Goal: Task Accomplishment & Management: Complete application form

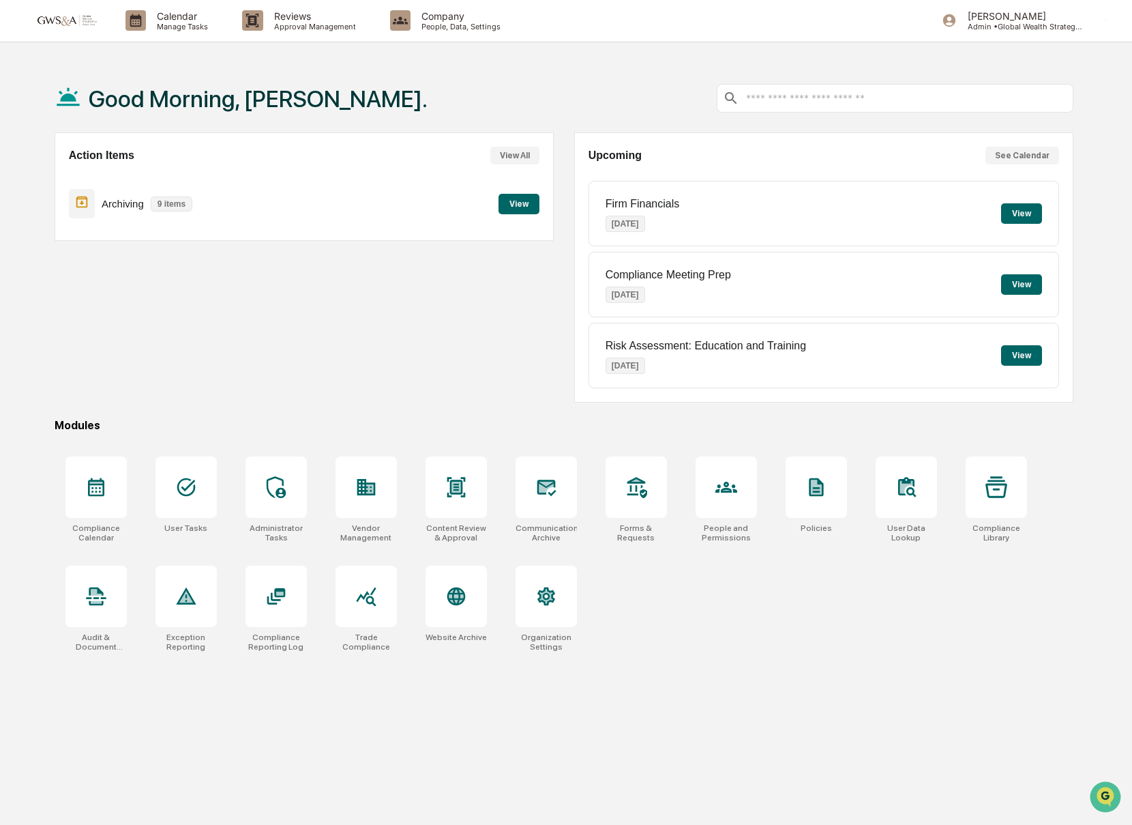
click at [131, 203] on p "Archiving" at bounding box center [123, 204] width 42 height 12
click at [522, 194] on button "View" at bounding box center [519, 204] width 41 height 20
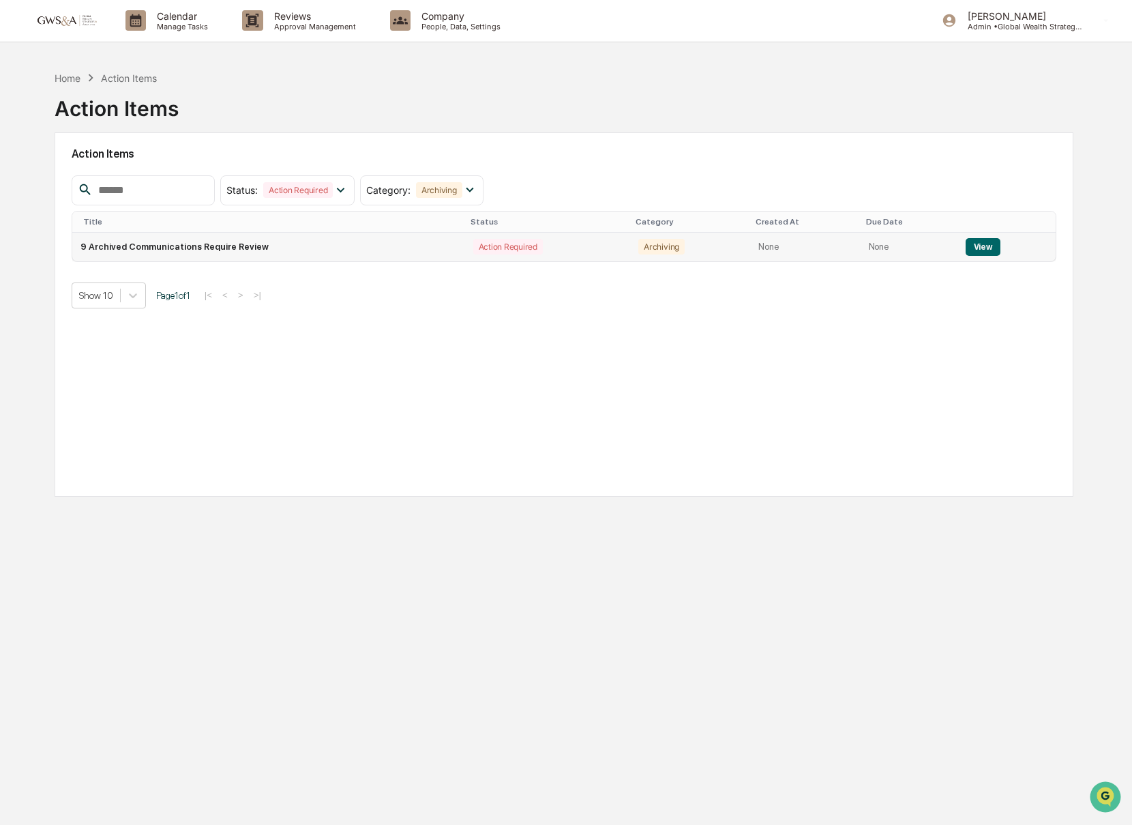
click at [247, 252] on td "9 Archived Communications Require Review" at bounding box center [268, 247] width 393 height 29
click at [176, 37] on div "Calendar Manage Tasks" at bounding box center [173, 20] width 117 height 42
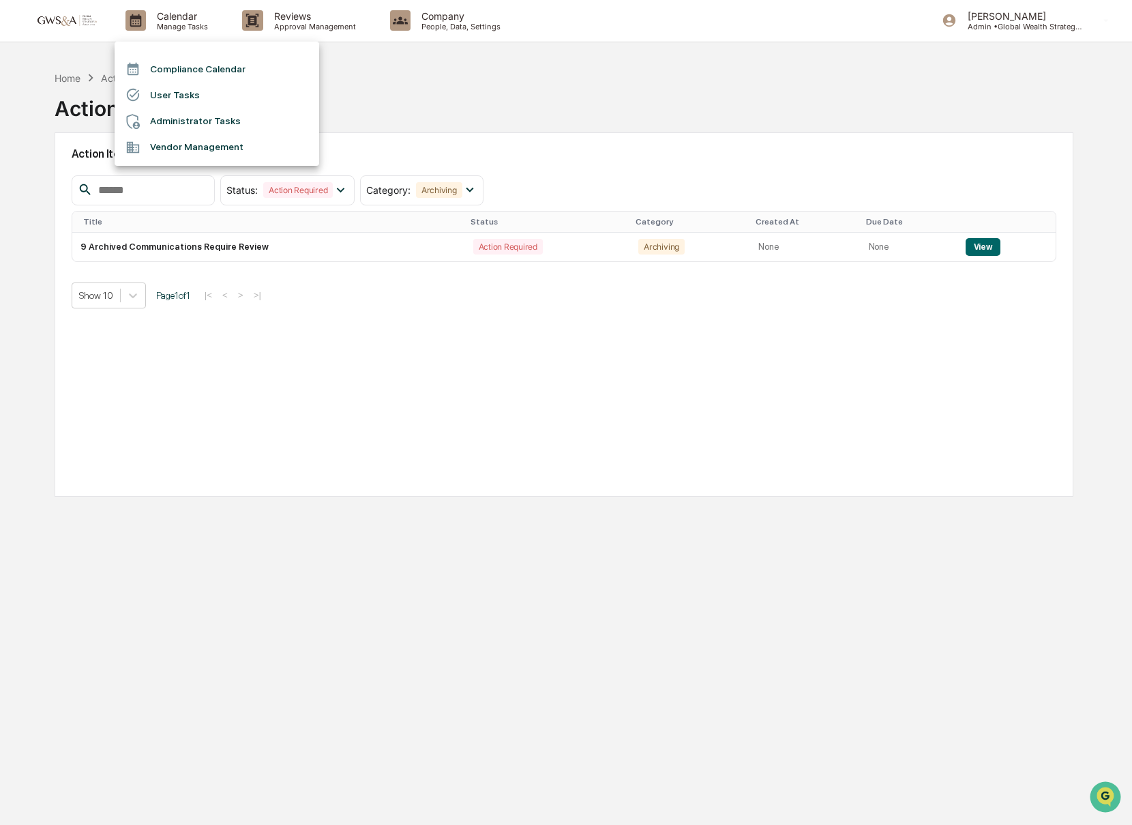
click at [293, 19] on div at bounding box center [566, 412] width 1132 height 825
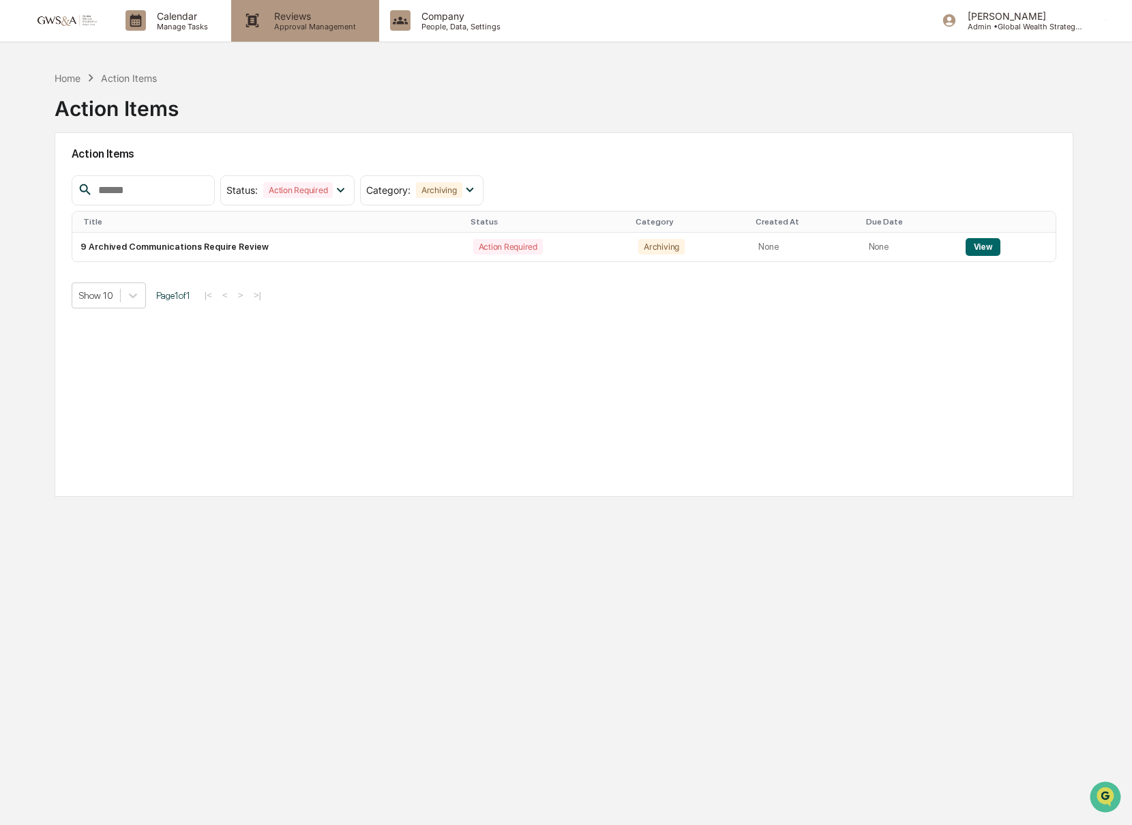
click at [295, 19] on p "Reviews" at bounding box center [313, 16] width 100 height 12
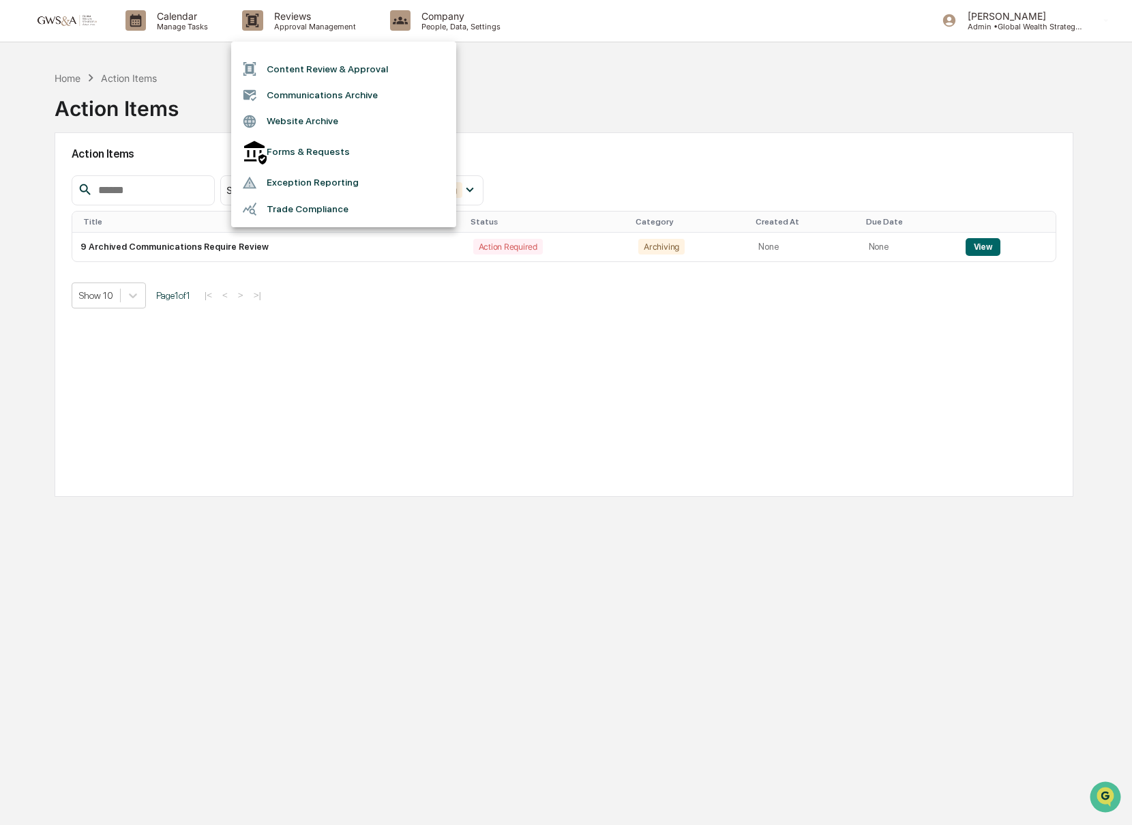
click at [301, 104] on li "Communications Archive" at bounding box center [343, 95] width 225 height 26
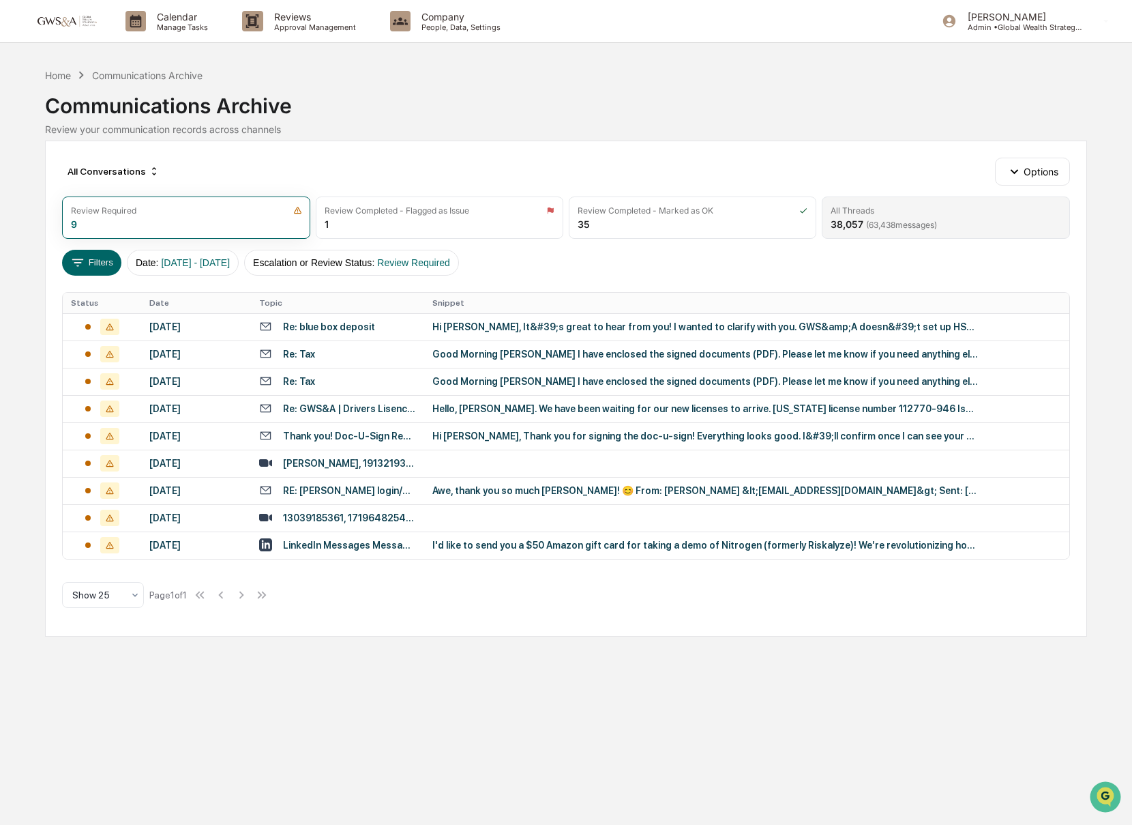
click at [896, 209] on div "All Threads" at bounding box center [946, 210] width 230 height 10
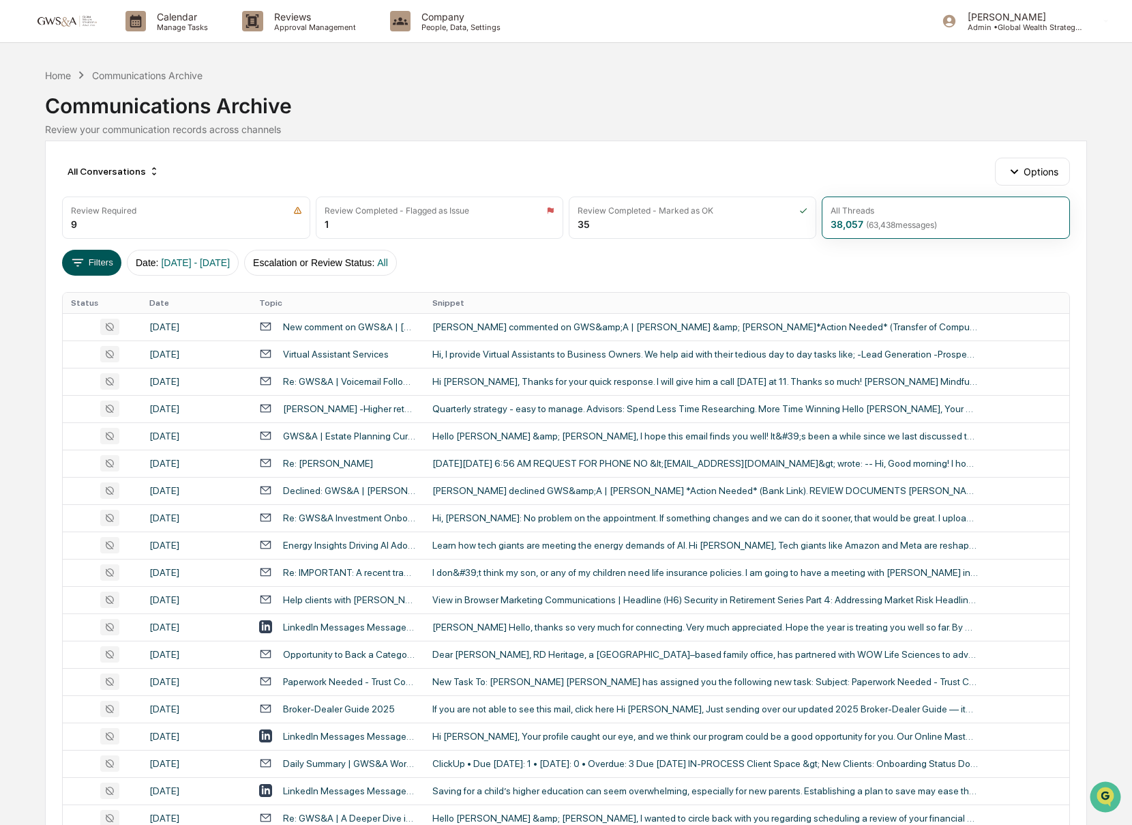
click at [94, 266] on button "Filters" at bounding box center [91, 263] width 59 height 26
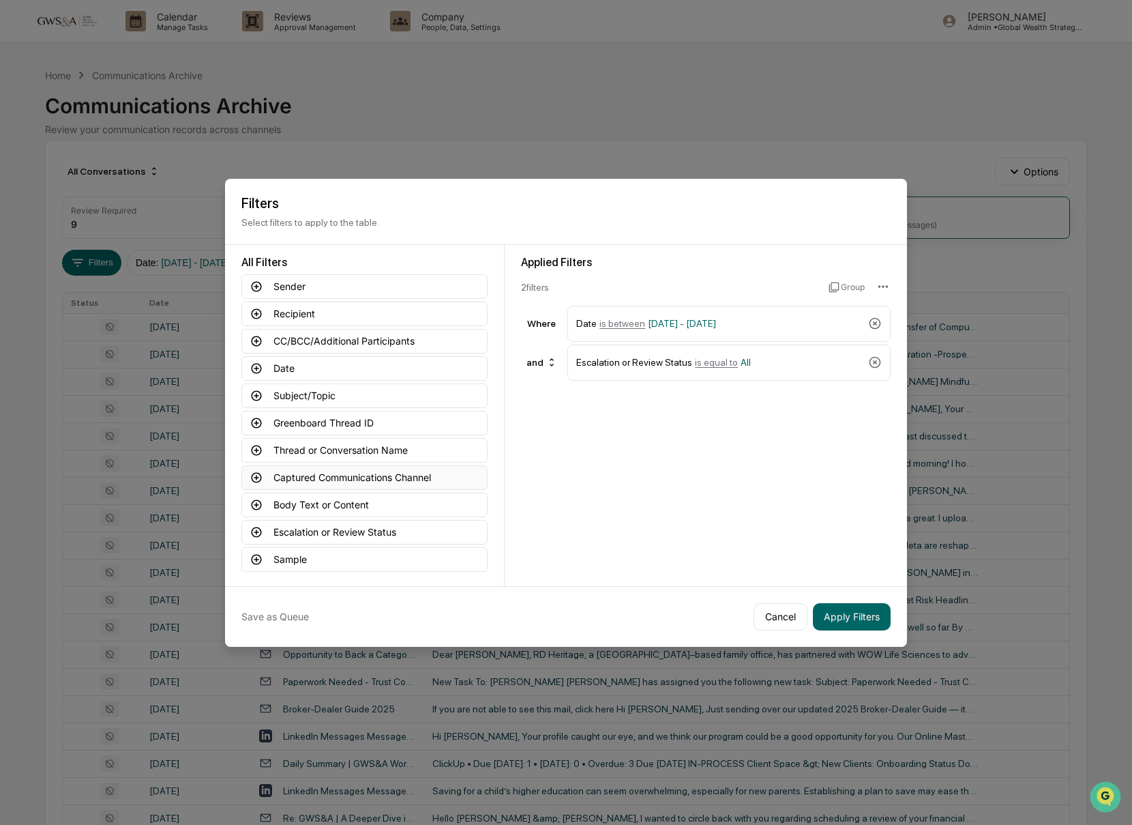
click at [314, 477] on button "Captured Communications Channel" at bounding box center [364, 477] width 246 height 25
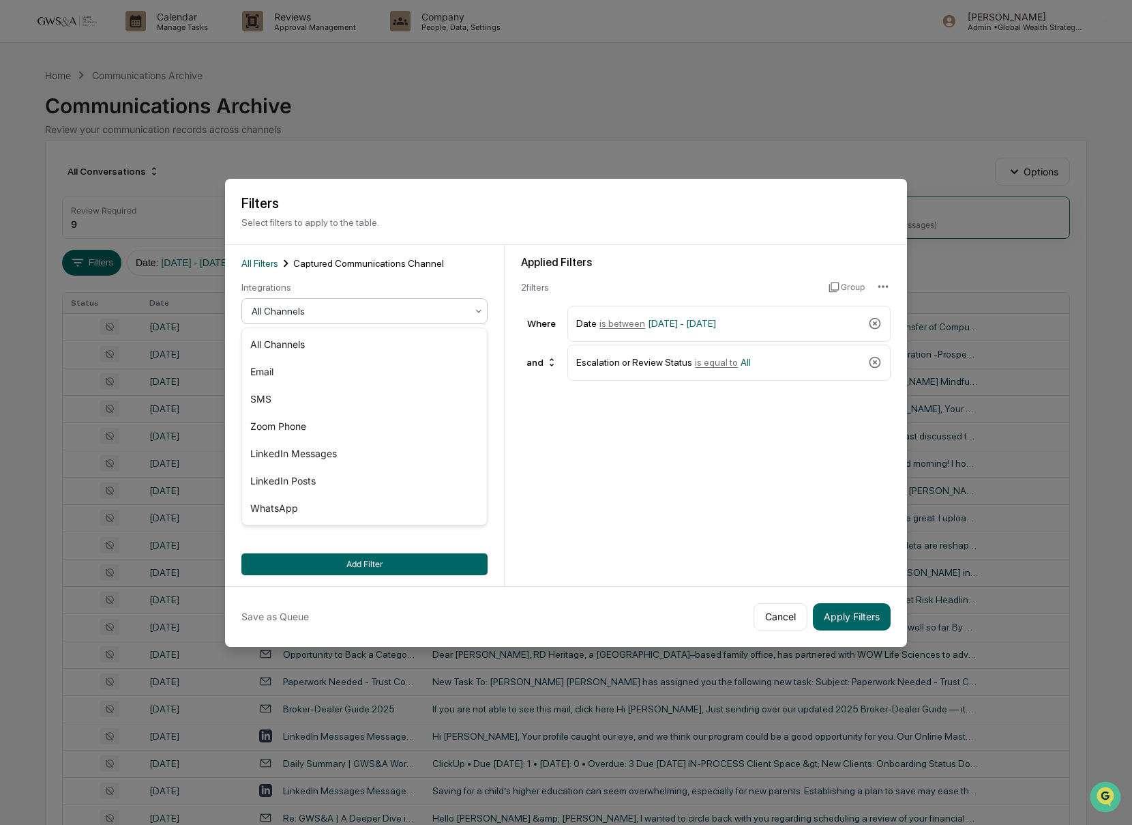
click at [261, 310] on div at bounding box center [359, 311] width 215 height 14
click at [278, 398] on div "SMS" at bounding box center [364, 398] width 245 height 27
click at [474, 564] on button "Add Filter" at bounding box center [364, 564] width 246 height 22
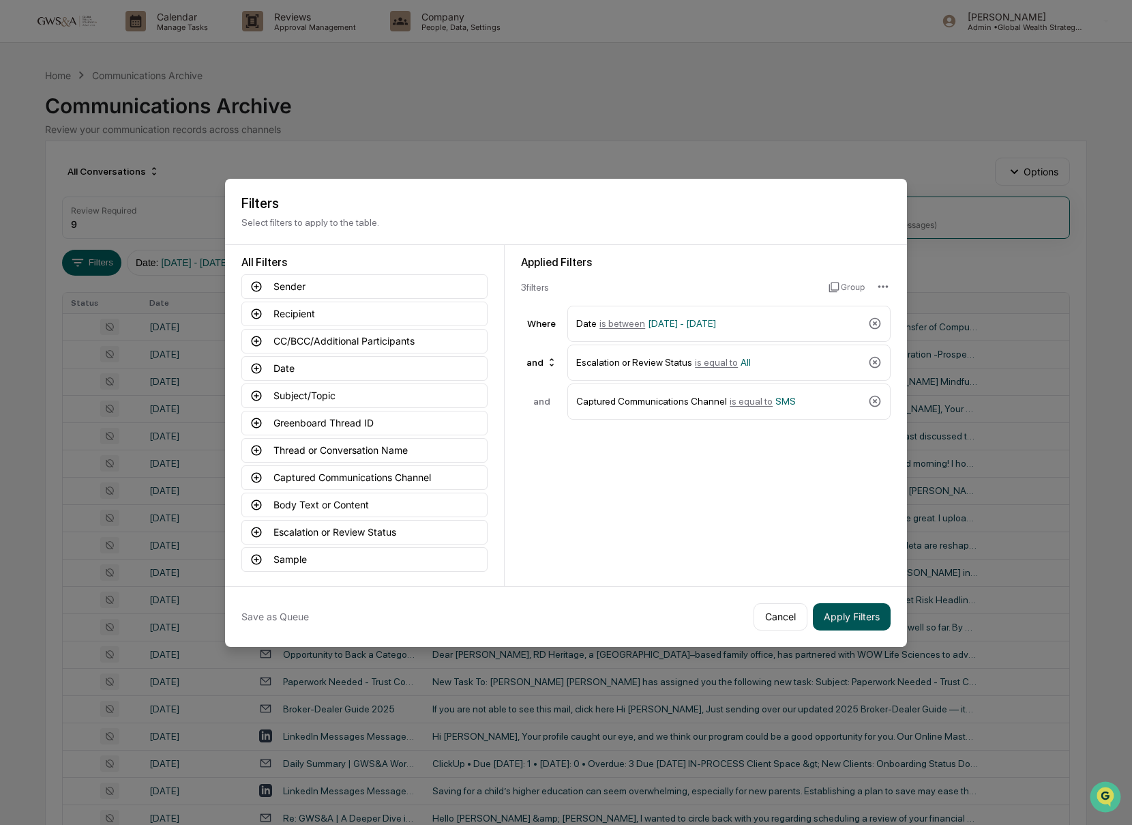
click at [825, 610] on button "Apply Filters" at bounding box center [852, 616] width 78 height 27
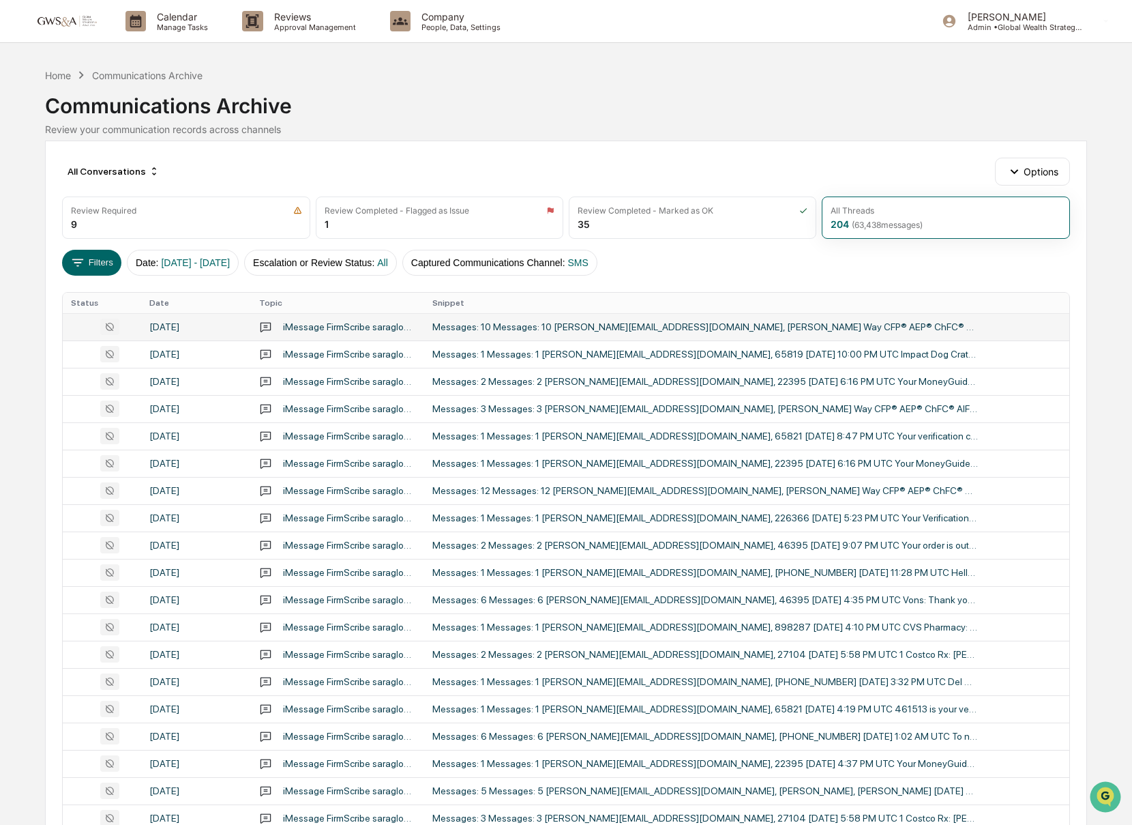
click at [478, 332] on div "Messages: 10 Messages: 10 [PERSON_NAME][EMAIL_ADDRESS][DOMAIN_NAME], [PERSON_NA…" at bounding box center [705, 326] width 546 height 11
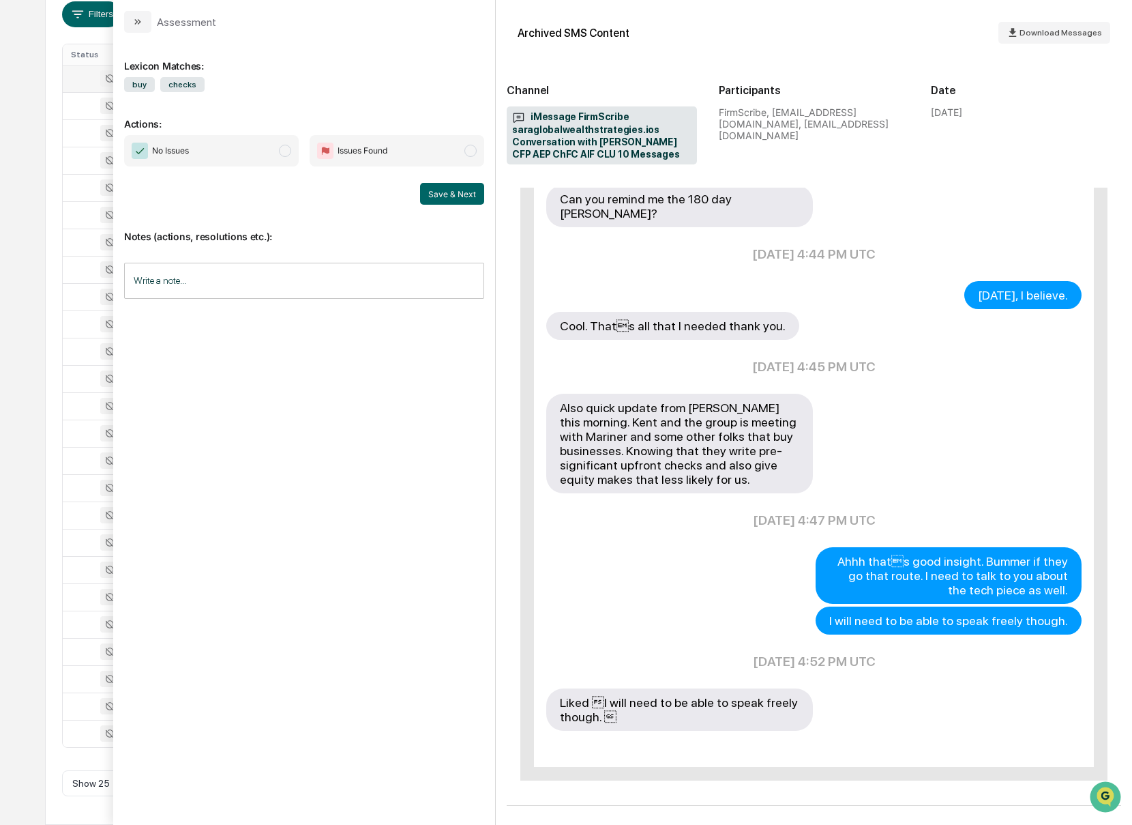
scroll to position [668, 0]
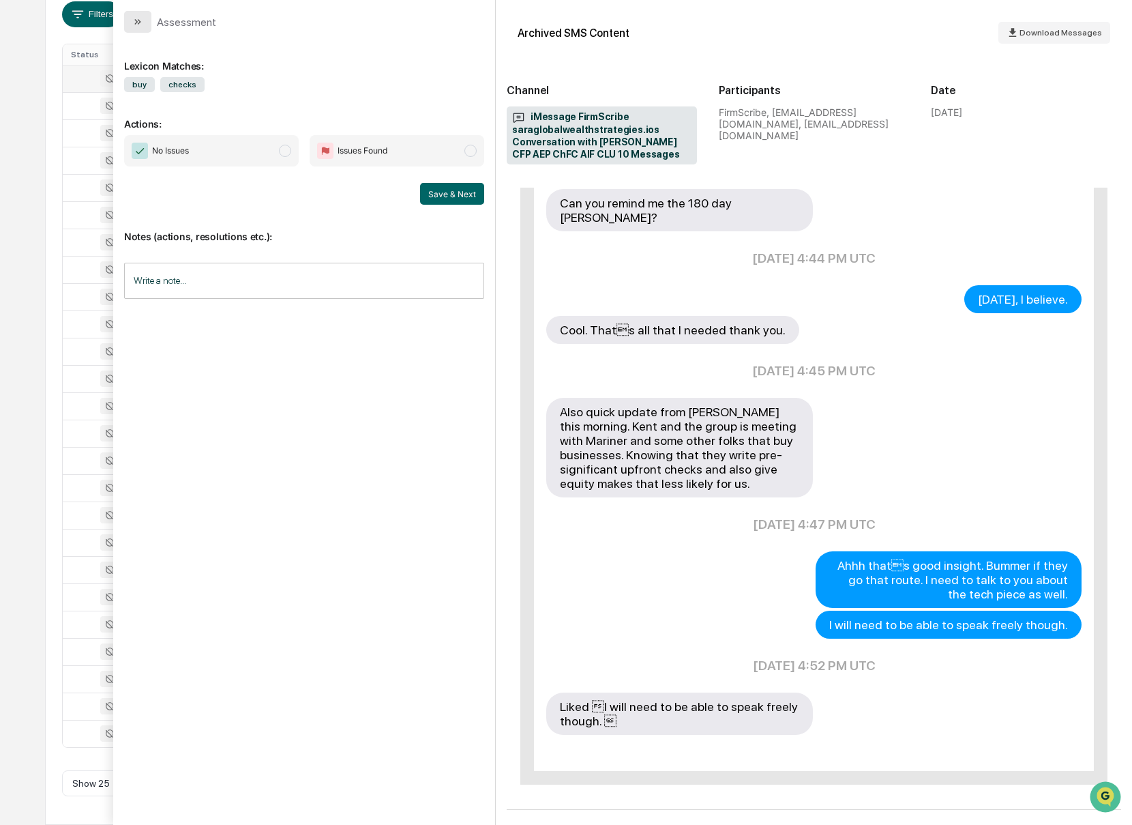
click at [144, 19] on button "modal" at bounding box center [137, 22] width 27 height 22
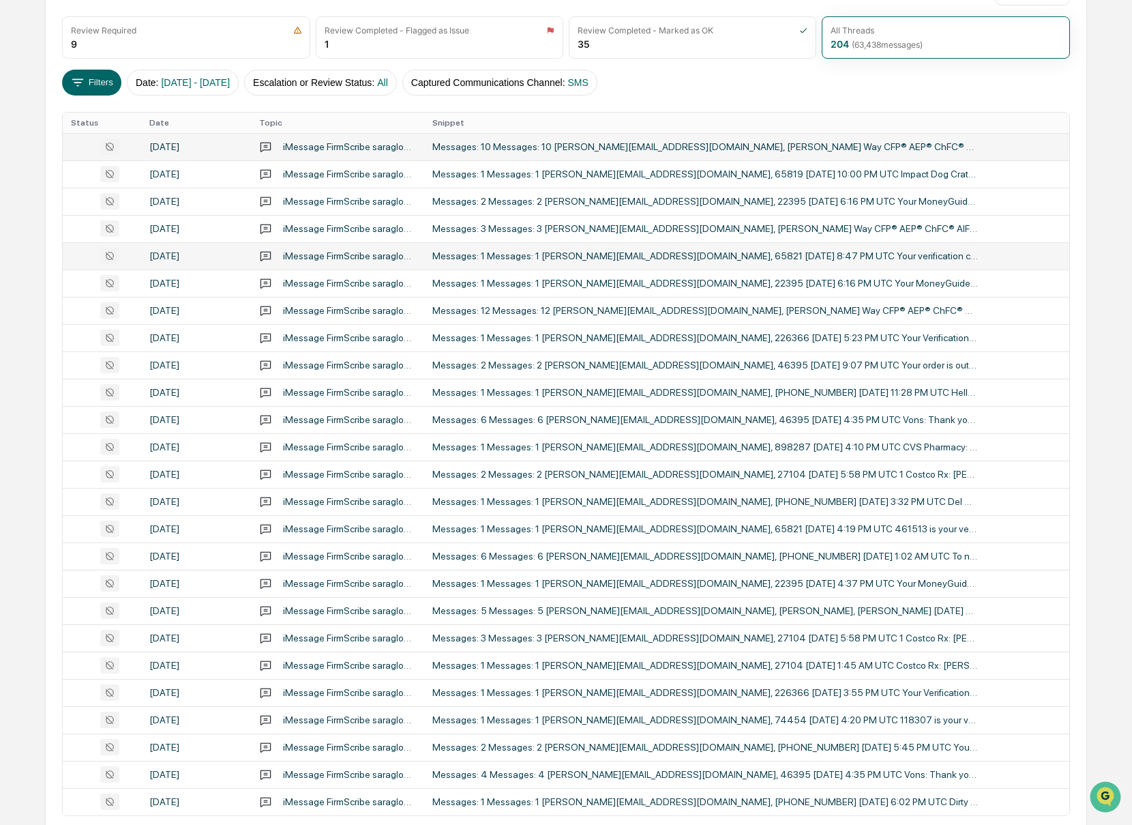
scroll to position [178, 0]
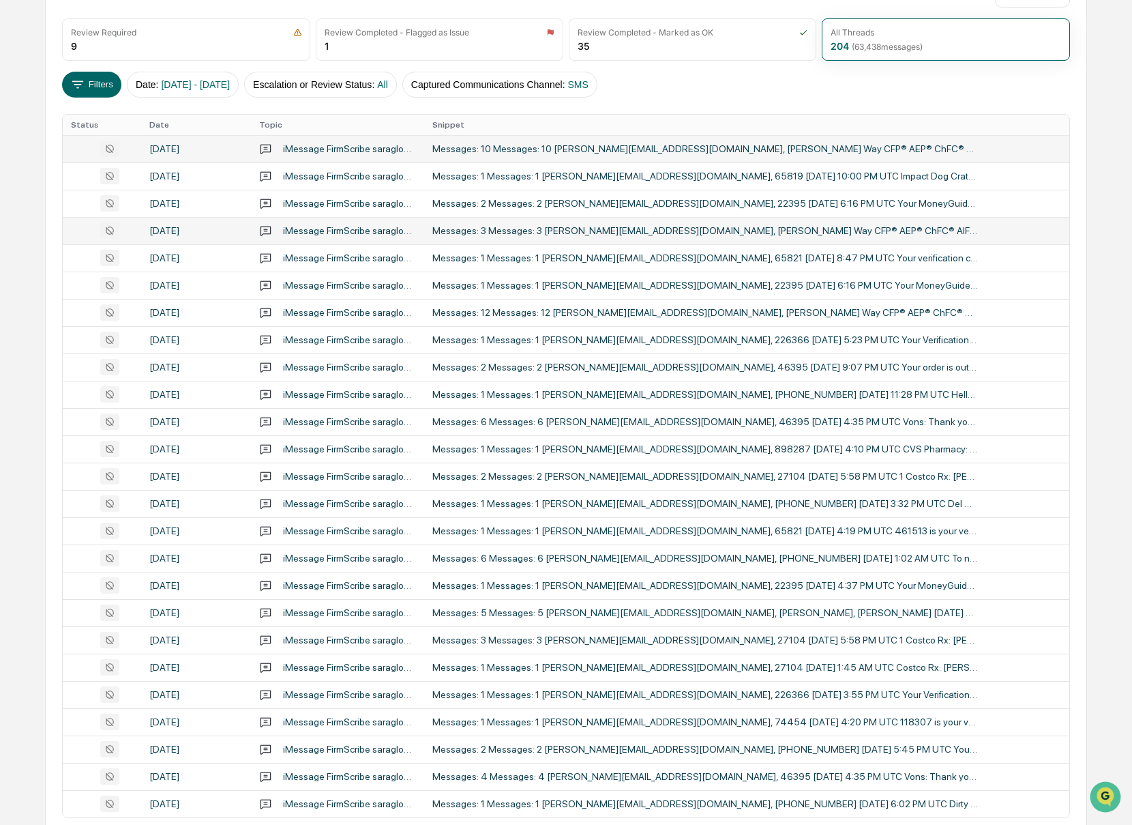
click at [799, 228] on div "Messages: 3 Messages: 3 [PERSON_NAME][EMAIL_ADDRESS][DOMAIN_NAME], [PERSON_NAME…" at bounding box center [705, 230] width 546 height 11
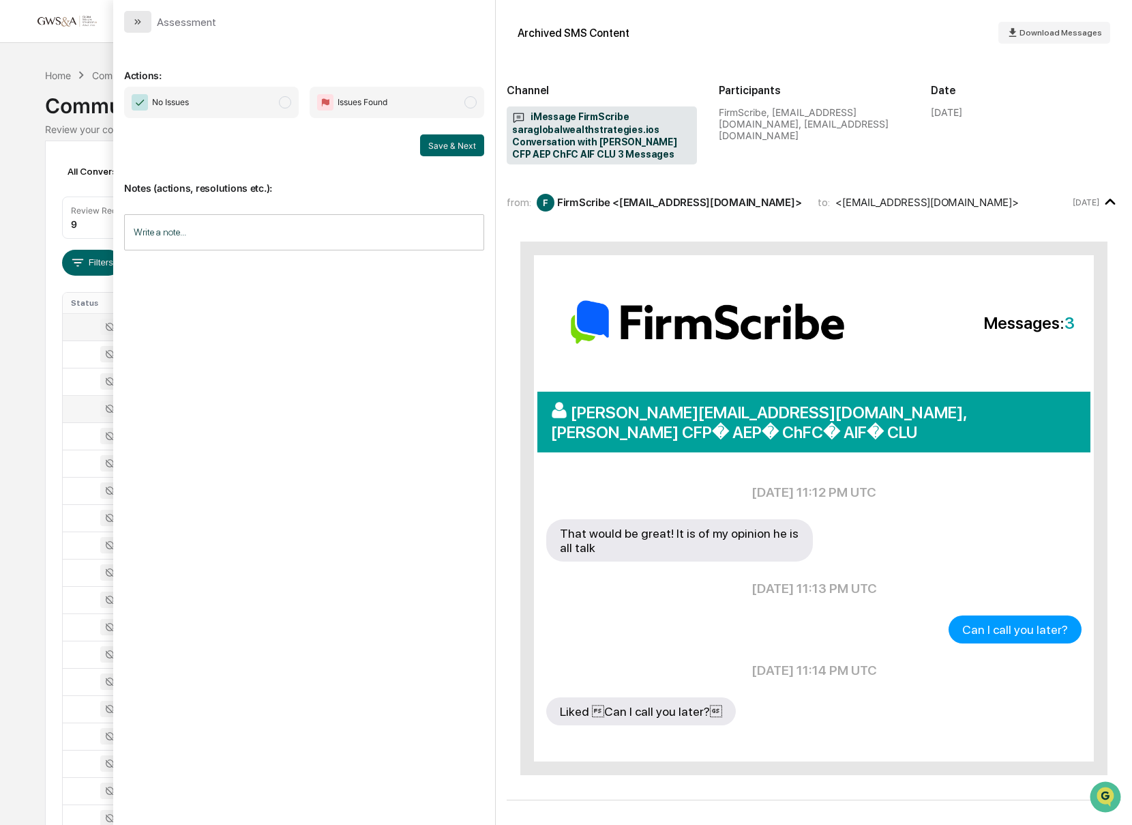
drag, startPoint x: 146, startPoint y: 29, endPoint x: 155, endPoint y: 32, distance: 9.5
click at [145, 29] on button "modal" at bounding box center [137, 22] width 27 height 22
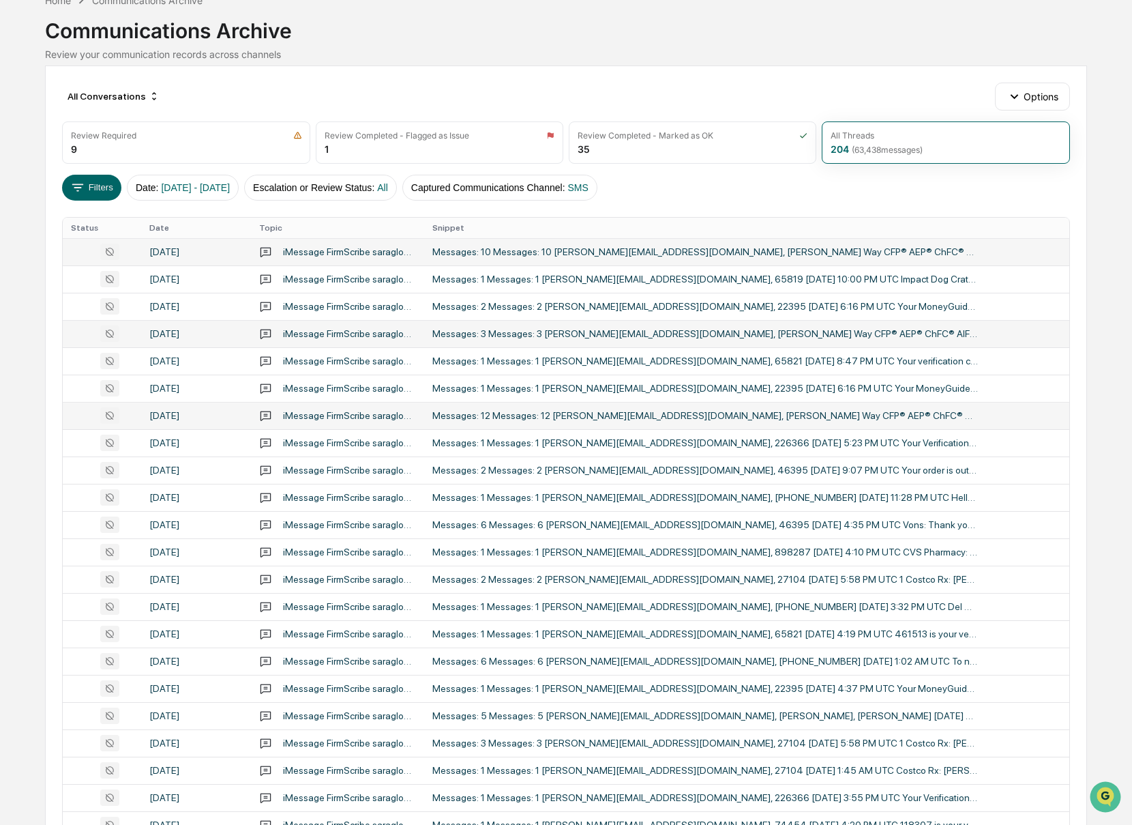
scroll to position [76, 0]
click at [847, 416] on div "Messages: 12 Messages: 12 [PERSON_NAME][EMAIL_ADDRESS][DOMAIN_NAME], [PERSON_NA…" at bounding box center [705, 414] width 546 height 11
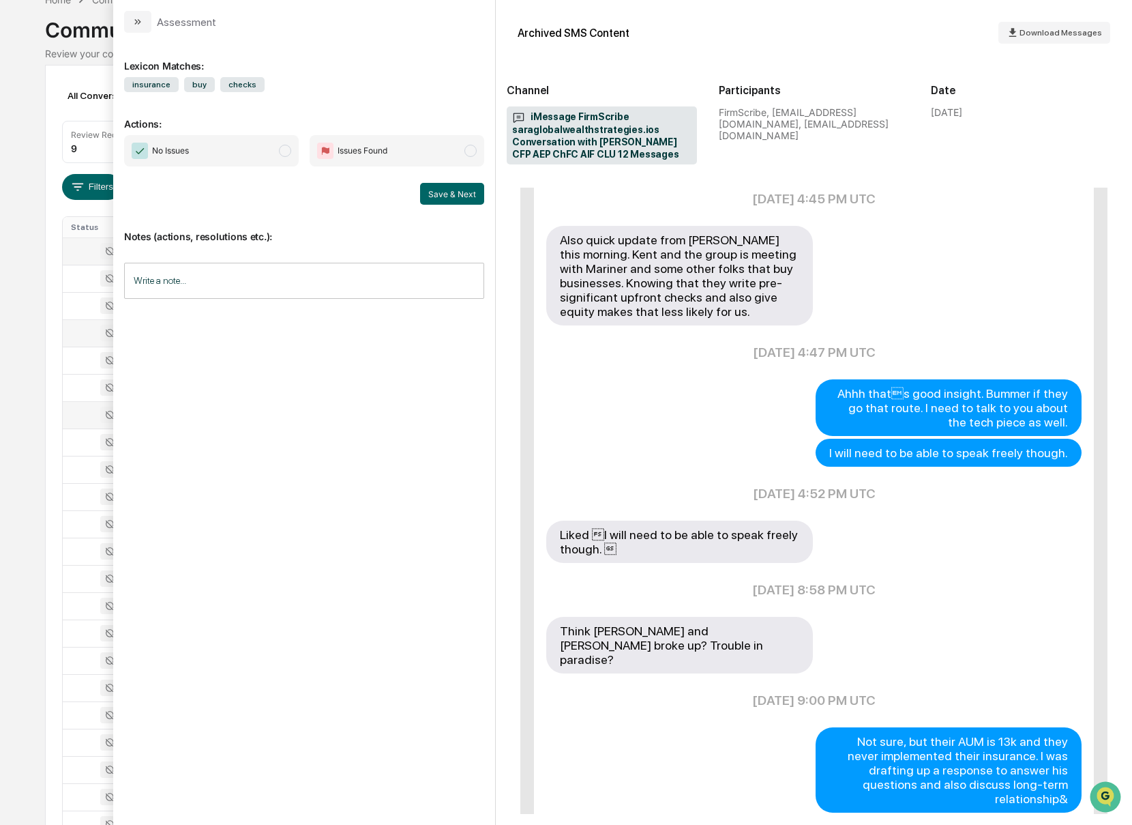
scroll to position [907, 0]
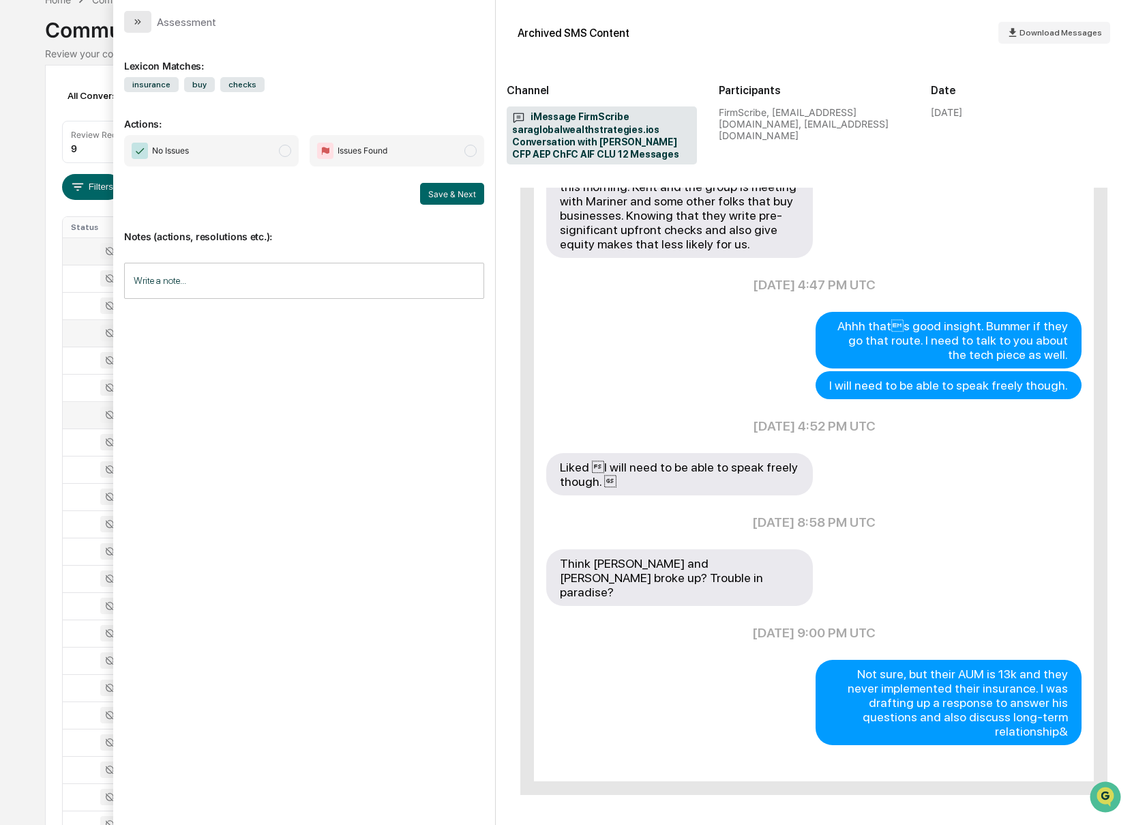
click at [131, 17] on button "modal" at bounding box center [137, 22] width 27 height 22
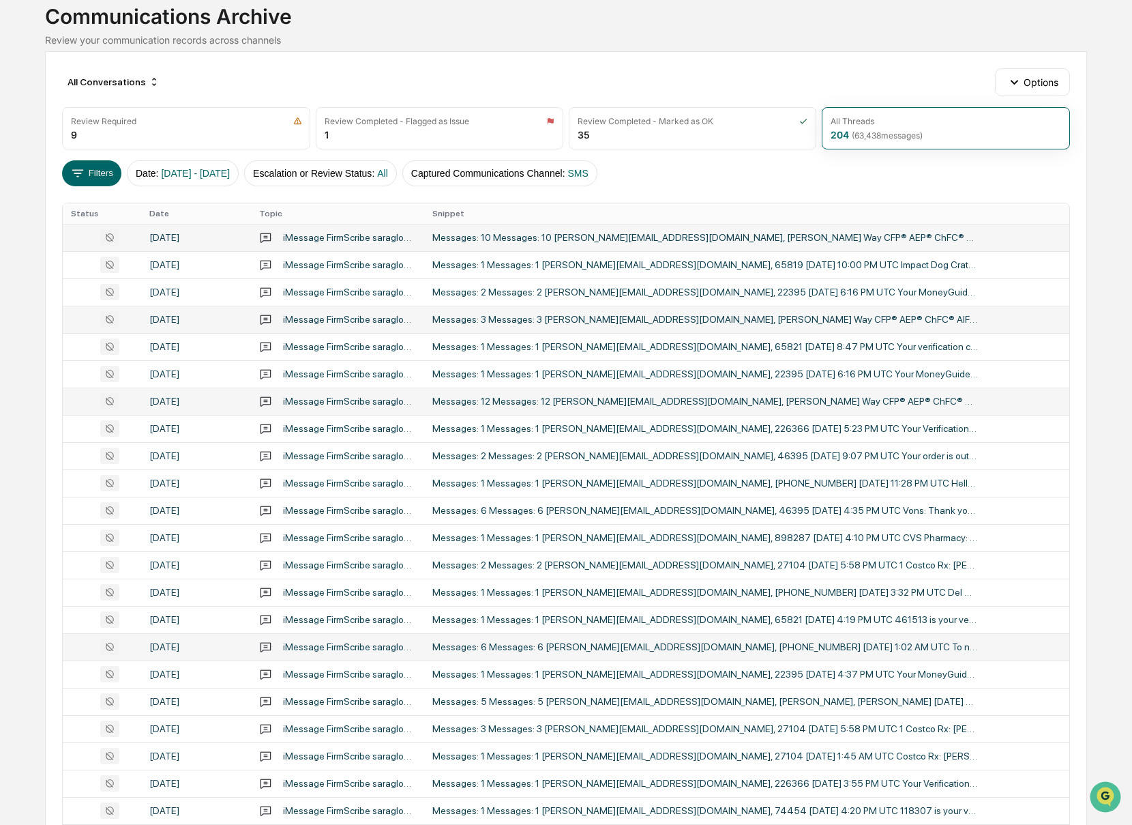
scroll to position [90, 0]
click at [826, 649] on div "Messages: 6 Messages: 6 [PERSON_NAME][EMAIL_ADDRESS][DOMAIN_NAME], [PHONE_NUMBE…" at bounding box center [705, 645] width 546 height 11
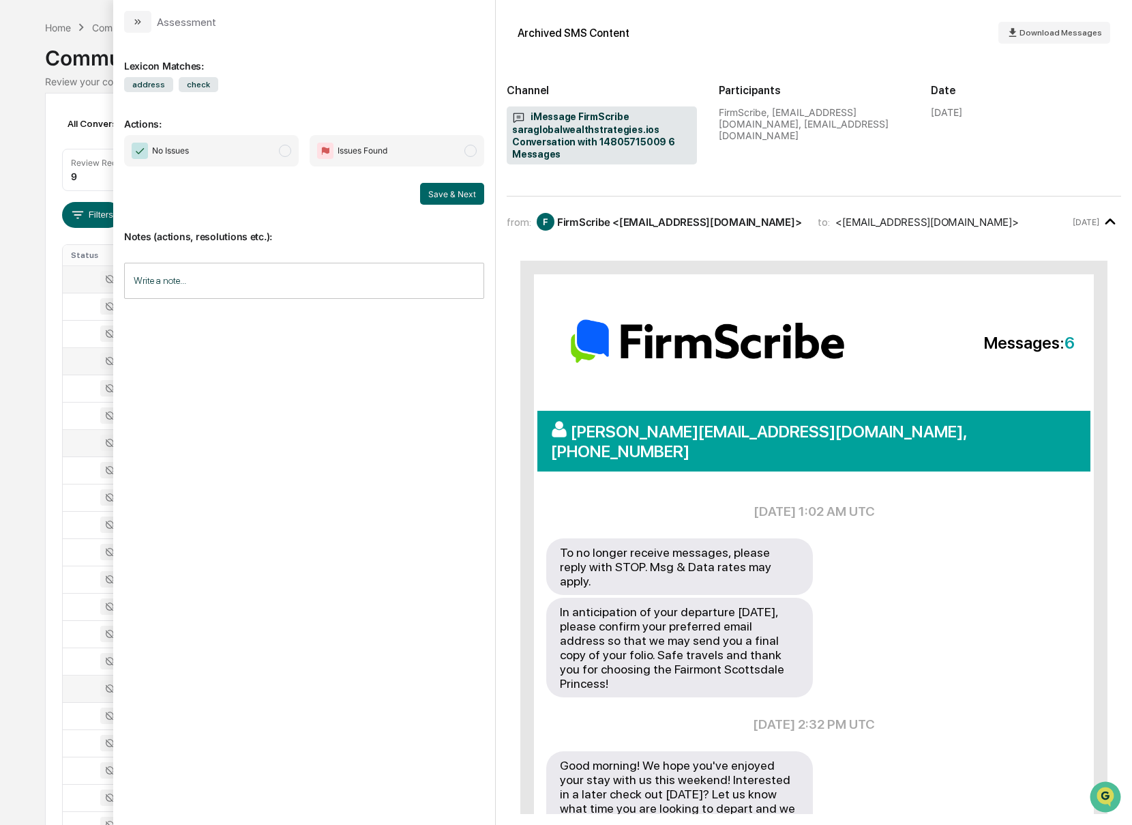
scroll to position [235, 0]
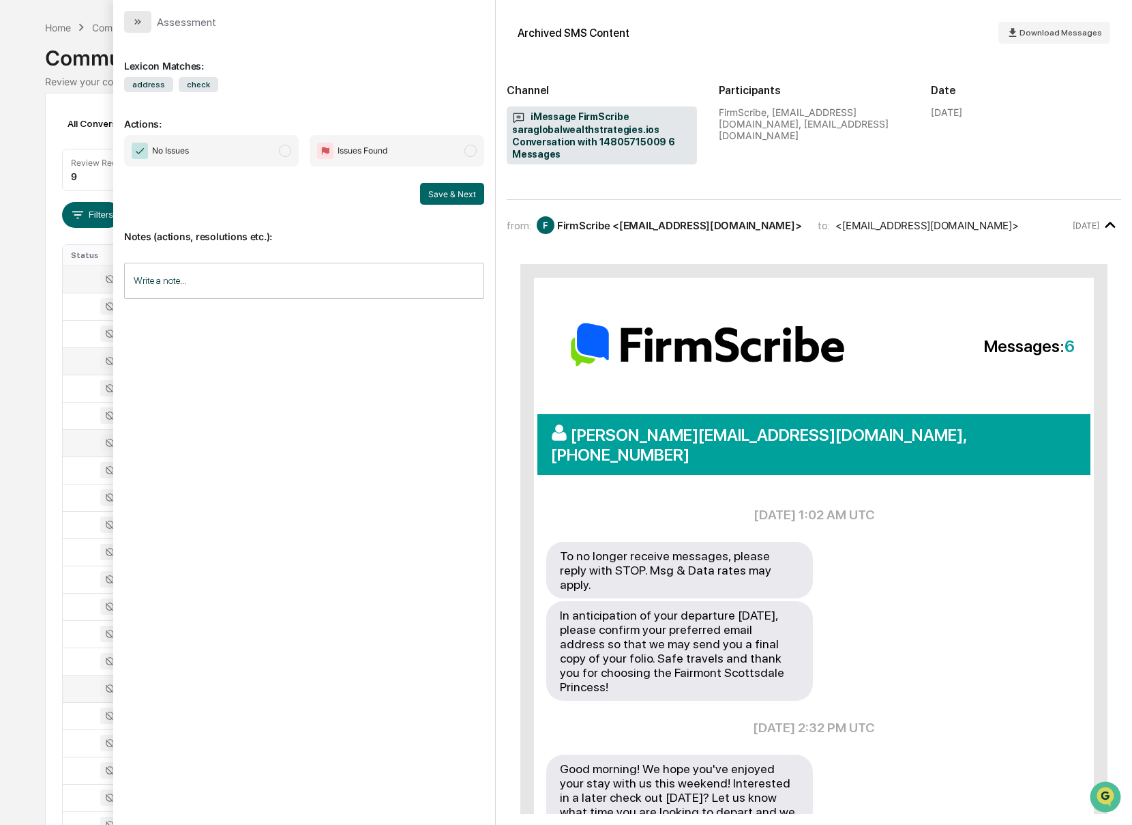
click at [143, 27] on icon "modal" at bounding box center [137, 21] width 11 height 11
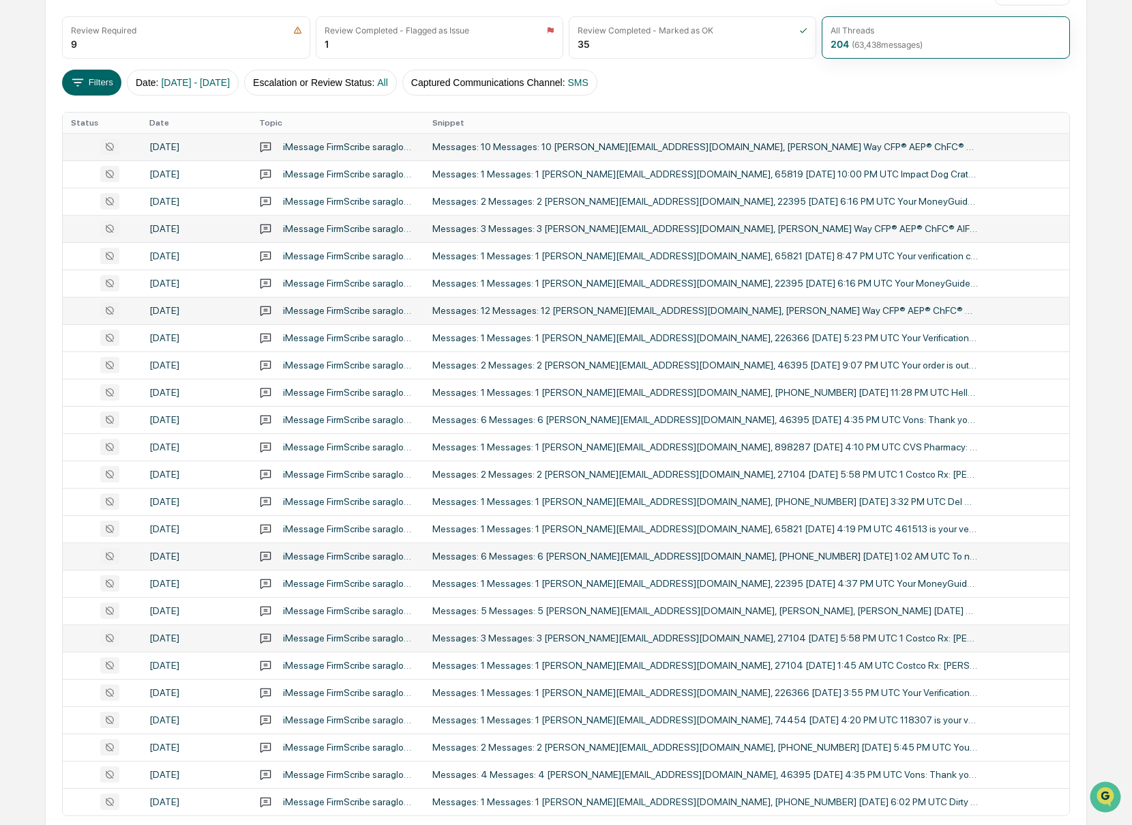
scroll to position [249, 0]
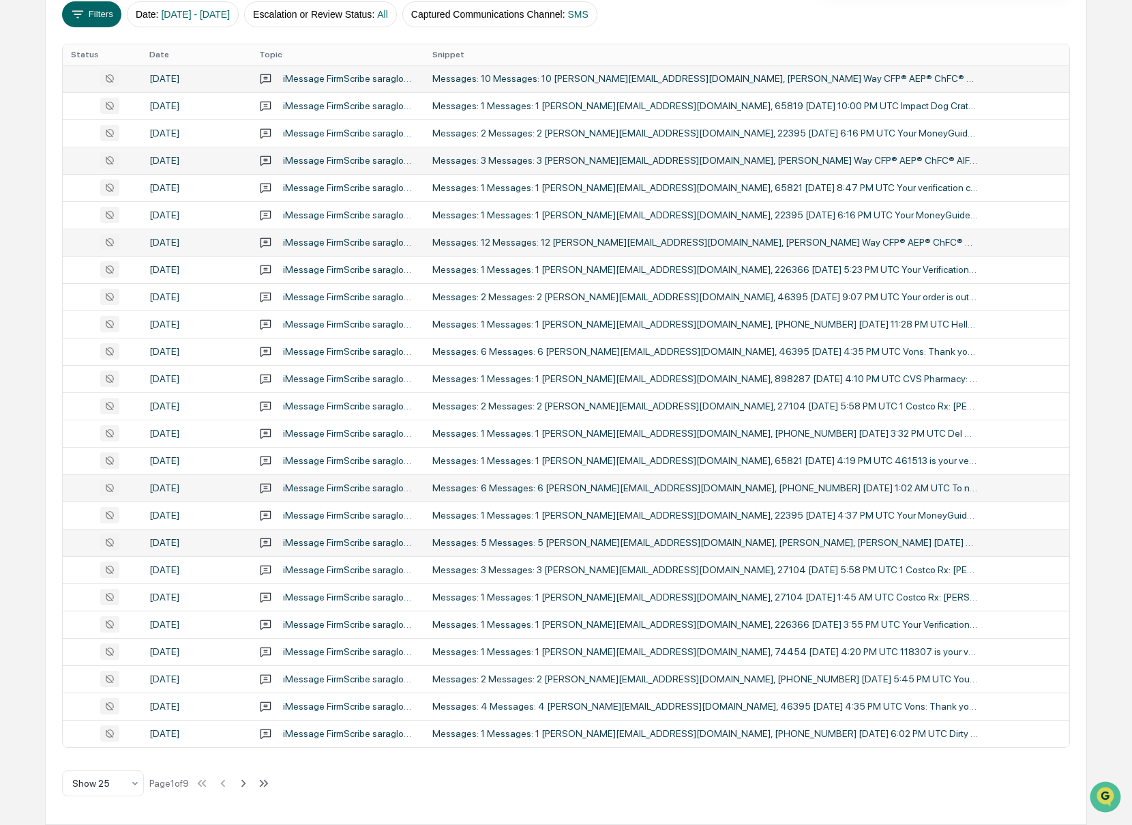
click at [853, 548] on div "Messages: 5 Messages: 5 [PERSON_NAME][EMAIL_ADDRESS][DOMAIN_NAME], [PERSON_NAME…" at bounding box center [705, 542] width 546 height 11
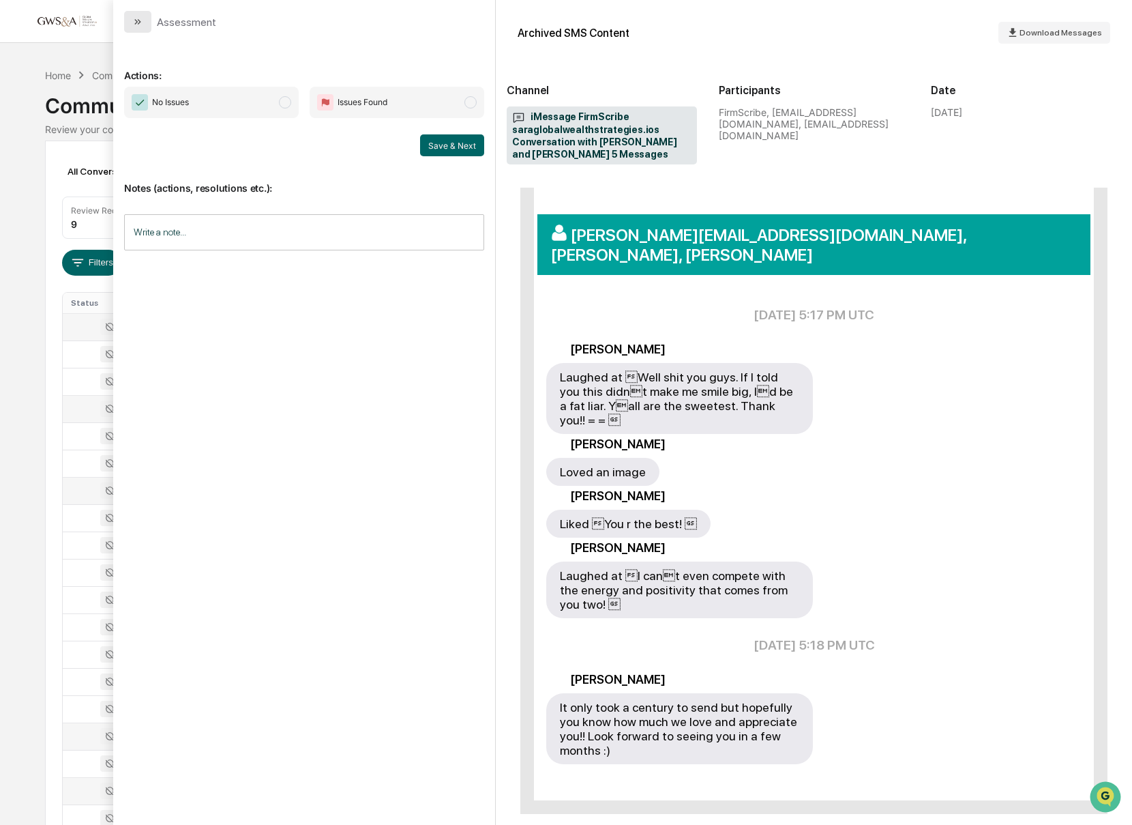
click at [140, 20] on icon "modal" at bounding box center [137, 21] width 11 height 11
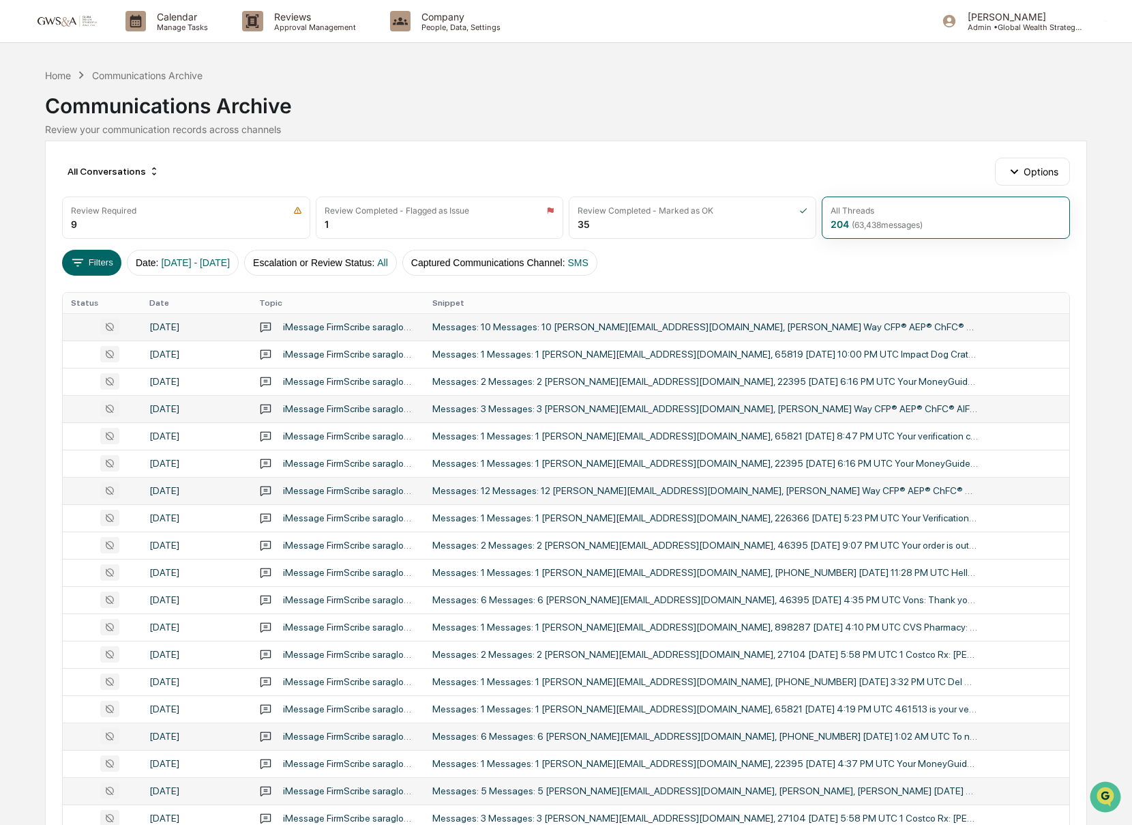
click at [731, 336] on td "Messages: 10 Messages: 10 [PERSON_NAME][EMAIL_ADDRESS][DOMAIN_NAME], [PERSON_NA…" at bounding box center [746, 326] width 645 height 27
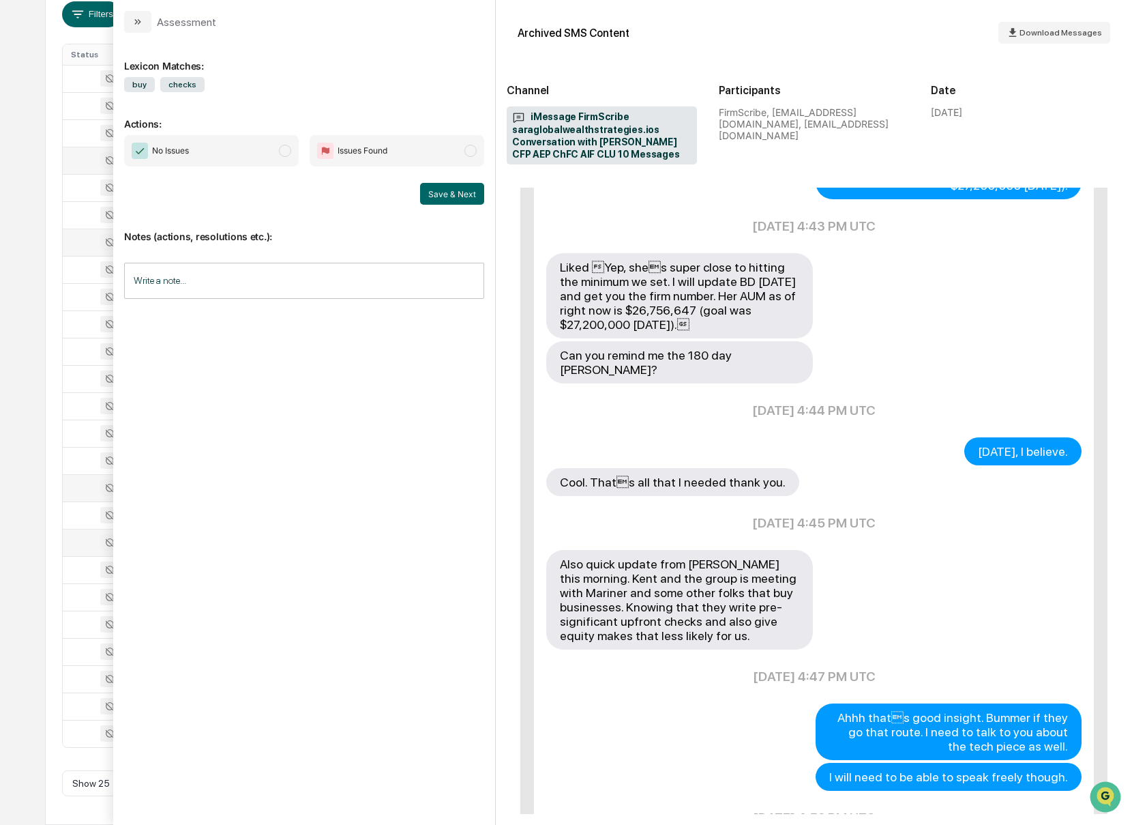
scroll to position [648, 0]
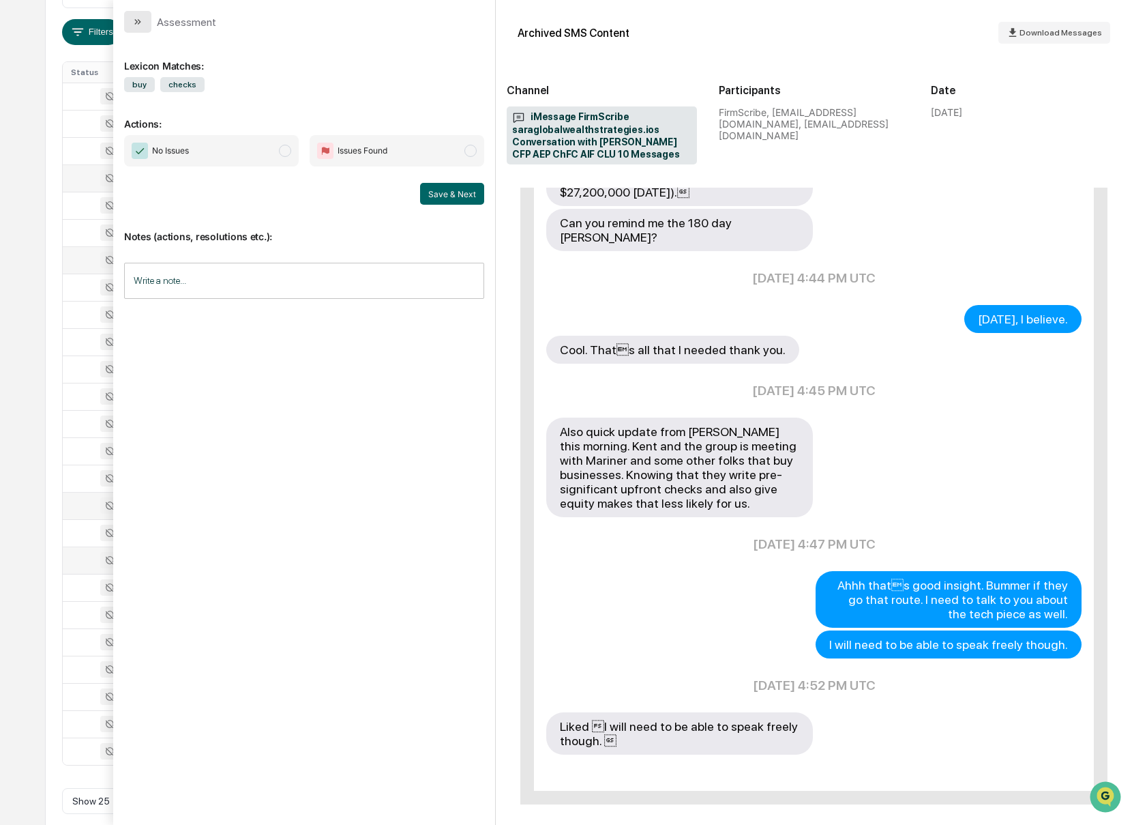
click at [145, 23] on button "modal" at bounding box center [137, 22] width 27 height 22
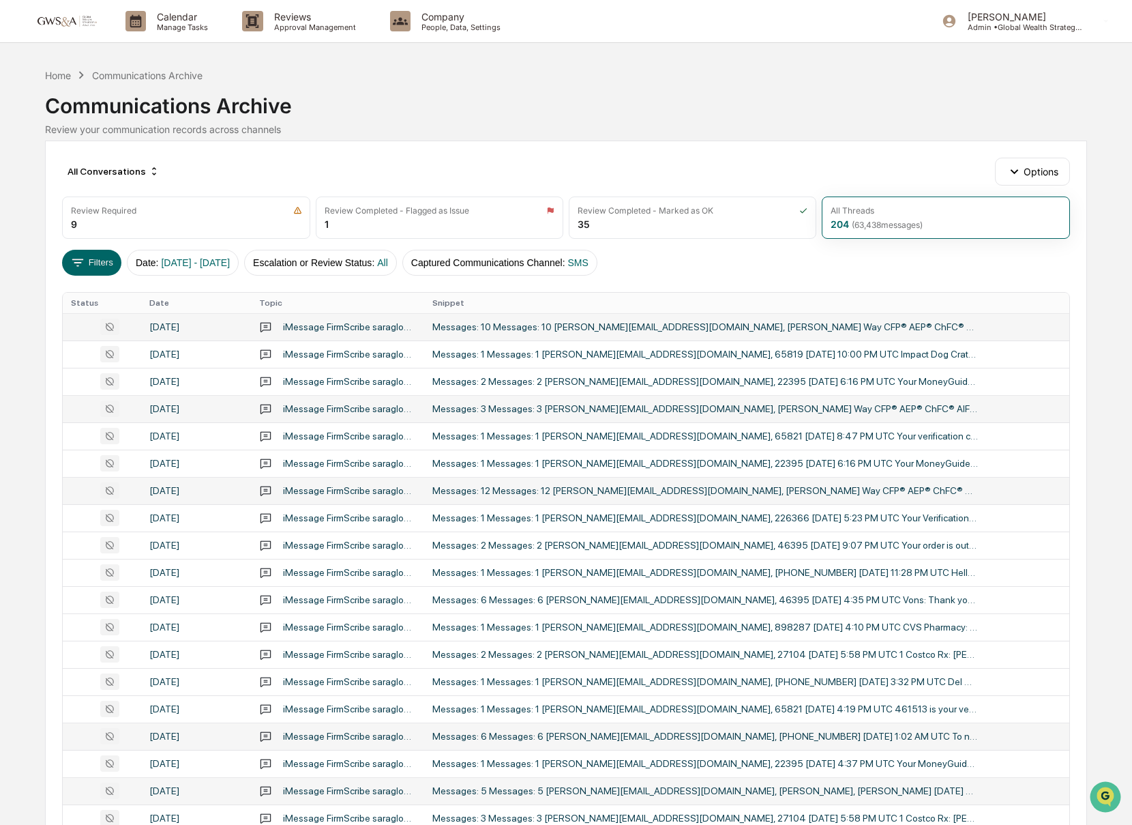
click at [487, 334] on td "Messages: 10 Messages: 10 [PERSON_NAME][EMAIL_ADDRESS][DOMAIN_NAME], [PERSON_NA…" at bounding box center [746, 326] width 645 height 27
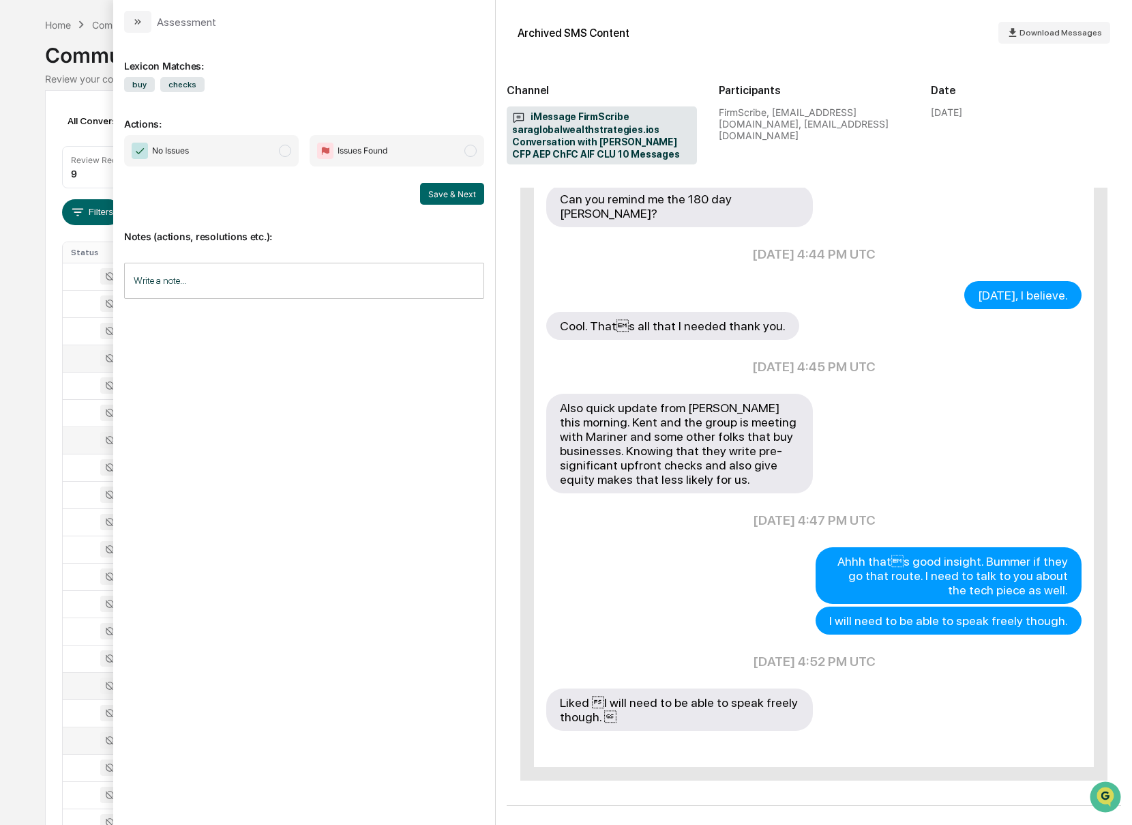
scroll to position [55, 0]
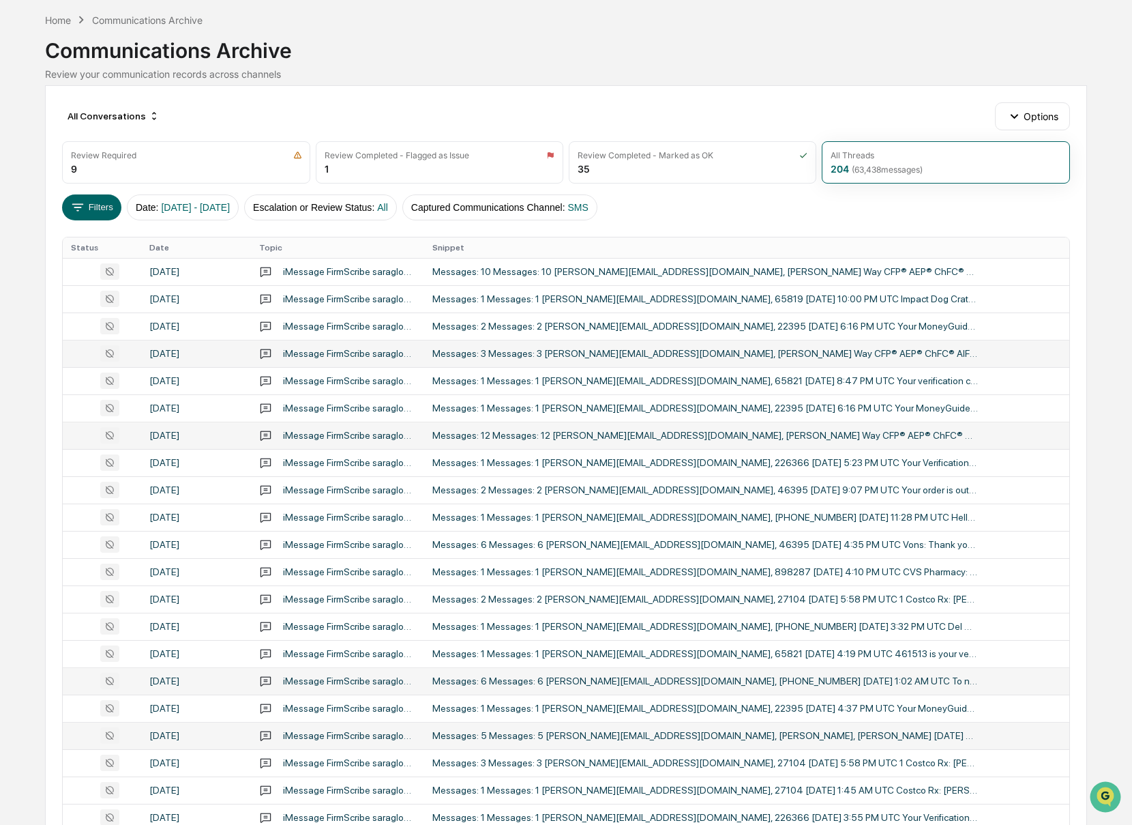
click at [23, 28] on div "Calendar Manage Tasks Reviews Approval Management Company People, Data, Setting…" at bounding box center [566, 481] width 1132 height 1073
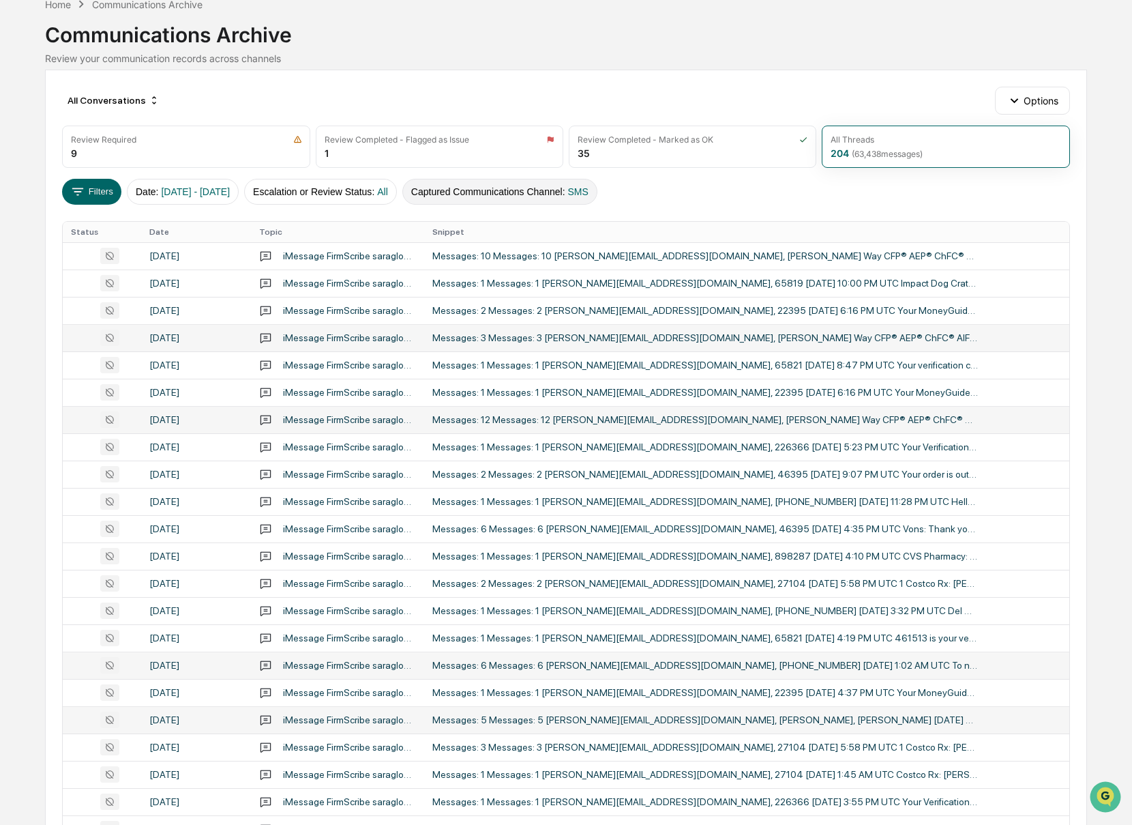
scroll to position [83, 0]
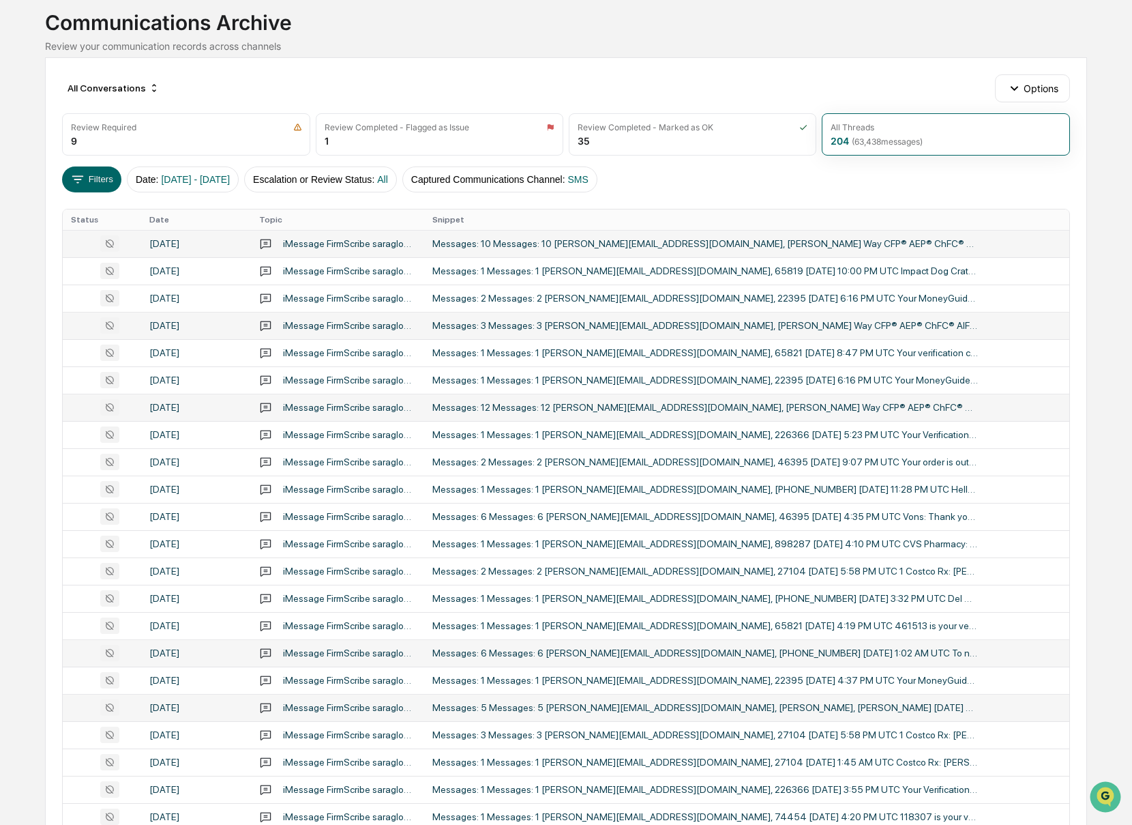
click at [775, 245] on div "Messages: 10 Messages: 10 [PERSON_NAME][EMAIL_ADDRESS][DOMAIN_NAME], [PERSON_NA…" at bounding box center [705, 243] width 546 height 11
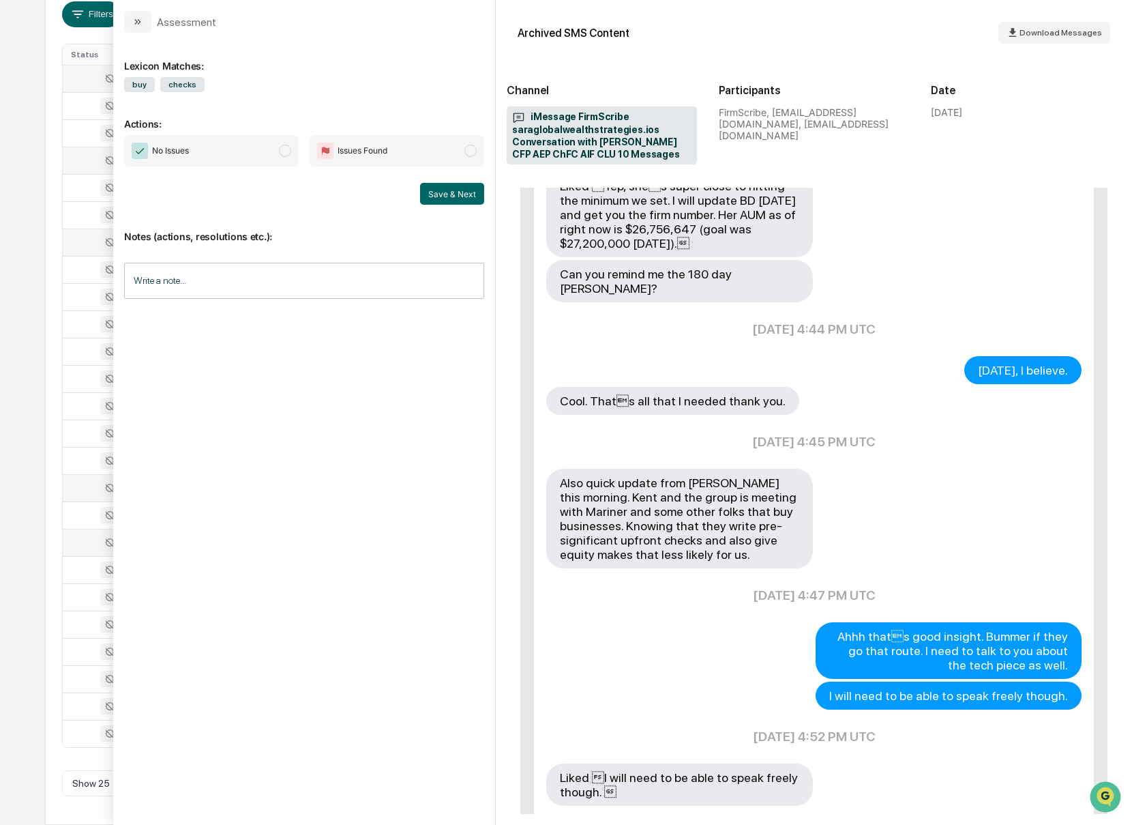
scroll to position [672, 0]
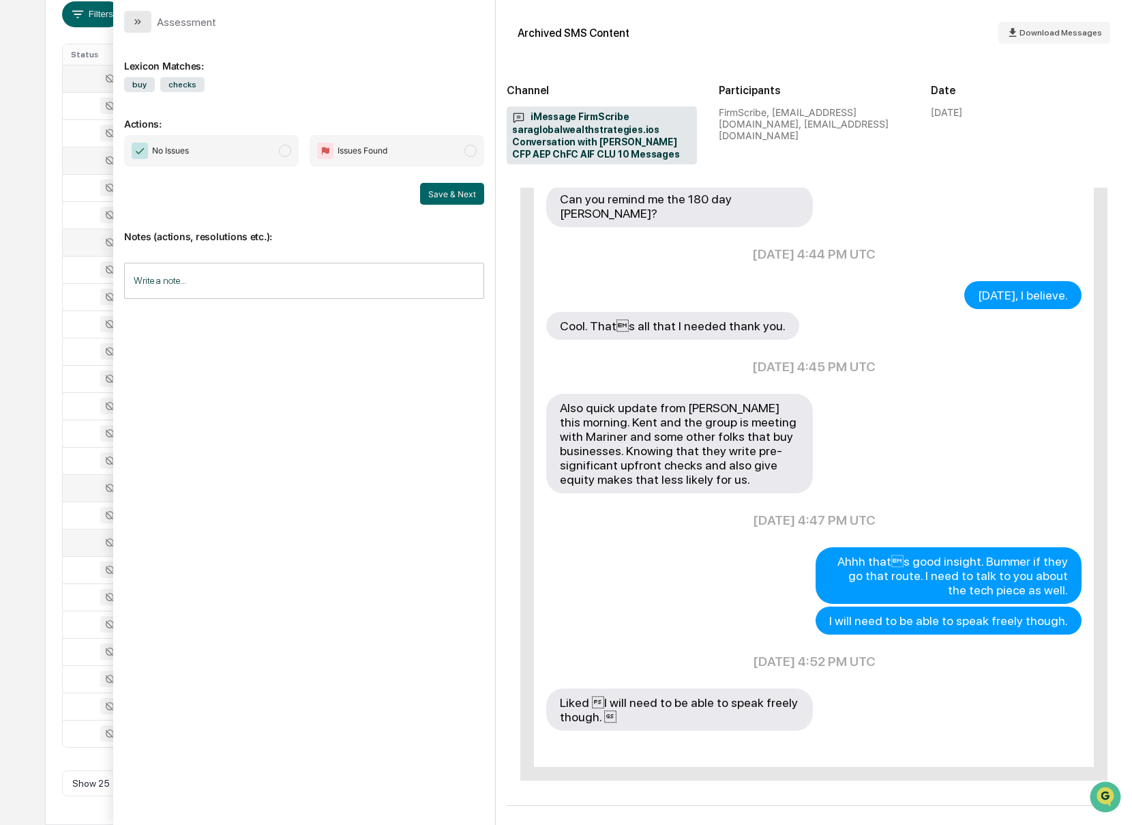
click at [142, 20] on icon "modal" at bounding box center [137, 21] width 11 height 11
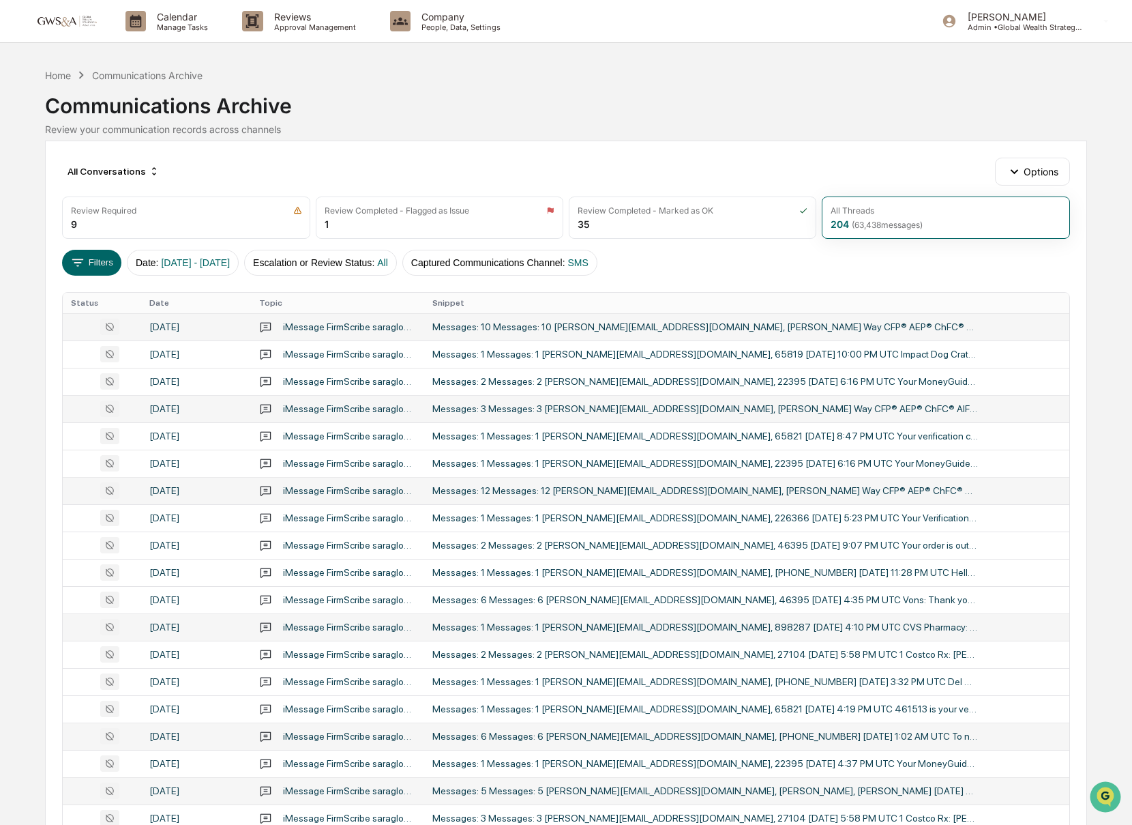
scroll to position [249, 0]
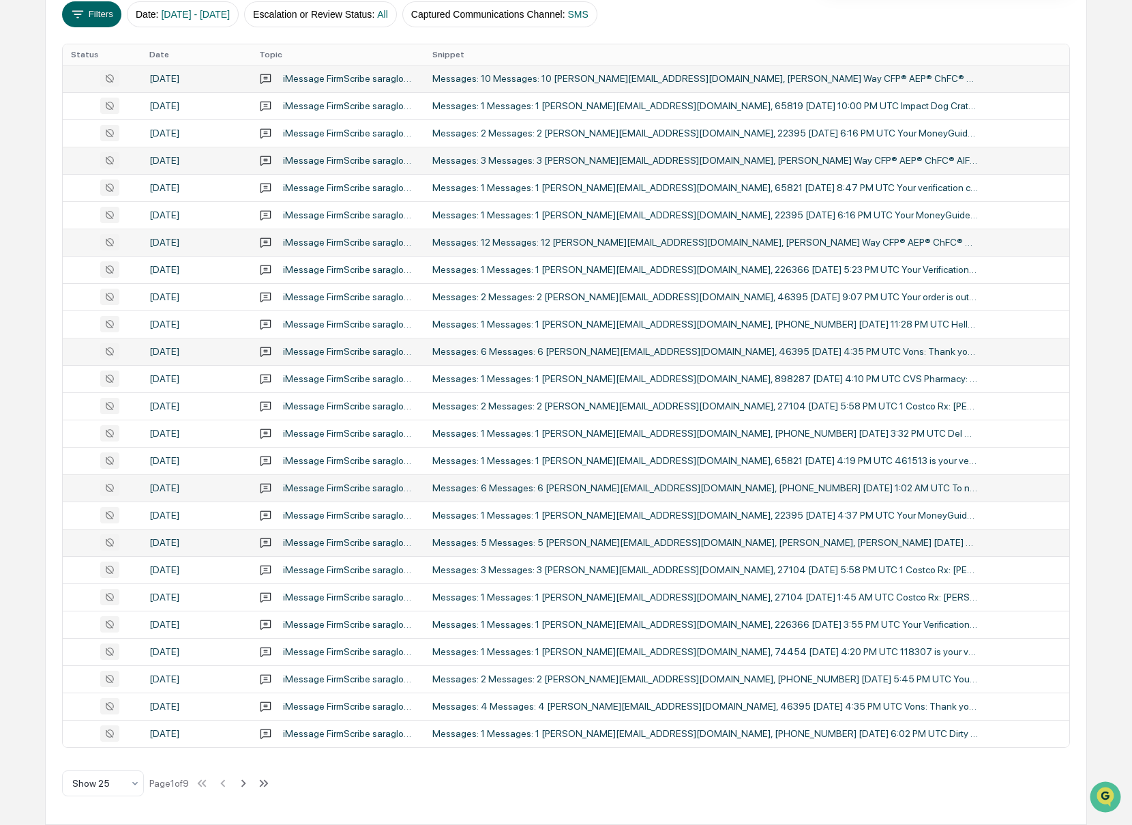
click at [108, 353] on icon at bounding box center [109, 351] width 19 height 16
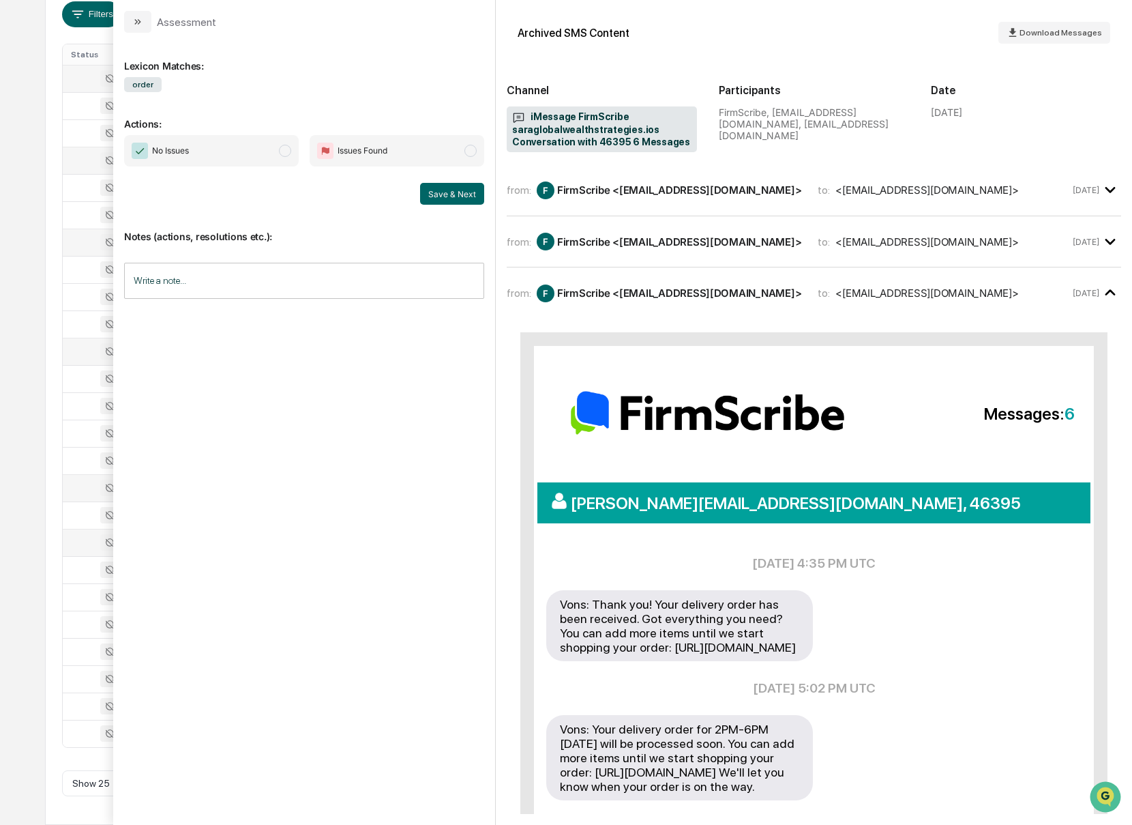
click at [152, 25] on div "Assessment" at bounding box center [170, 22] width 92 height 22
click at [127, 23] on button "modal" at bounding box center [137, 22] width 27 height 22
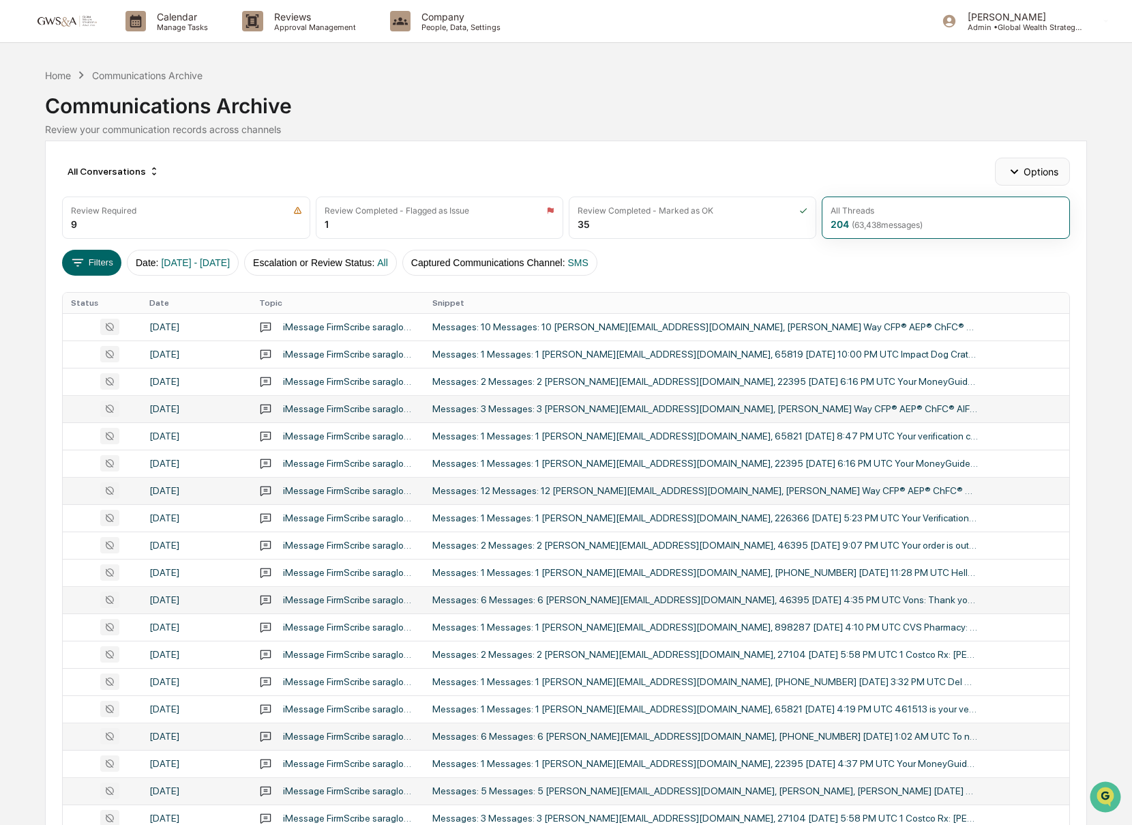
click at [1042, 176] on button "Options" at bounding box center [1032, 171] width 74 height 27
click at [690, 138] on div "Home Communications Archive Communications Archive Review your communication re…" at bounding box center [565, 103] width 1041 height 76
click at [220, 217] on div "Review Required 9" at bounding box center [186, 217] width 248 height 42
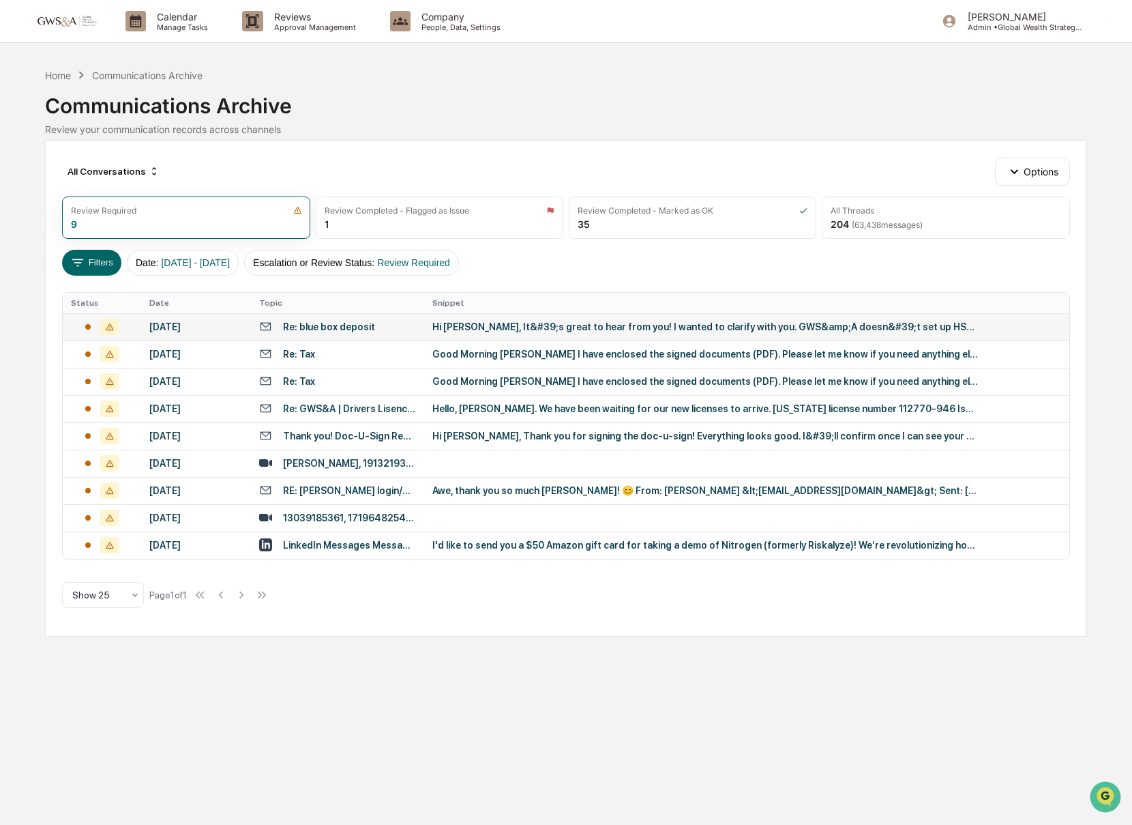
click at [641, 323] on div "Hi [PERSON_NAME], It&#39;s great to hear from you! I wanted to clarify with you…" at bounding box center [705, 326] width 546 height 11
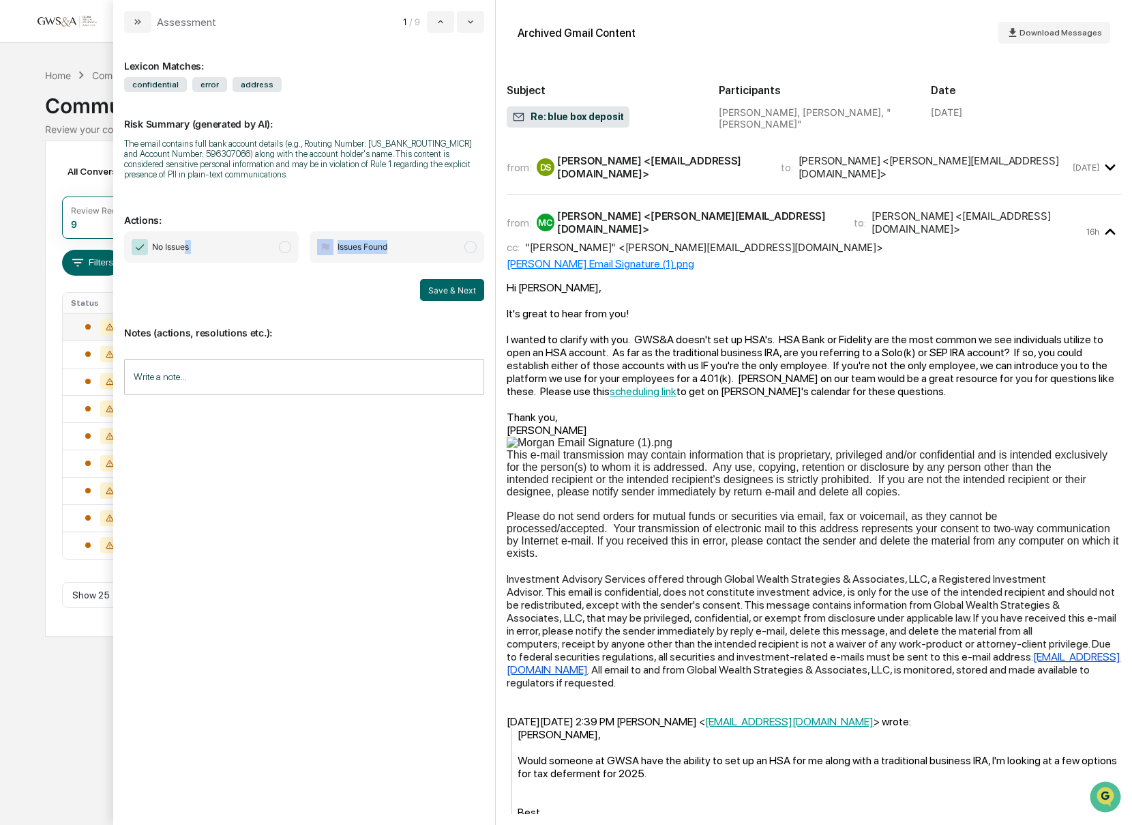
drag, startPoint x: 395, startPoint y: 256, endPoint x: 188, endPoint y: 243, distance: 207.7
click at [188, 243] on div "No Issues Issues Found" at bounding box center [304, 246] width 360 height 31
click at [189, 247] on span "No Issues" at bounding box center [170, 247] width 37 height 14
drag, startPoint x: 461, startPoint y: 297, endPoint x: 374, endPoint y: 302, distance: 86.7
click at [371, 300] on div "Save & Next" at bounding box center [304, 290] width 360 height 22
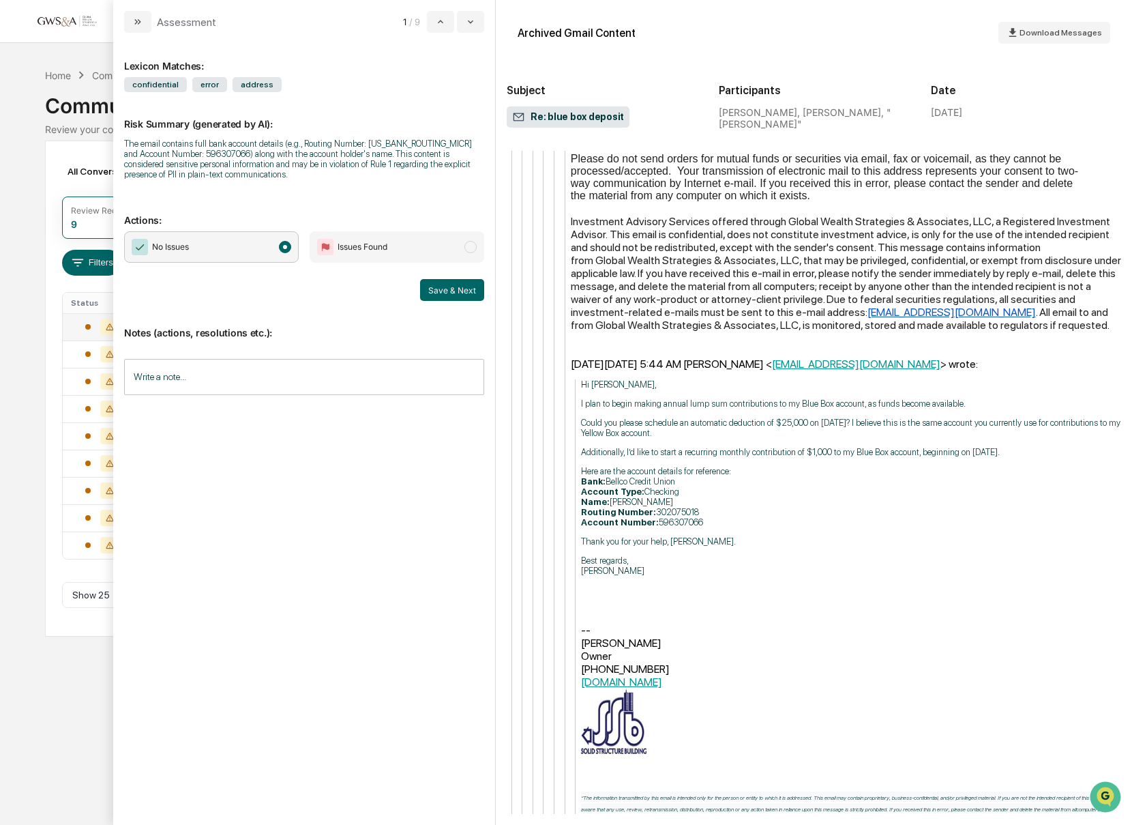
scroll to position [1663, 0]
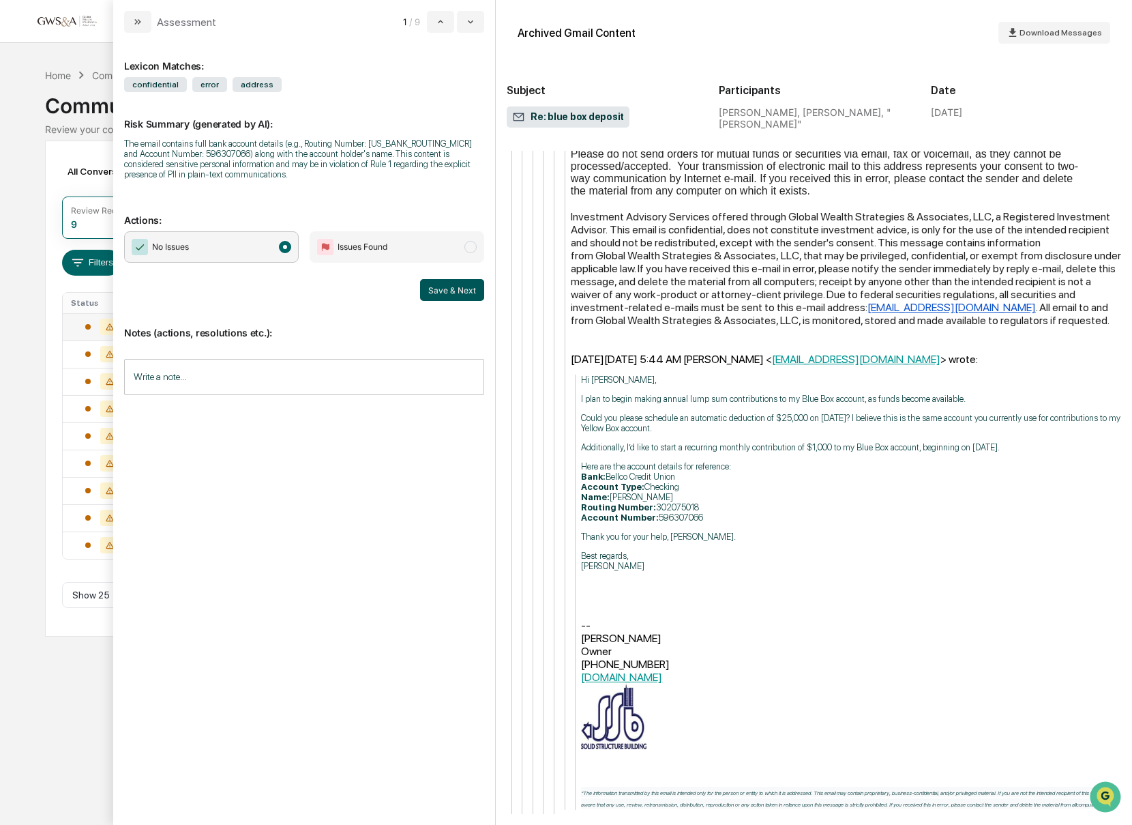
click at [428, 291] on button "Save & Next" at bounding box center [452, 290] width 64 height 22
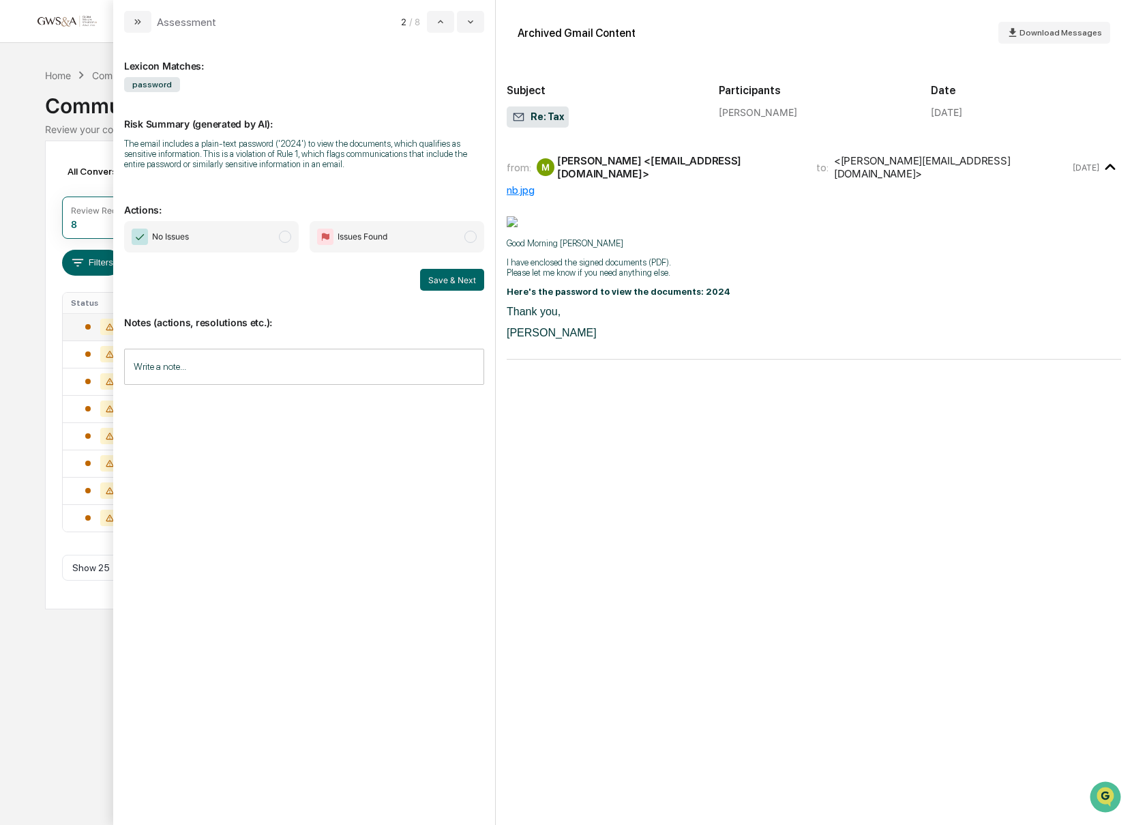
click at [451, 305] on div "Notes (actions, resolutions etc.): Write a note... Write a note..." at bounding box center [304, 346] width 360 height 110
click at [449, 291] on button "Save & Next" at bounding box center [452, 280] width 64 height 22
click at [251, 247] on span "No Issues" at bounding box center [211, 236] width 175 height 31
drag, startPoint x: 459, startPoint y: 290, endPoint x: 285, endPoint y: 261, distance: 176.4
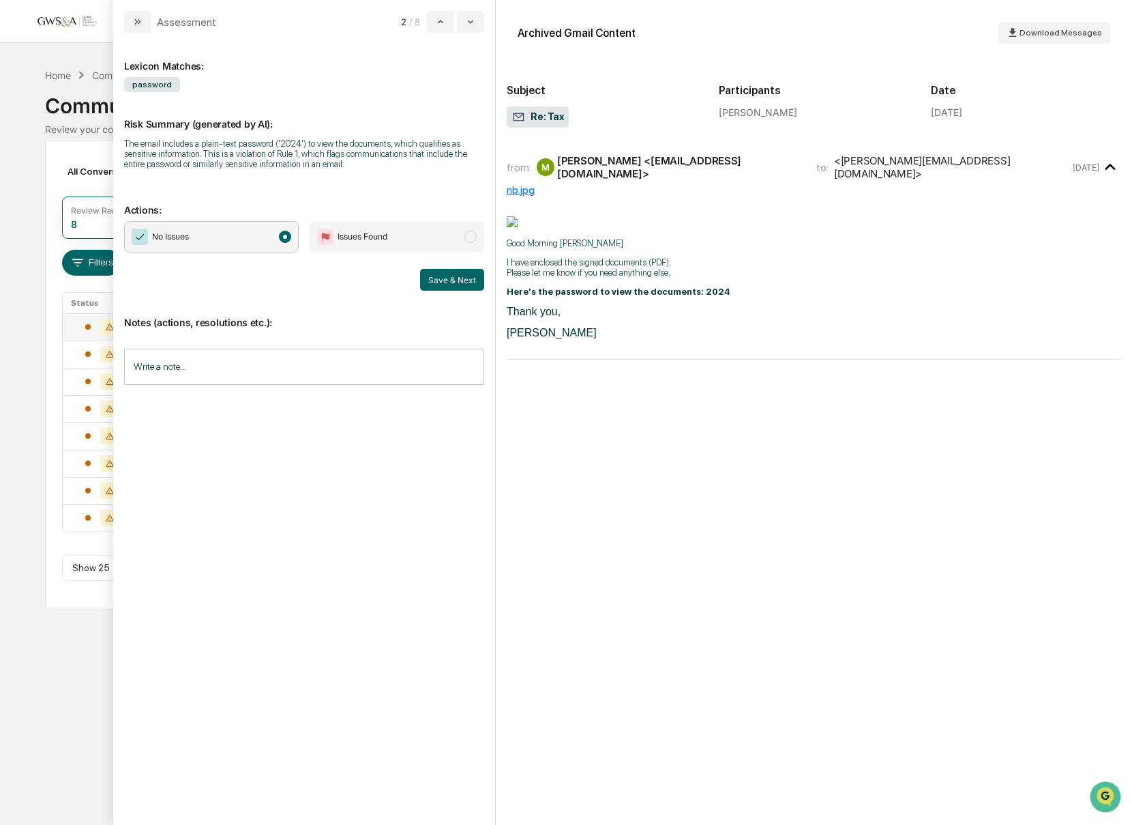
click at [454, 289] on button "Save & Next" at bounding box center [452, 280] width 64 height 22
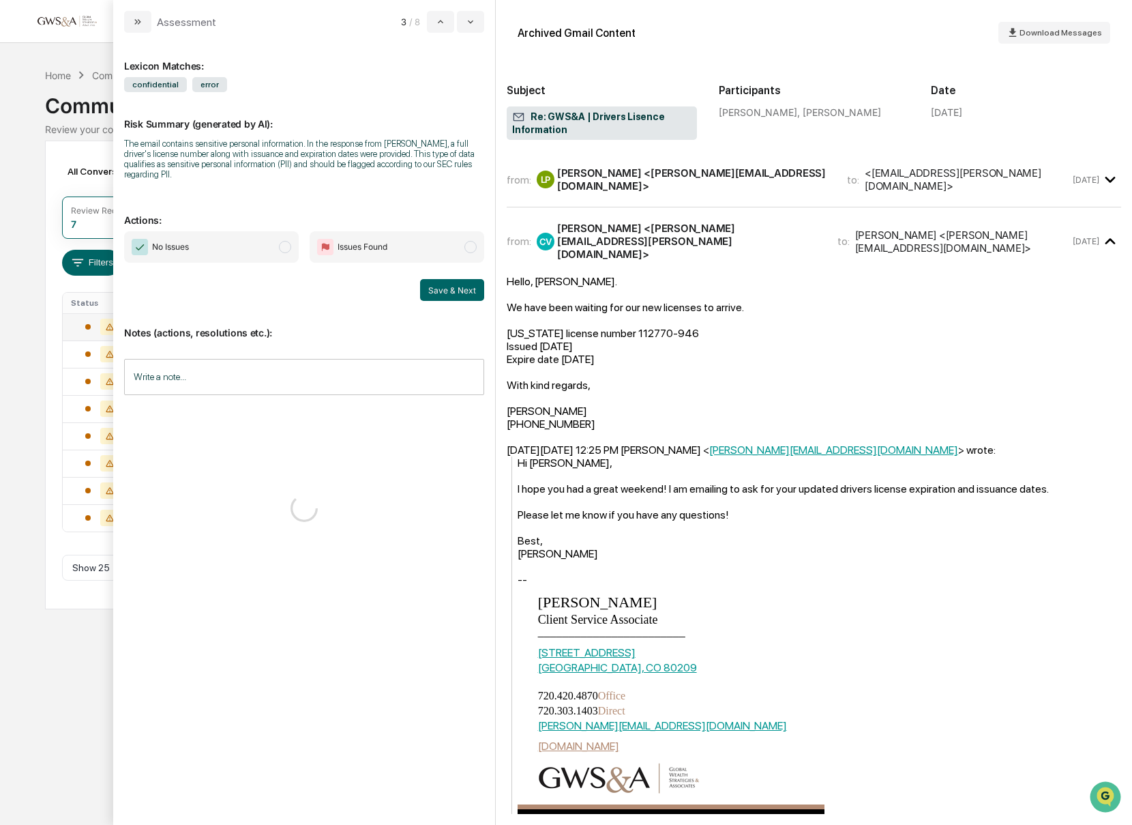
click at [220, 250] on span "No Issues" at bounding box center [211, 246] width 175 height 31
drag, startPoint x: 429, startPoint y: 288, endPoint x: 288, endPoint y: 263, distance: 142.7
click at [427, 288] on button "Save & Next" at bounding box center [452, 290] width 64 height 22
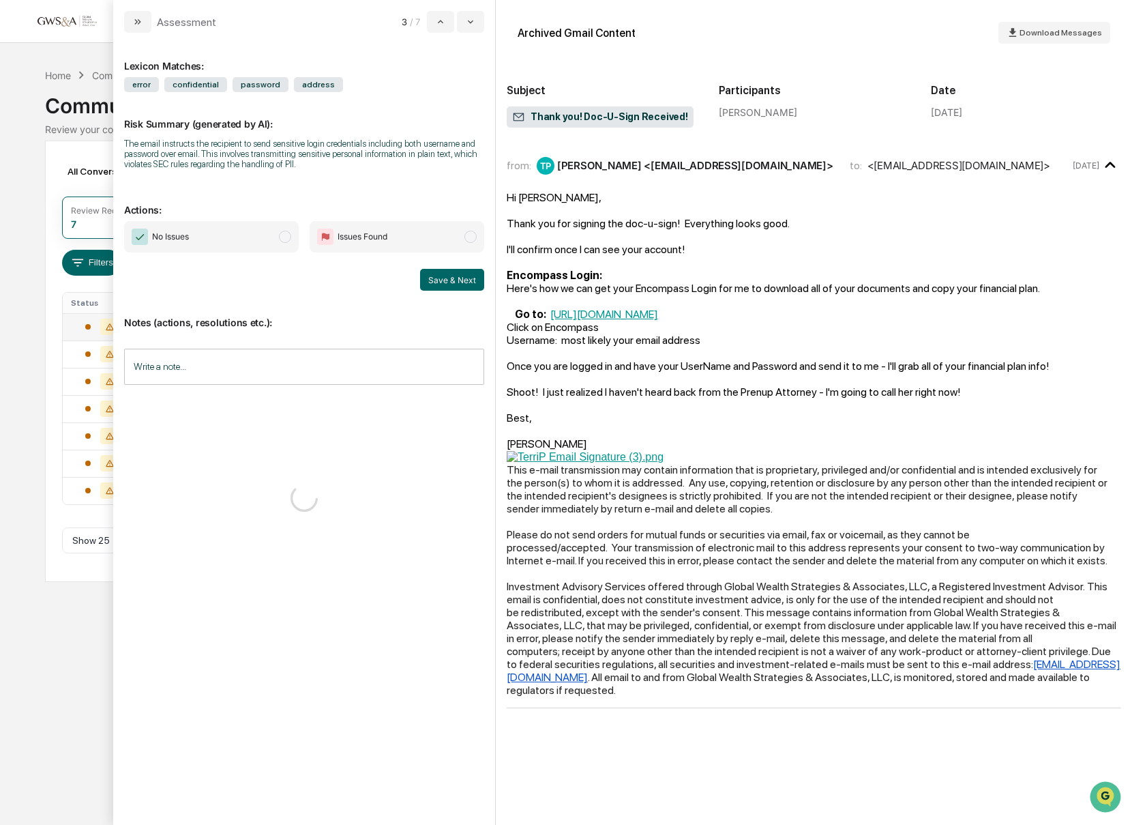
click at [225, 252] on span "No Issues" at bounding box center [211, 236] width 175 height 31
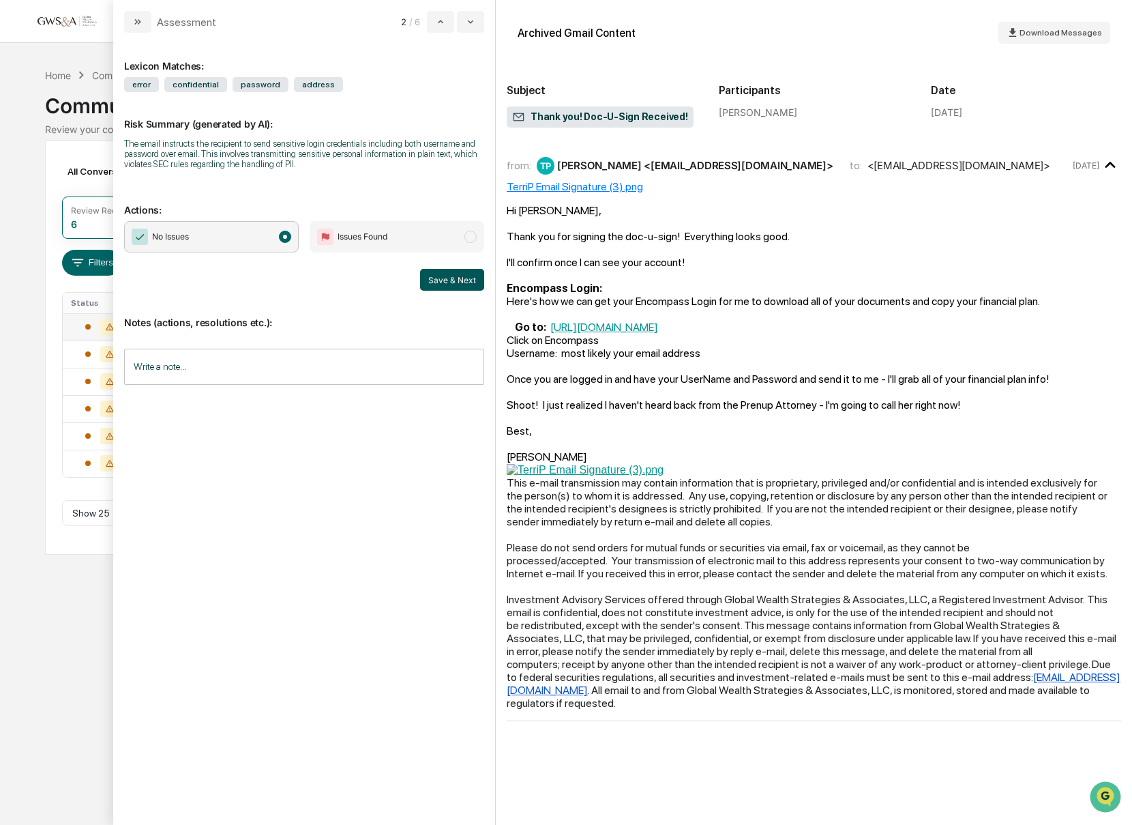
click at [445, 285] on button "Save & Next" at bounding box center [452, 280] width 64 height 22
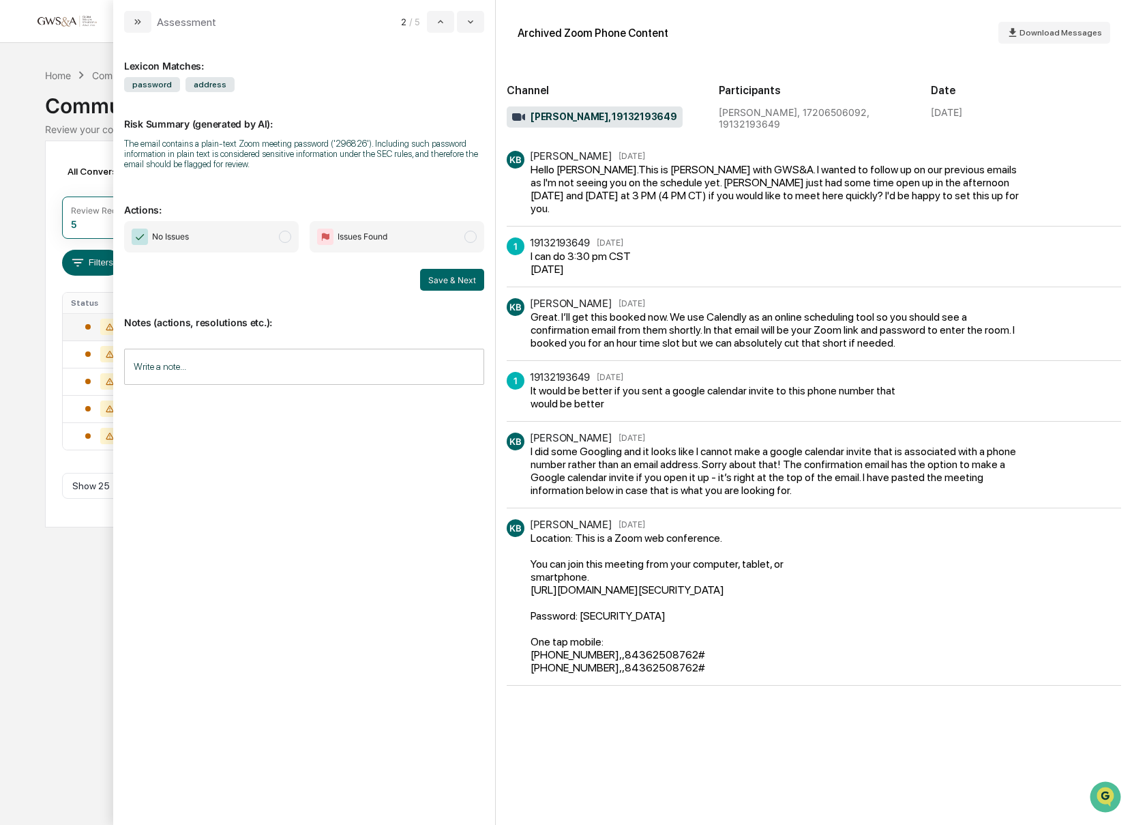
click at [231, 243] on span "No Issues" at bounding box center [211, 236] width 175 height 31
click at [232, 239] on span "No Issues" at bounding box center [211, 236] width 175 height 31
click at [460, 282] on button "Save & Next" at bounding box center [452, 280] width 64 height 22
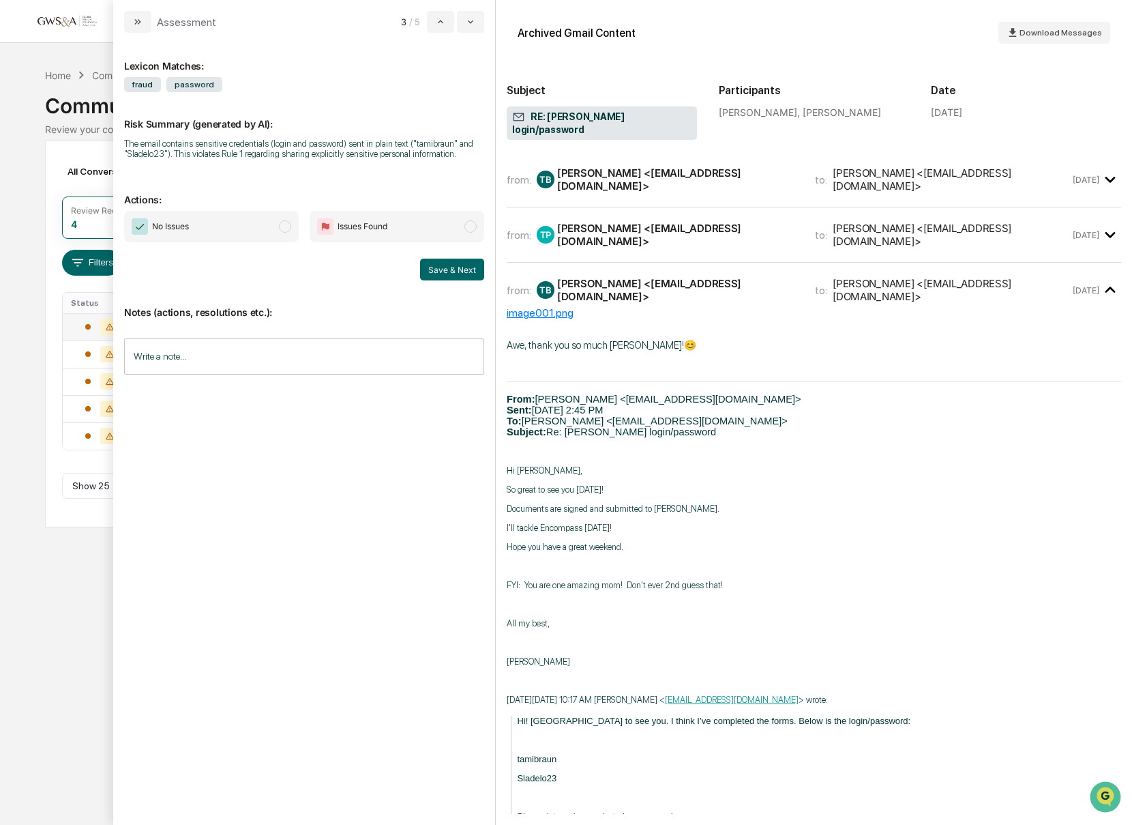
click at [273, 242] on span "No Issues" at bounding box center [211, 226] width 175 height 31
click at [456, 279] on button "Save & Next" at bounding box center [452, 269] width 64 height 22
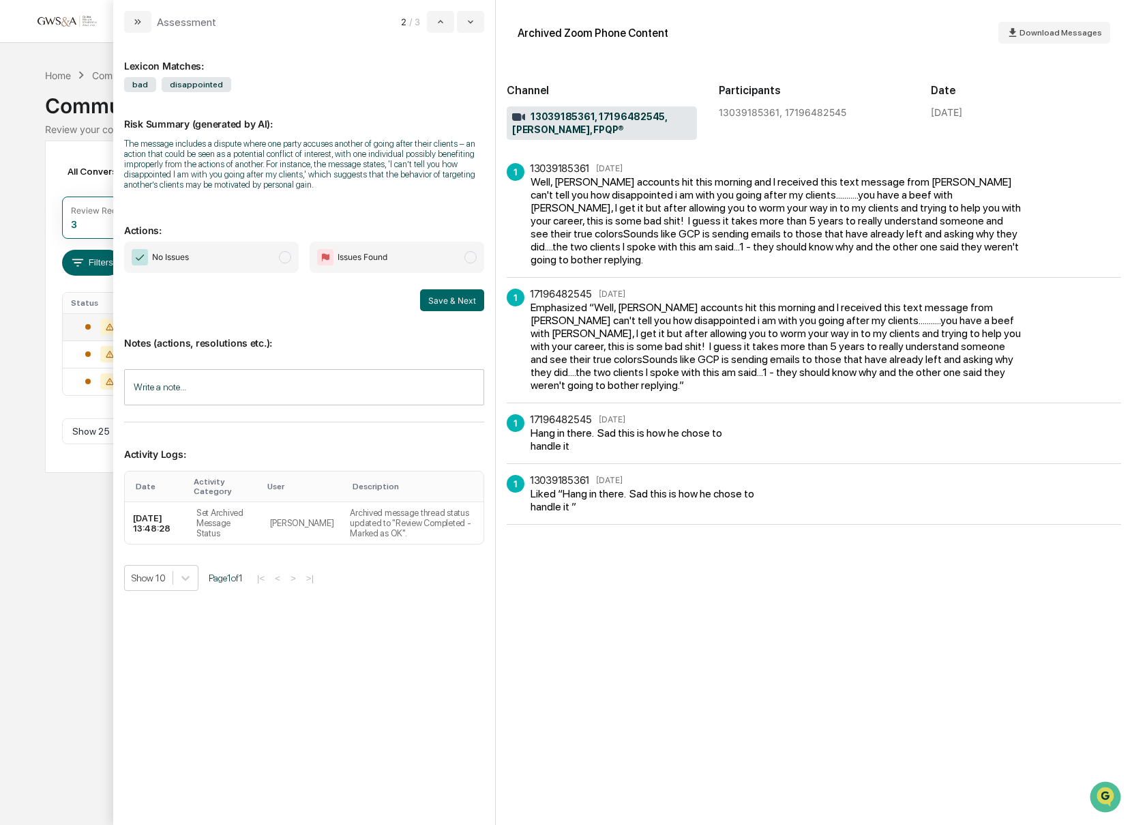
click at [256, 262] on span "No Issues" at bounding box center [211, 256] width 175 height 31
click at [455, 311] on button "Save & Next" at bounding box center [452, 300] width 64 height 22
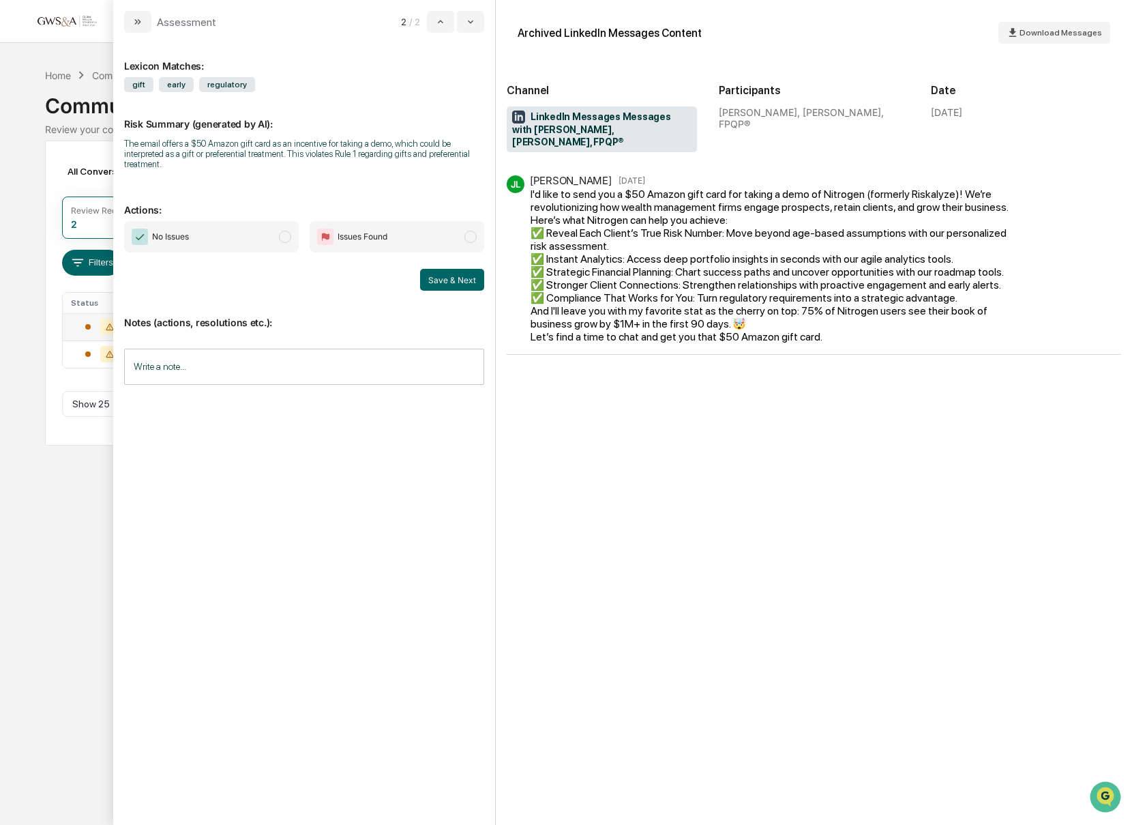
click at [228, 236] on span "No Issues" at bounding box center [211, 236] width 175 height 31
click at [458, 276] on button "Save & Next" at bounding box center [452, 280] width 64 height 22
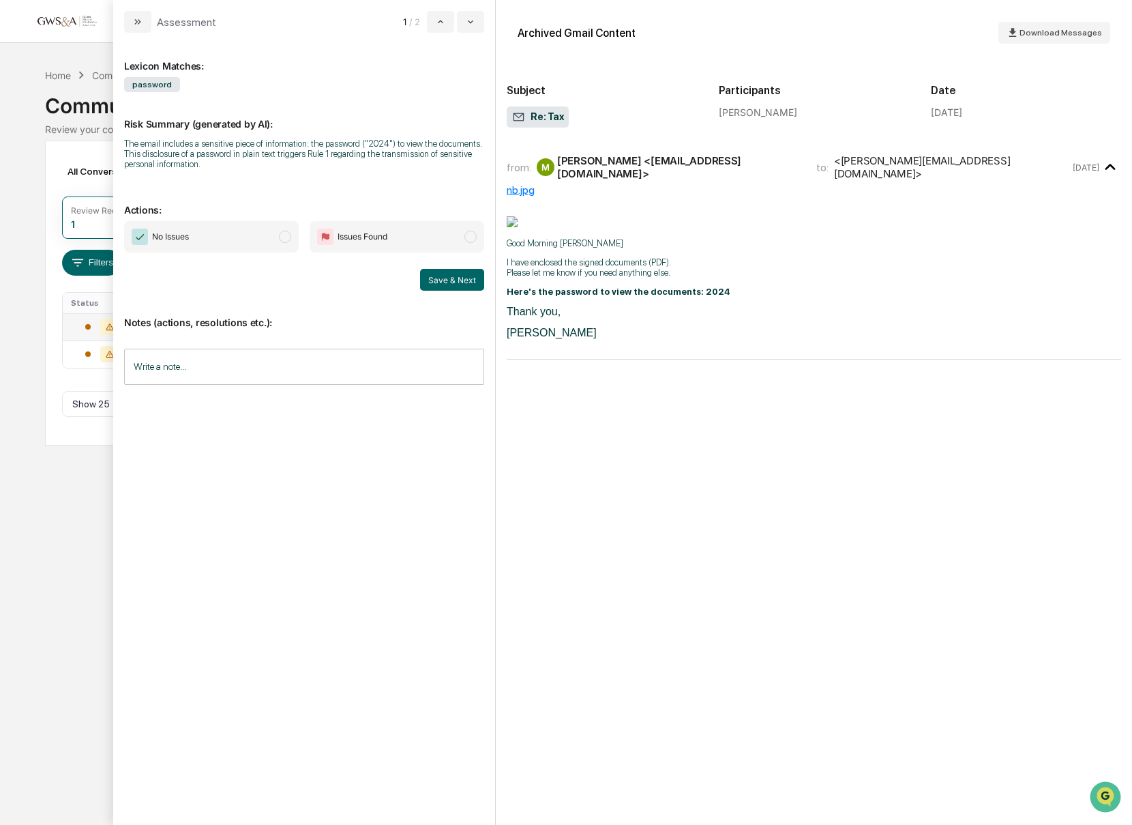
drag, startPoint x: 237, startPoint y: 244, endPoint x: 296, endPoint y: 258, distance: 61.0
click at [237, 244] on span "No Issues" at bounding box center [211, 236] width 175 height 31
click at [439, 293] on div "Notes (actions, resolutions etc.): Write a note... Write a note..." at bounding box center [304, 346] width 360 height 110
click at [443, 287] on button "Save & Next" at bounding box center [452, 280] width 64 height 22
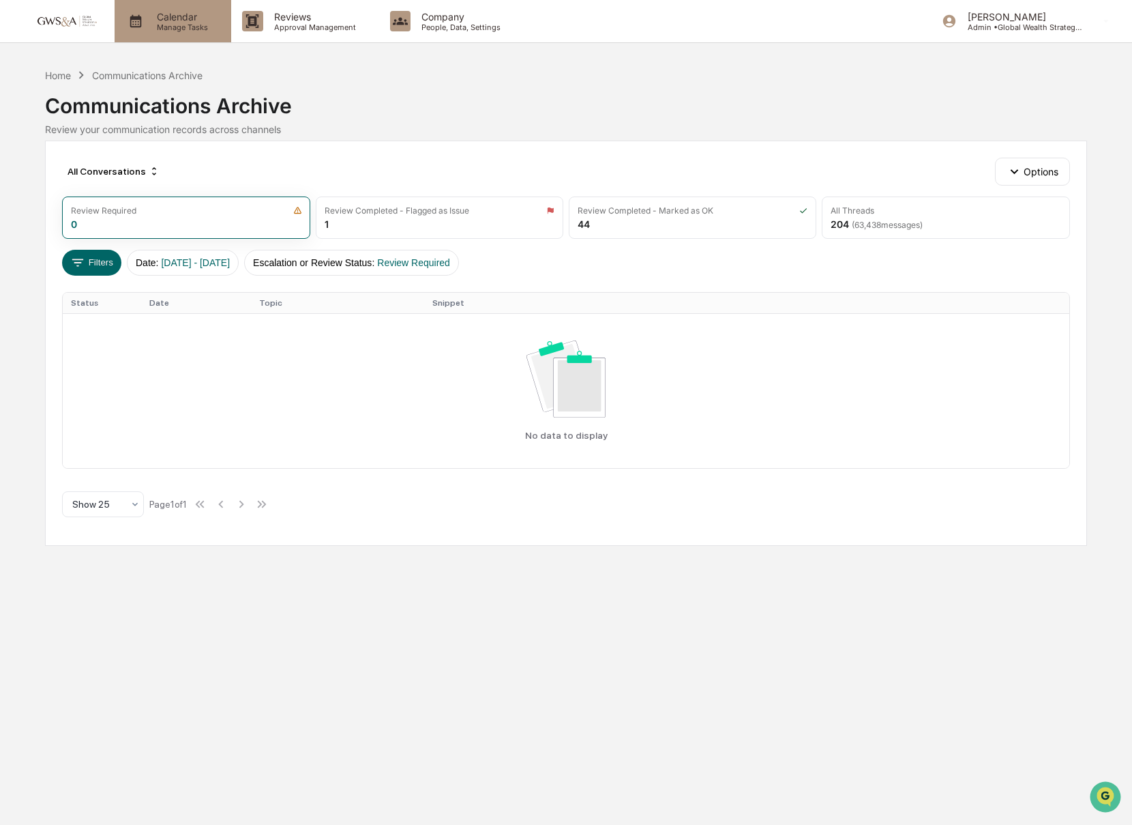
click at [163, 28] on p "Manage Tasks" at bounding box center [180, 28] width 69 height 10
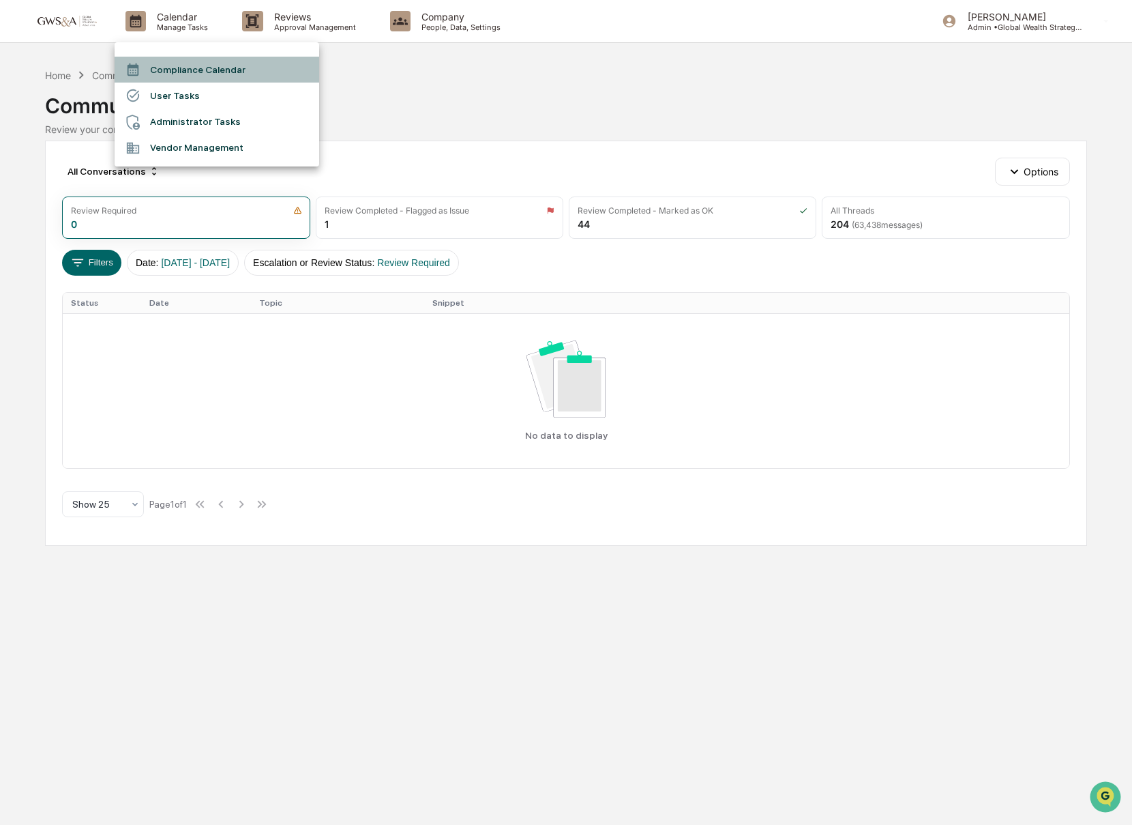
click at [173, 63] on li "Compliance Calendar" at bounding box center [217, 70] width 205 height 26
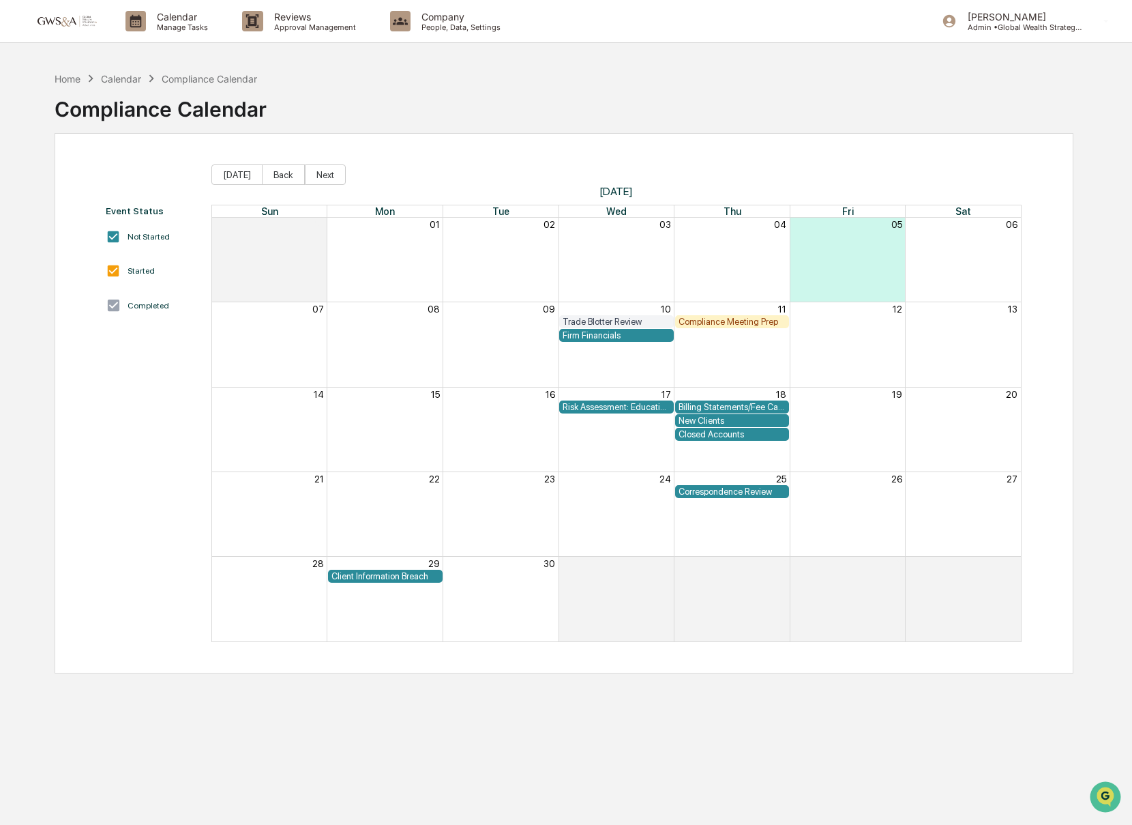
click at [651, 404] on div "Risk Assessment: Education and Training" at bounding box center [616, 407] width 107 height 10
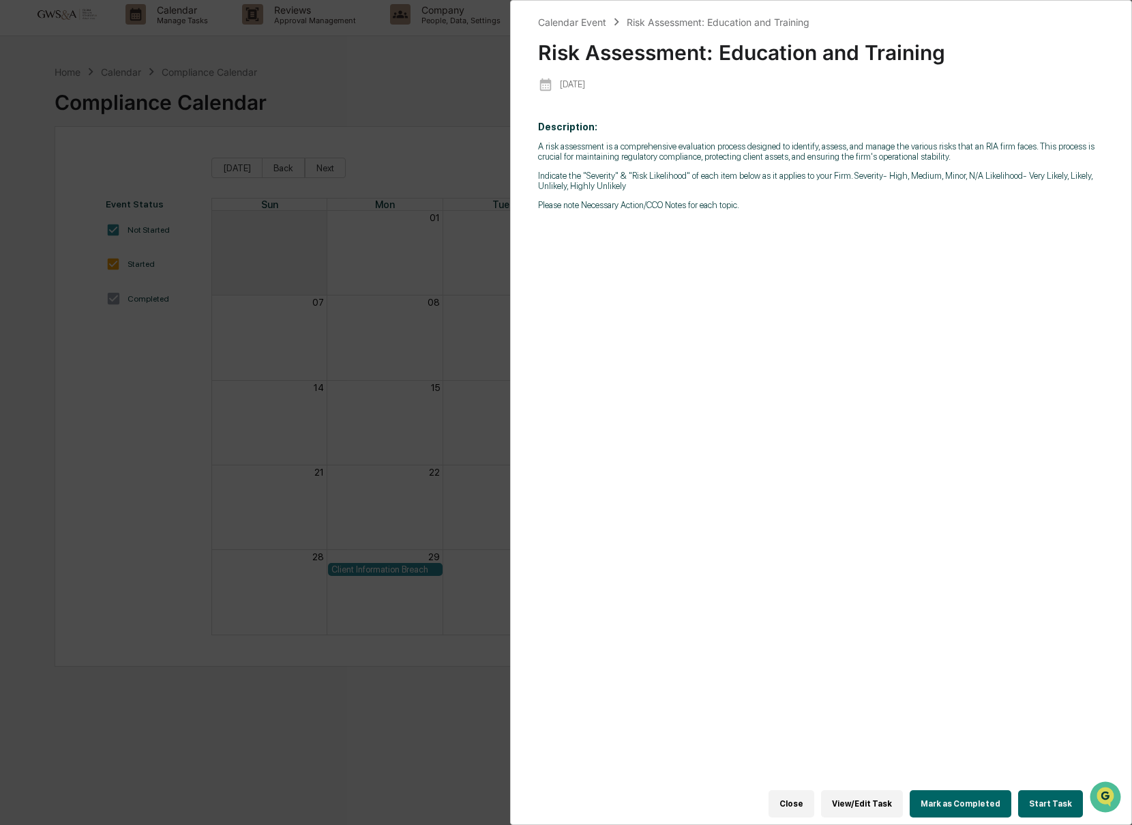
scroll to position [8, 0]
click at [1054, 803] on button "Start Task" at bounding box center [1050, 803] width 65 height 27
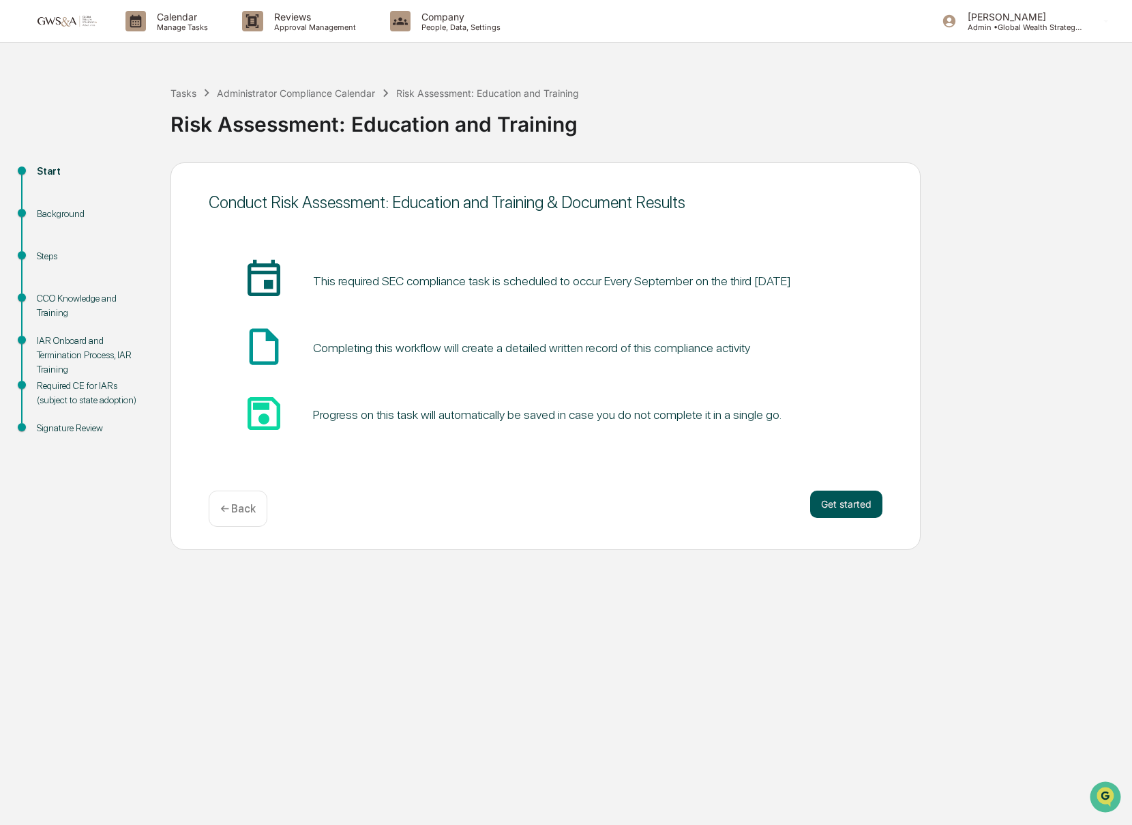
click at [835, 509] on button "Get started" at bounding box center [846, 503] width 72 height 27
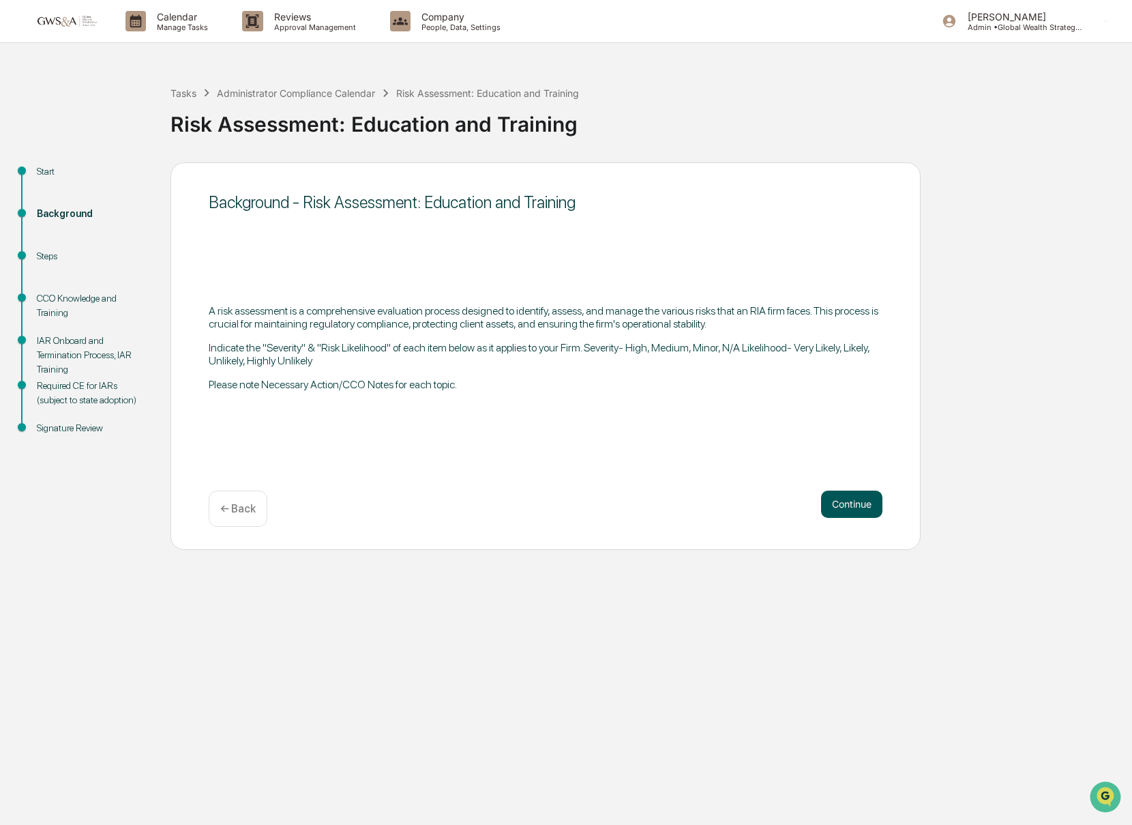
click at [846, 512] on button "Continue" at bounding box center [851, 503] width 61 height 27
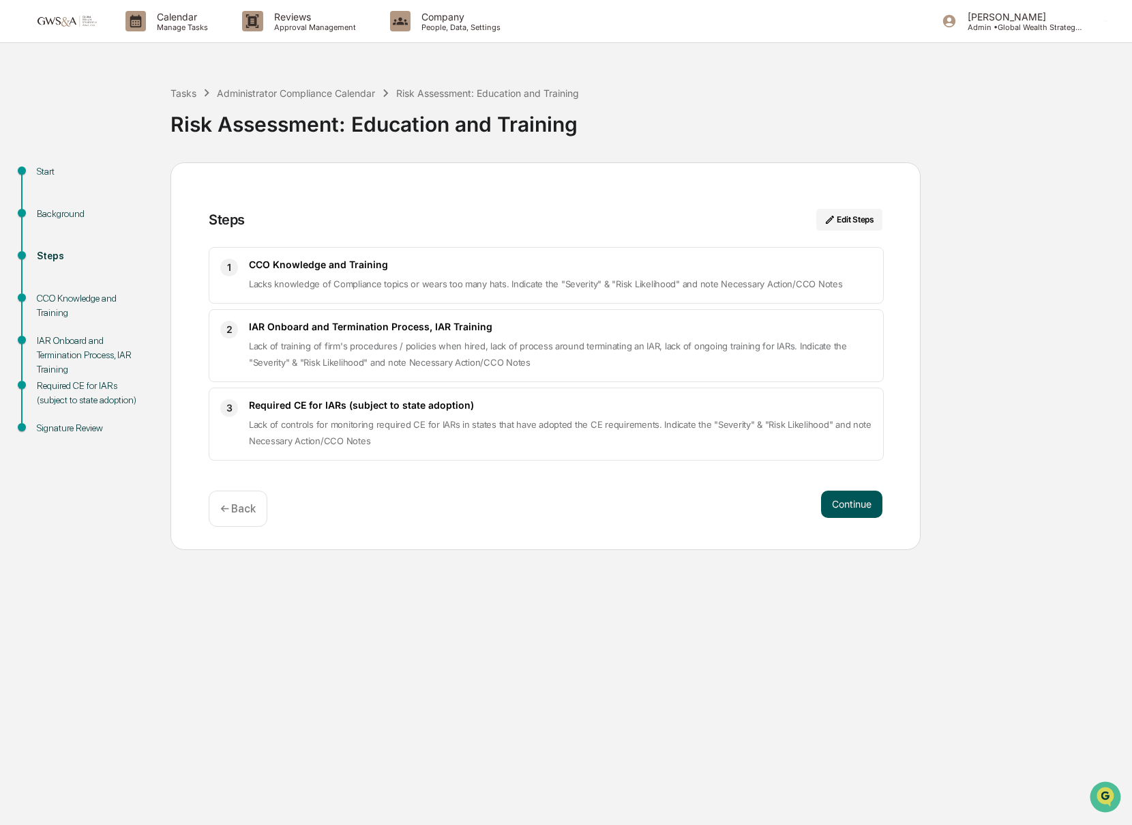
click at [865, 509] on button "Continue" at bounding box center [851, 503] width 61 height 27
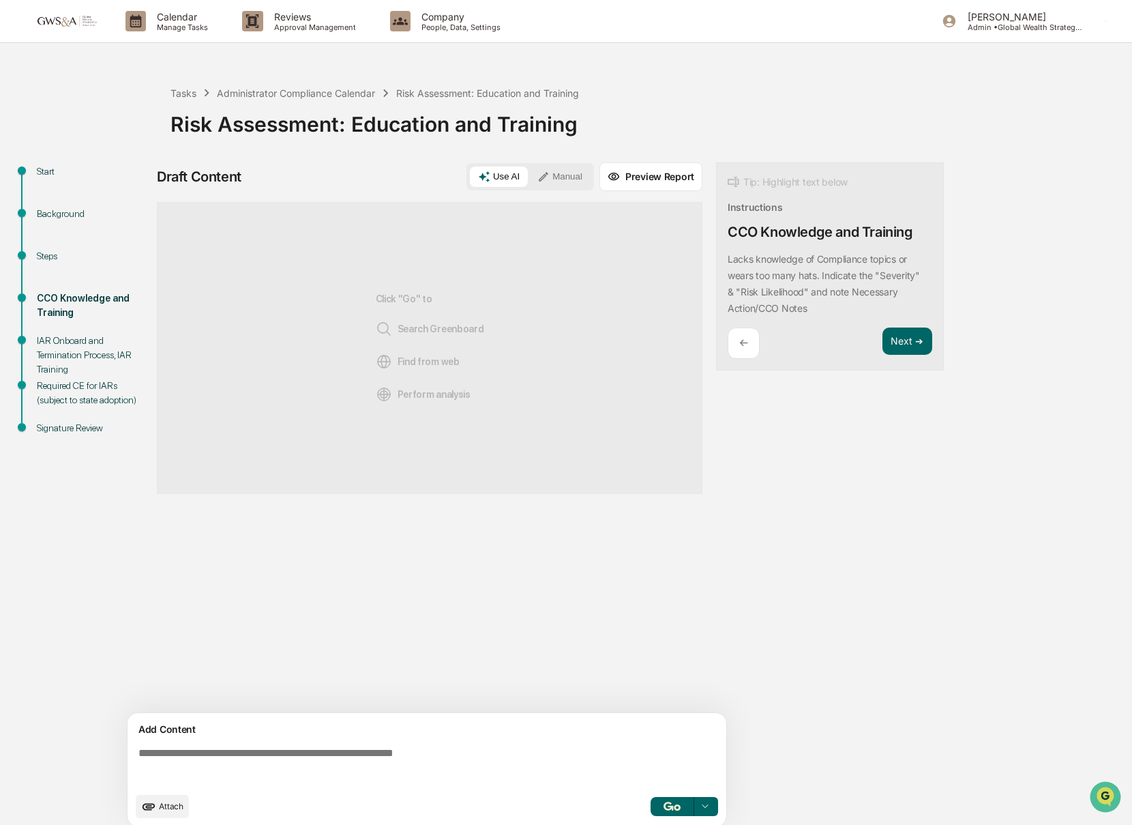
click at [443, 739] on div "Add Content Attach Select..." at bounding box center [427, 769] width 599 height 113
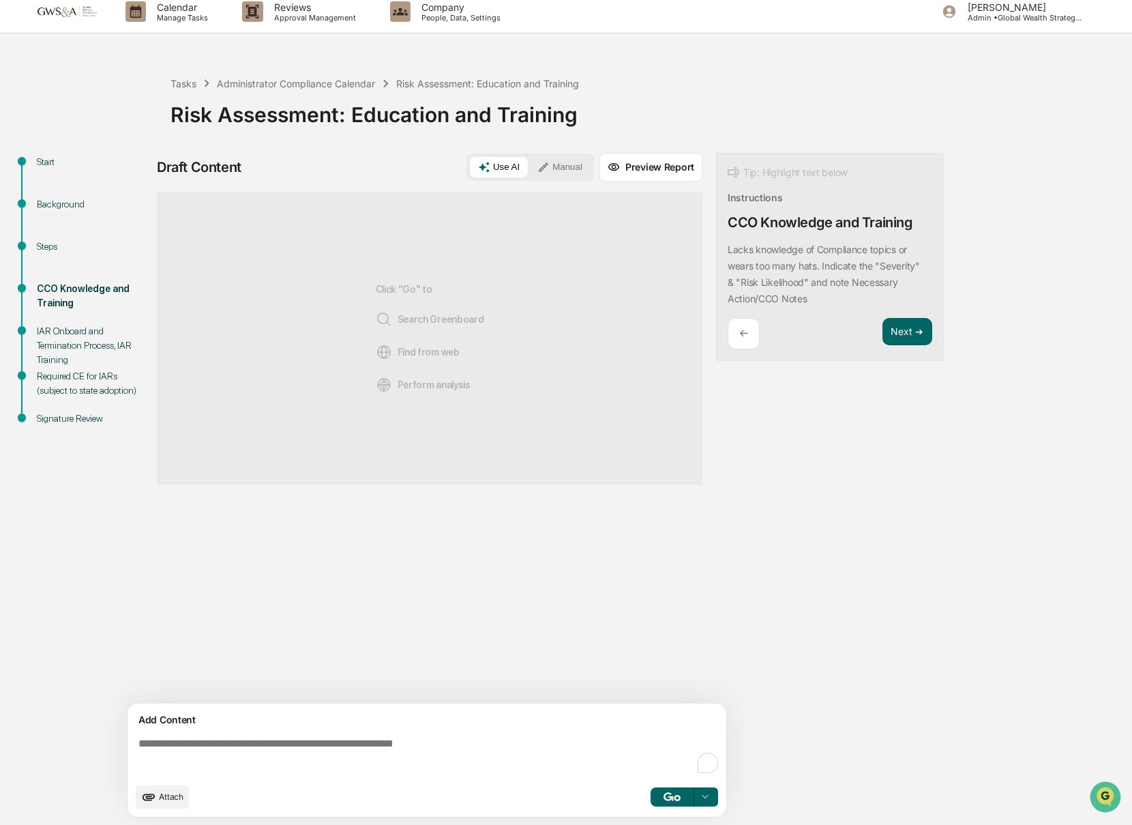
click at [439, 747] on textarea "To enrich screen reader interactions, please activate Accessibility in Grammarl…" at bounding box center [429, 756] width 593 height 49
click at [434, 748] on textarea "To enrich screen reader interactions, please activate Accessibility in Grammarl…" at bounding box center [429, 755] width 593 height 49
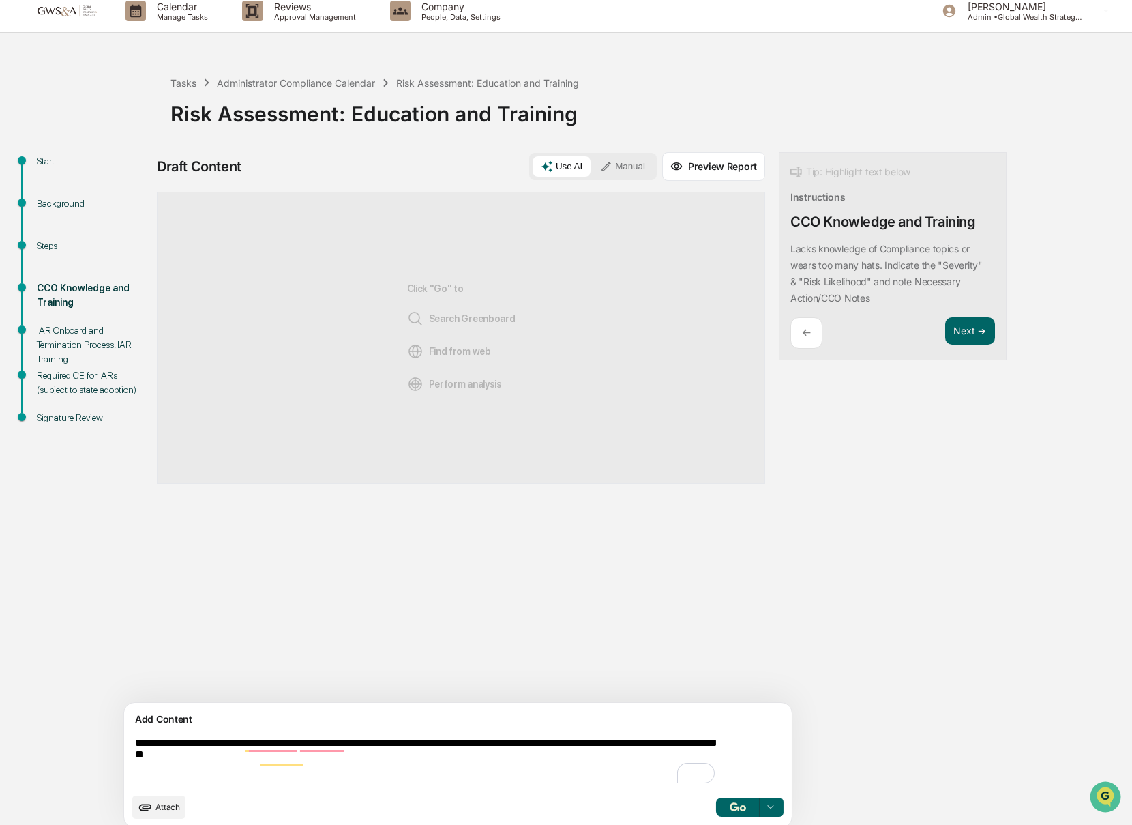
type textarea "**********"
click at [730, 803] on img "button" at bounding box center [738, 806] width 16 height 9
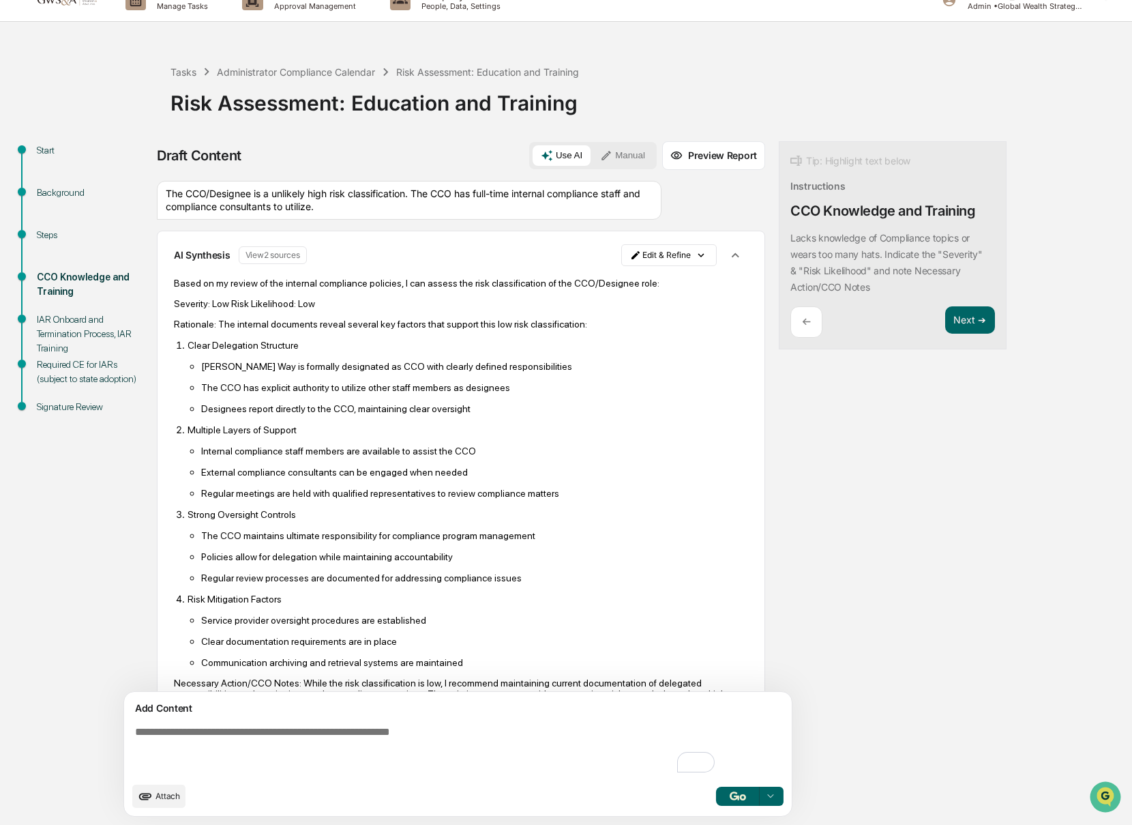
scroll to position [0, 0]
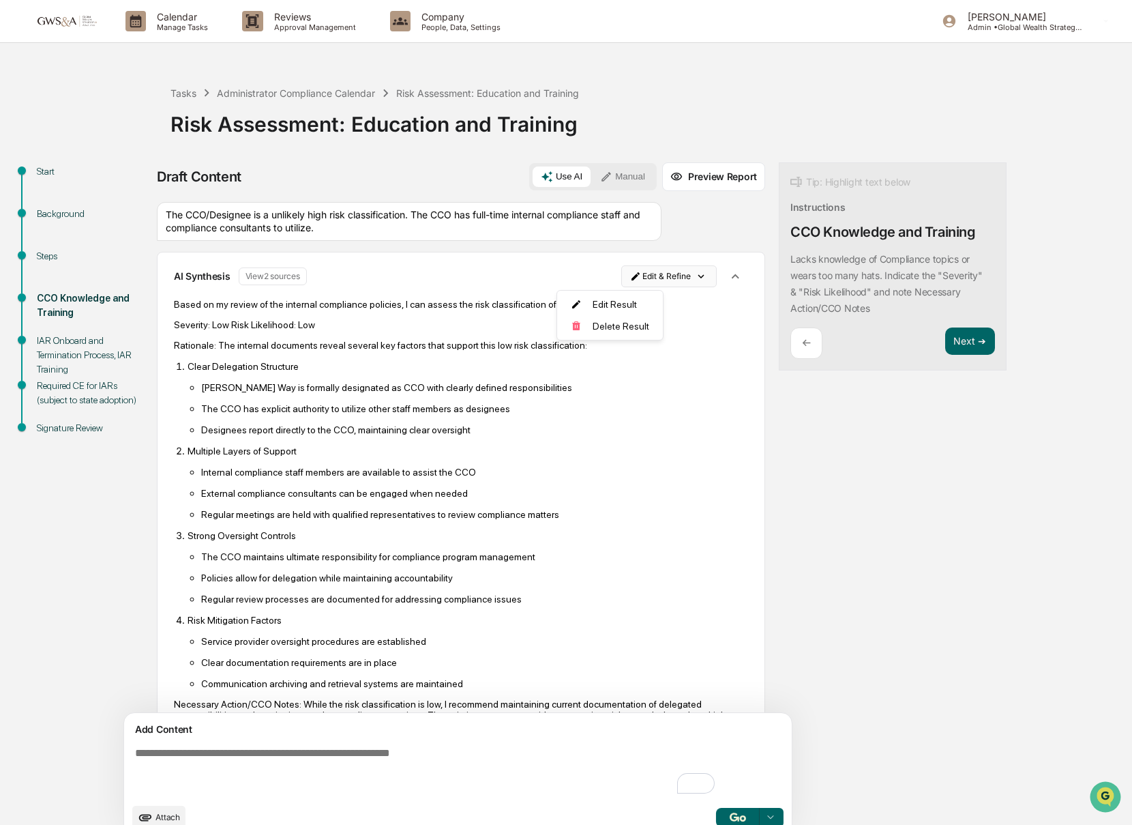
click at [638, 280] on html "Calendar Manage Tasks Reviews Approval Management Company People, Data, Setting…" at bounding box center [566, 412] width 1132 height 825
click at [608, 306] on div "Edit Result" at bounding box center [604, 304] width 100 height 22
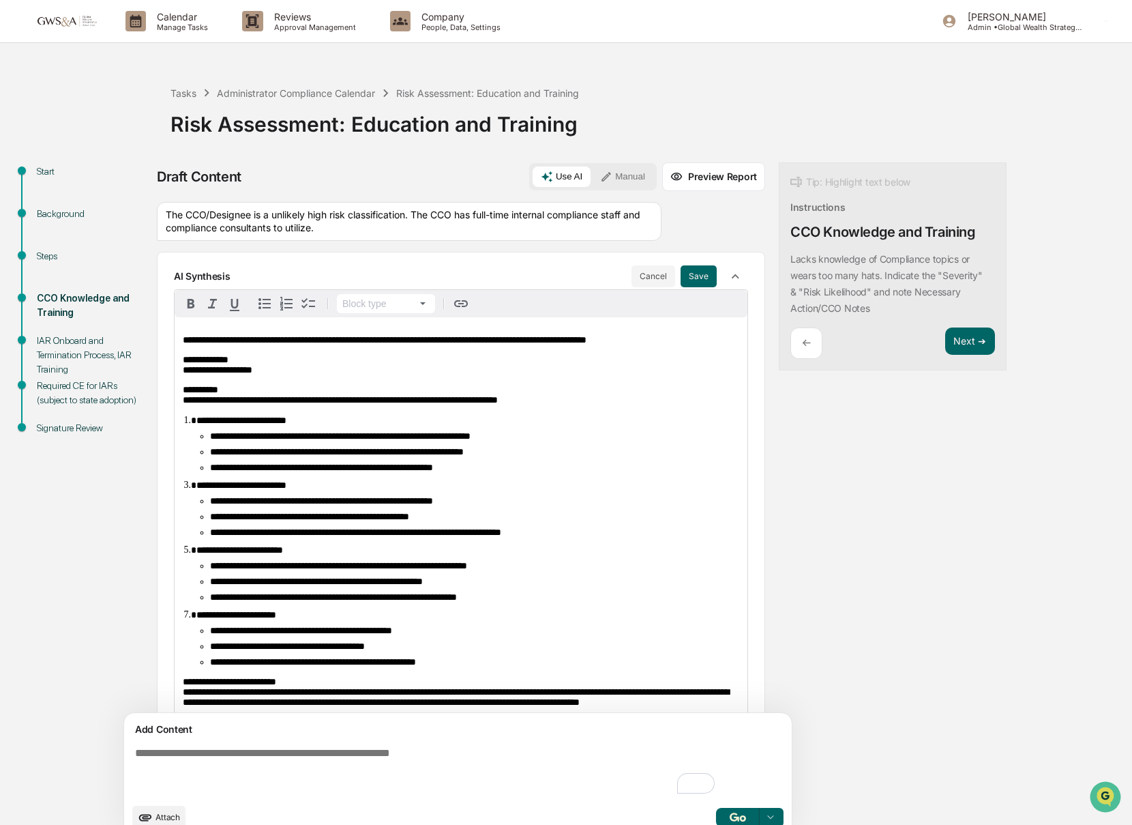
click at [233, 373] on span "**********" at bounding box center [218, 365] width 70 height 20
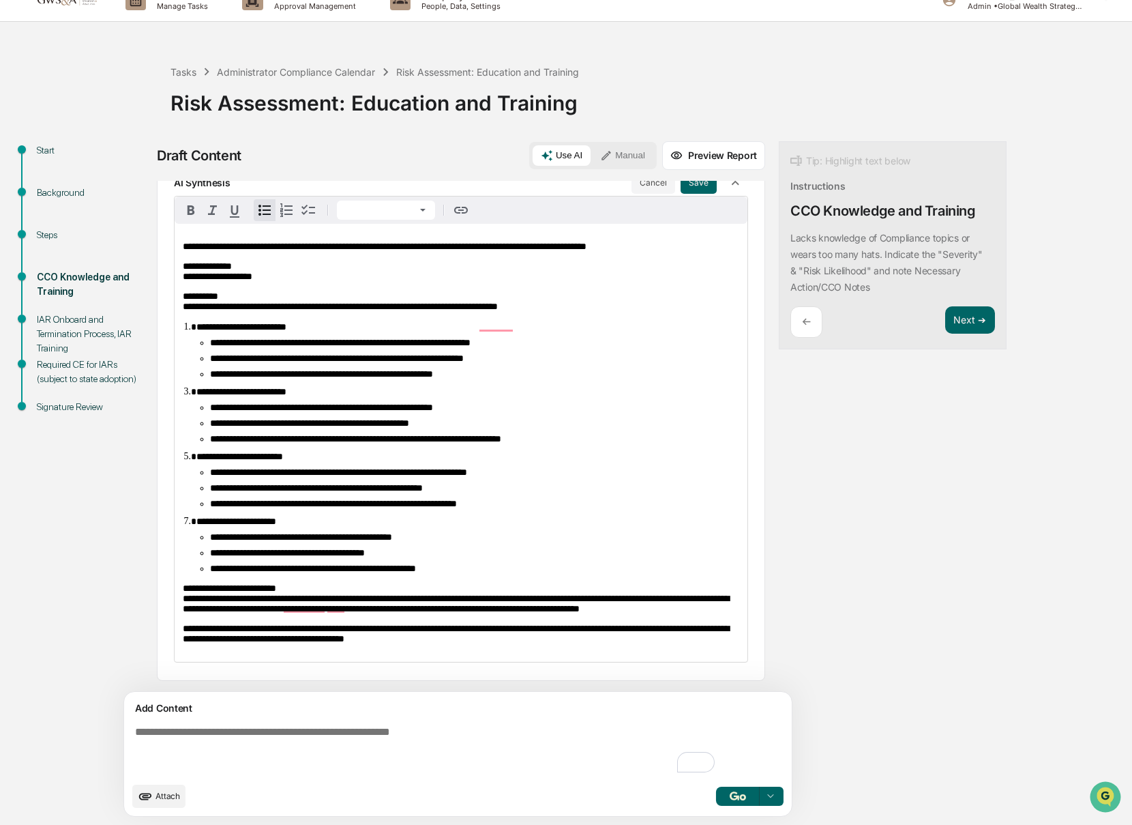
click at [319, 583] on span "**********" at bounding box center [456, 598] width 546 height 30
click at [945, 323] on button "Next ➔" at bounding box center [970, 320] width 50 height 28
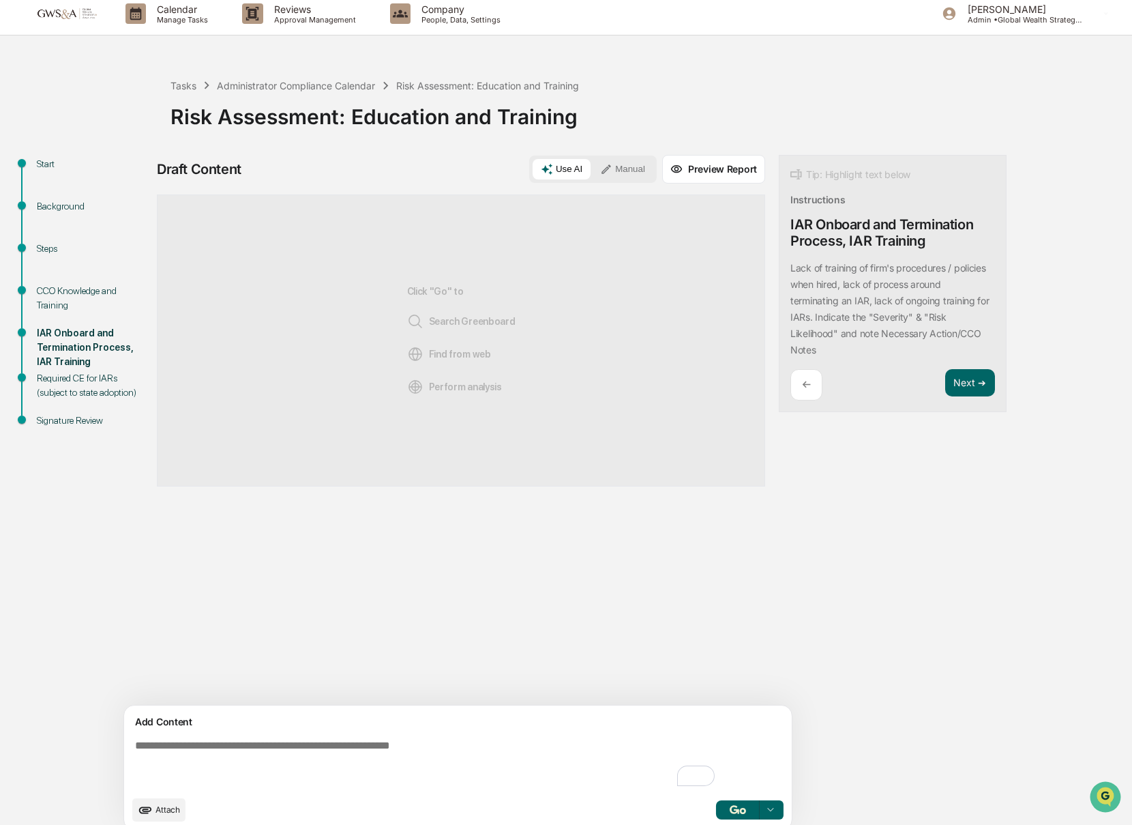
scroll to position [0, 0]
click at [460, 754] on textarea "To enrich screen reader interactions, please activate Accessibility in Grammarl…" at bounding box center [426, 765] width 593 height 60
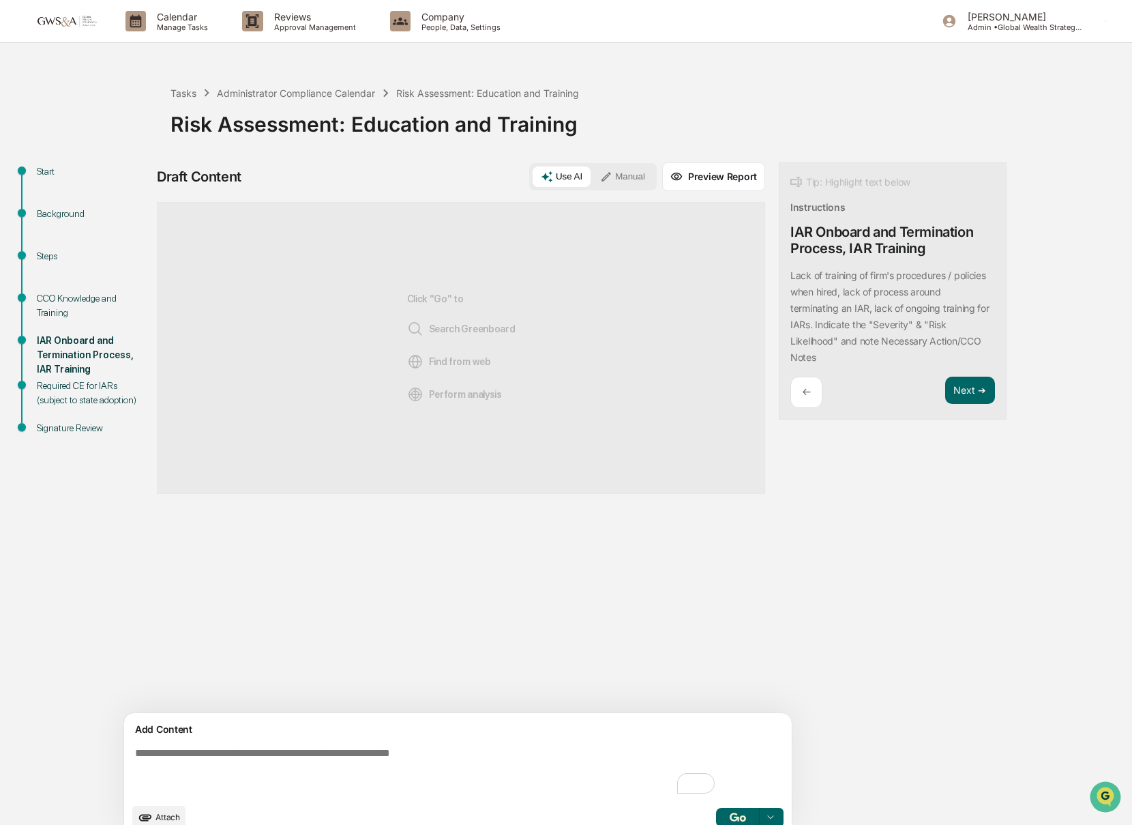
click at [385, 751] on textarea "To enrich screen reader interactions, please activate Accessibility in Grammarl…" at bounding box center [426, 771] width 593 height 60
paste textarea "**********"
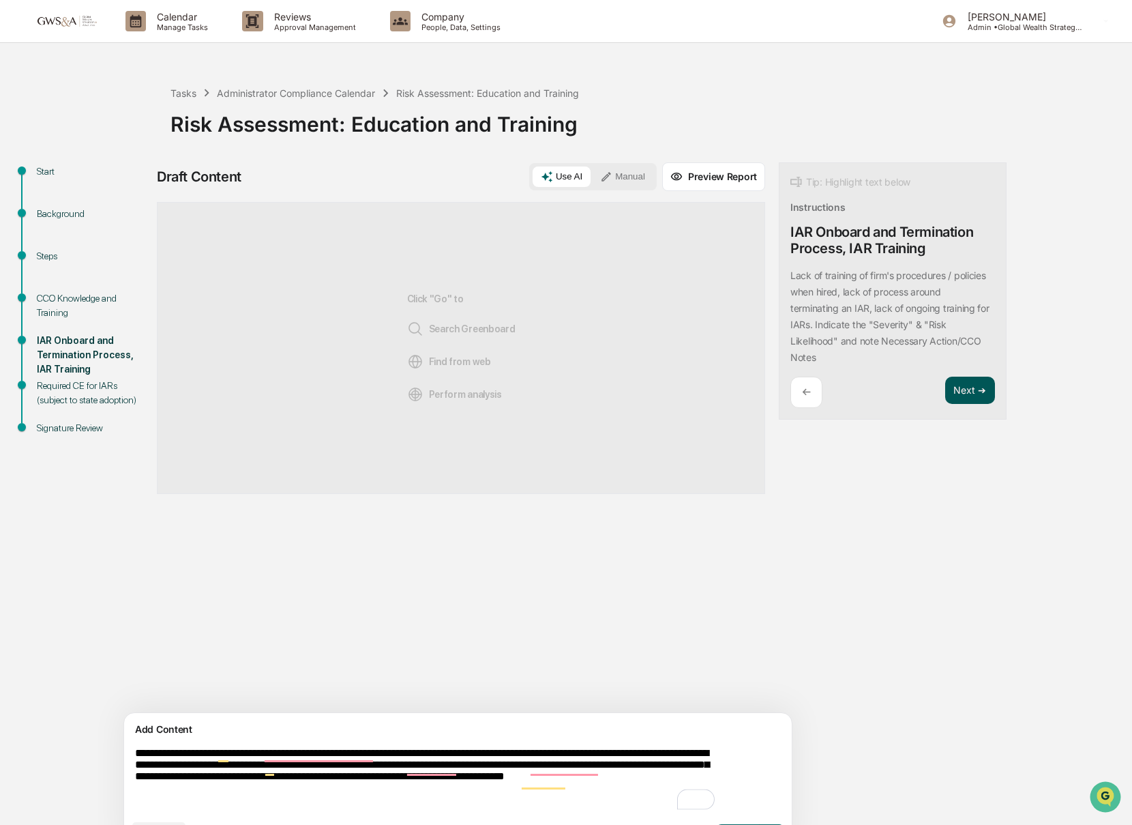
type textarea "**********"
click at [945, 398] on button "Next ➔" at bounding box center [970, 390] width 50 height 28
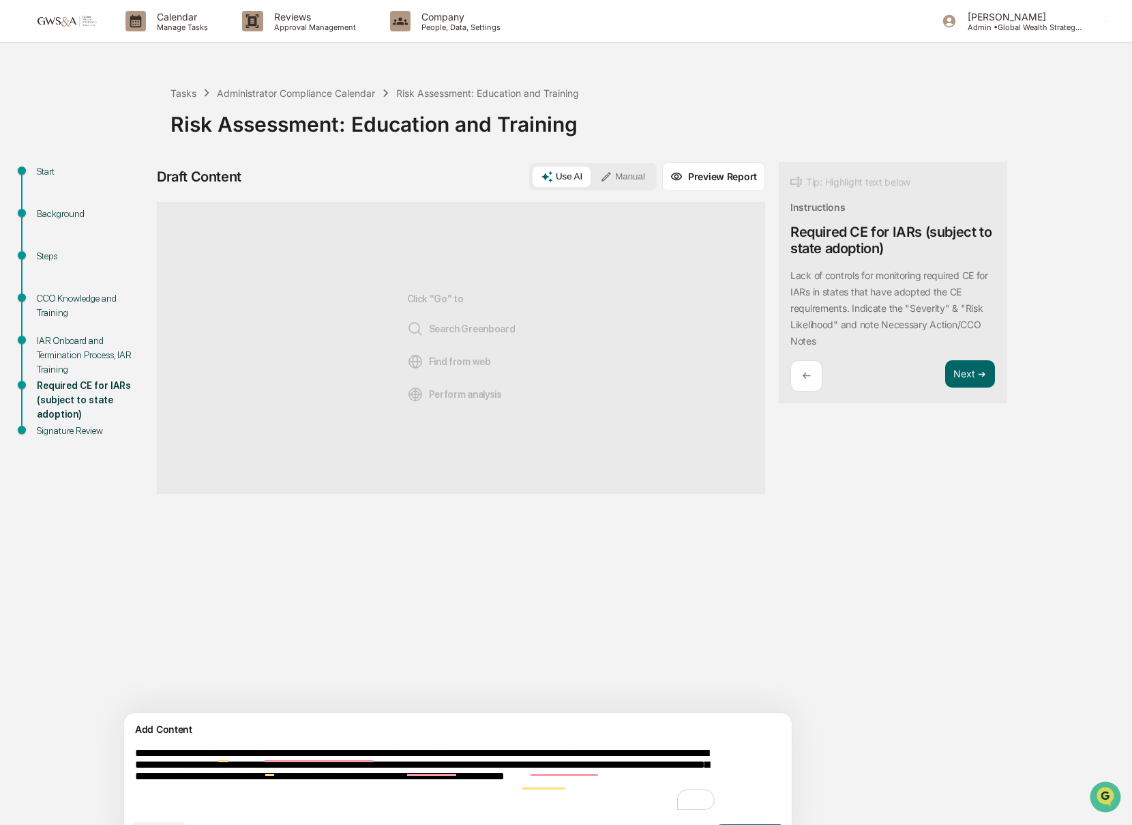
scroll to position [38, 0]
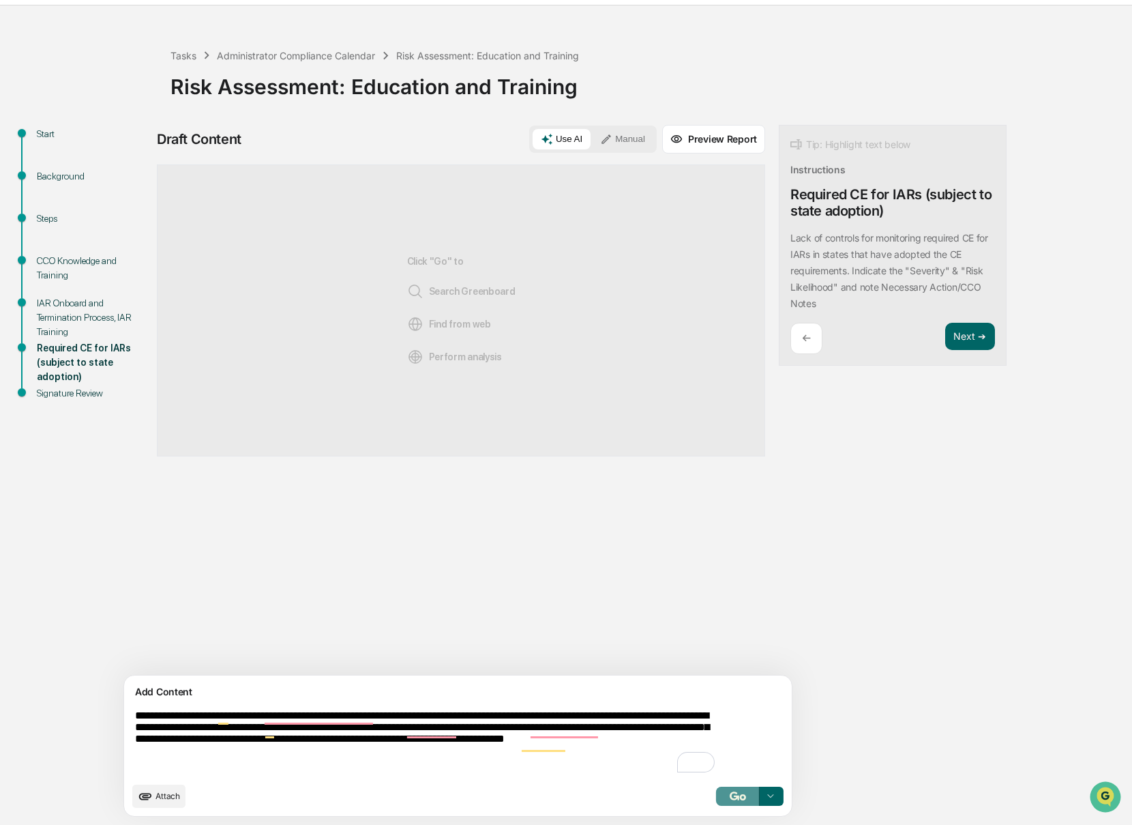
click at [730, 797] on img "button" at bounding box center [738, 795] width 16 height 9
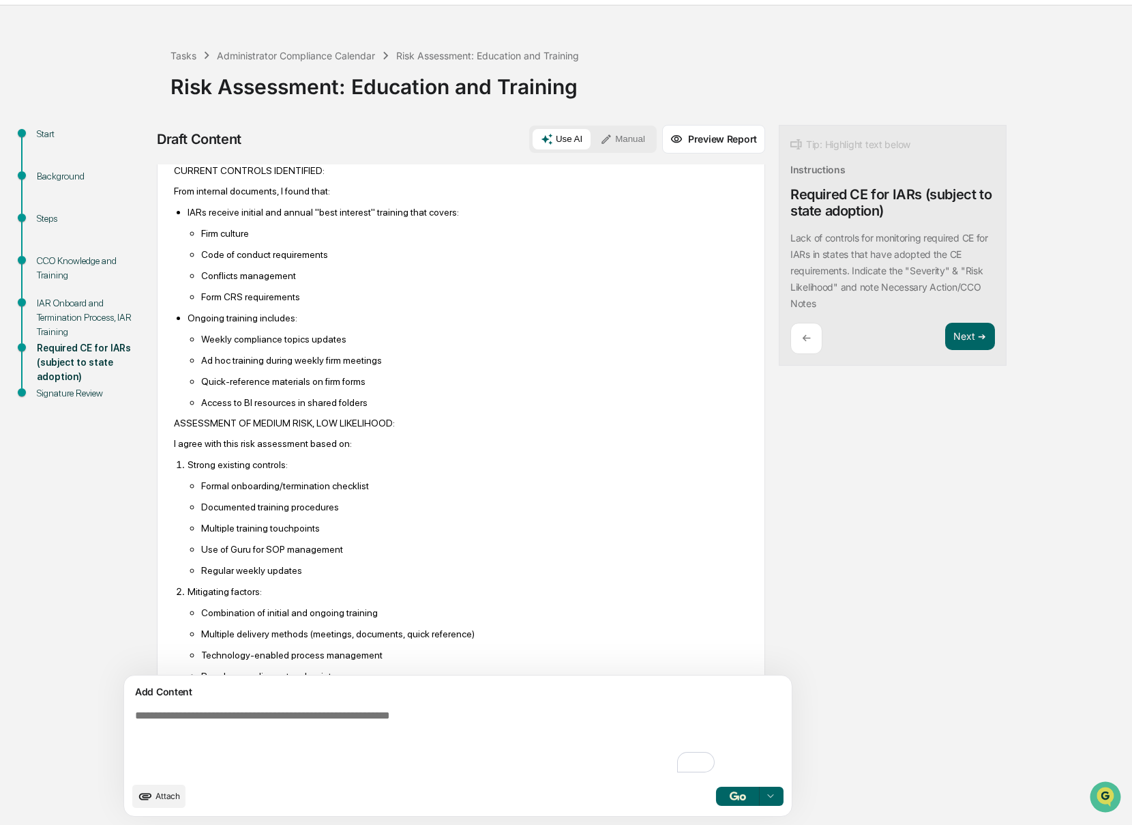
scroll to position [0, 0]
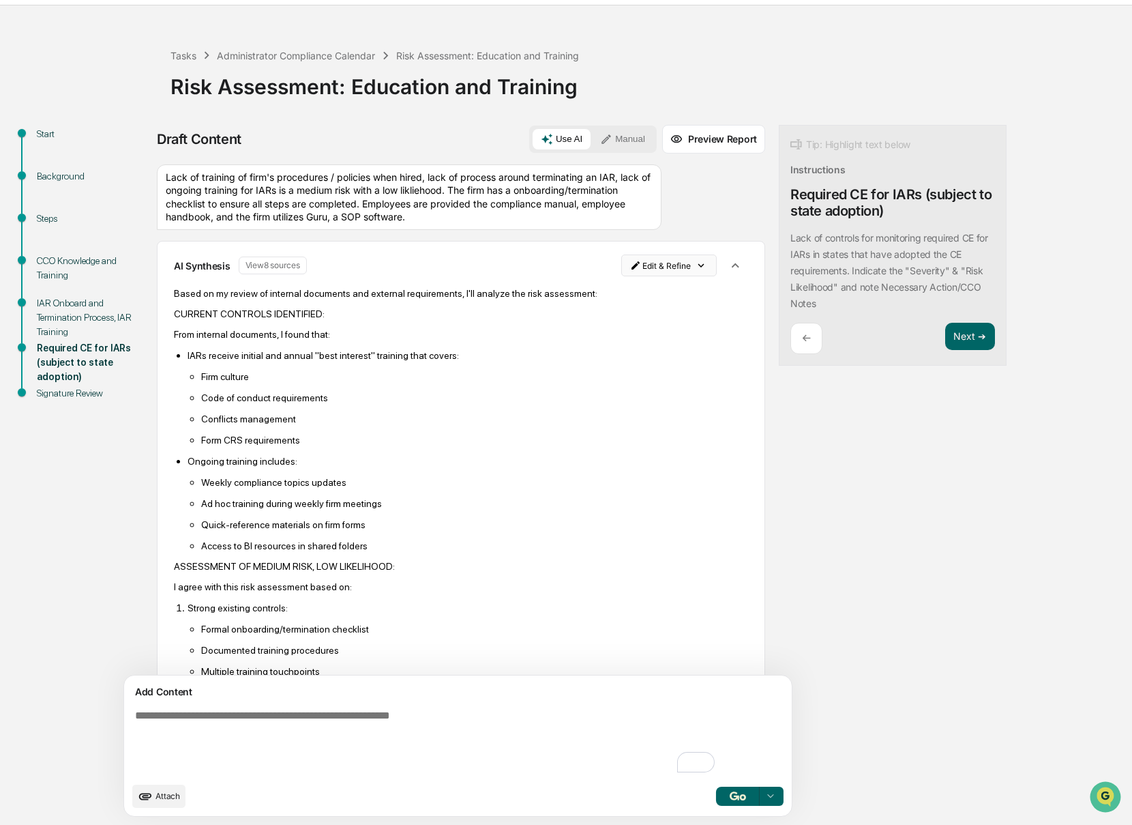
click at [608, 265] on html "Calendar Manage Tasks Reviews Approval Management Company People, Data, Setting…" at bounding box center [566, 374] width 1132 height 825
click at [608, 293] on div "Edit Result" at bounding box center [604, 293] width 100 height 22
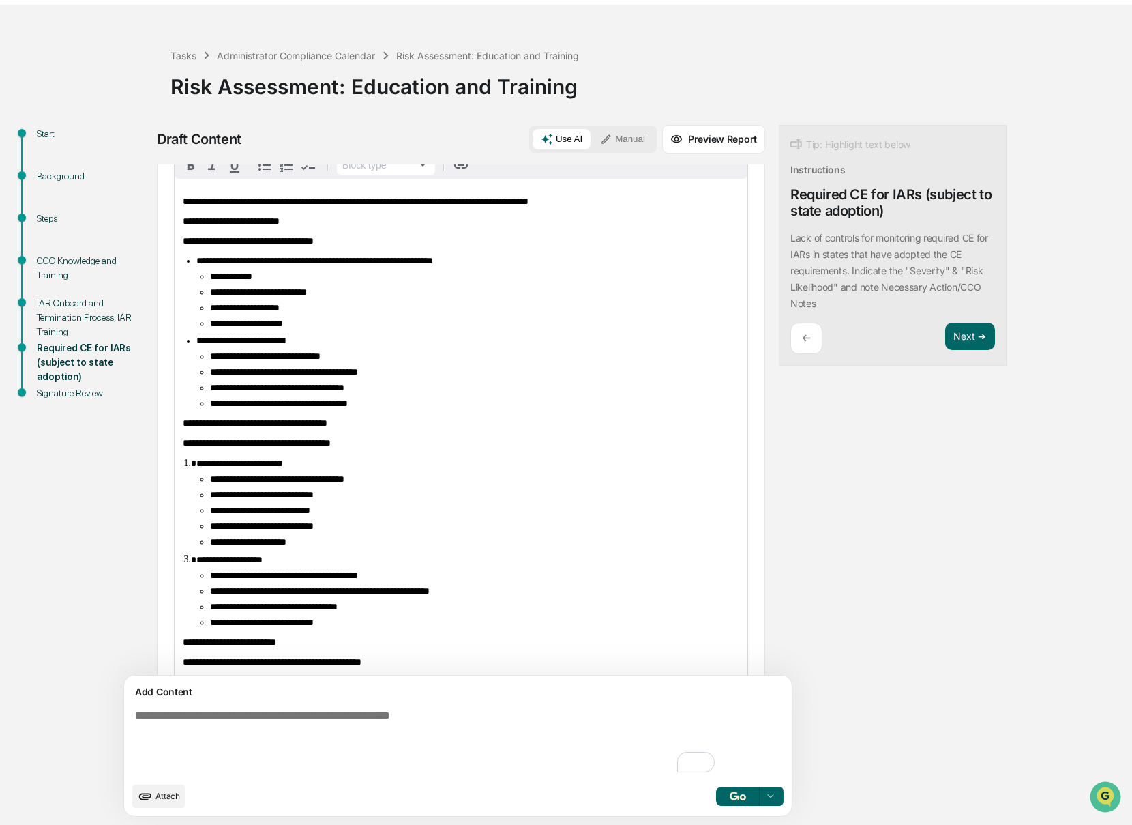
scroll to position [216, 0]
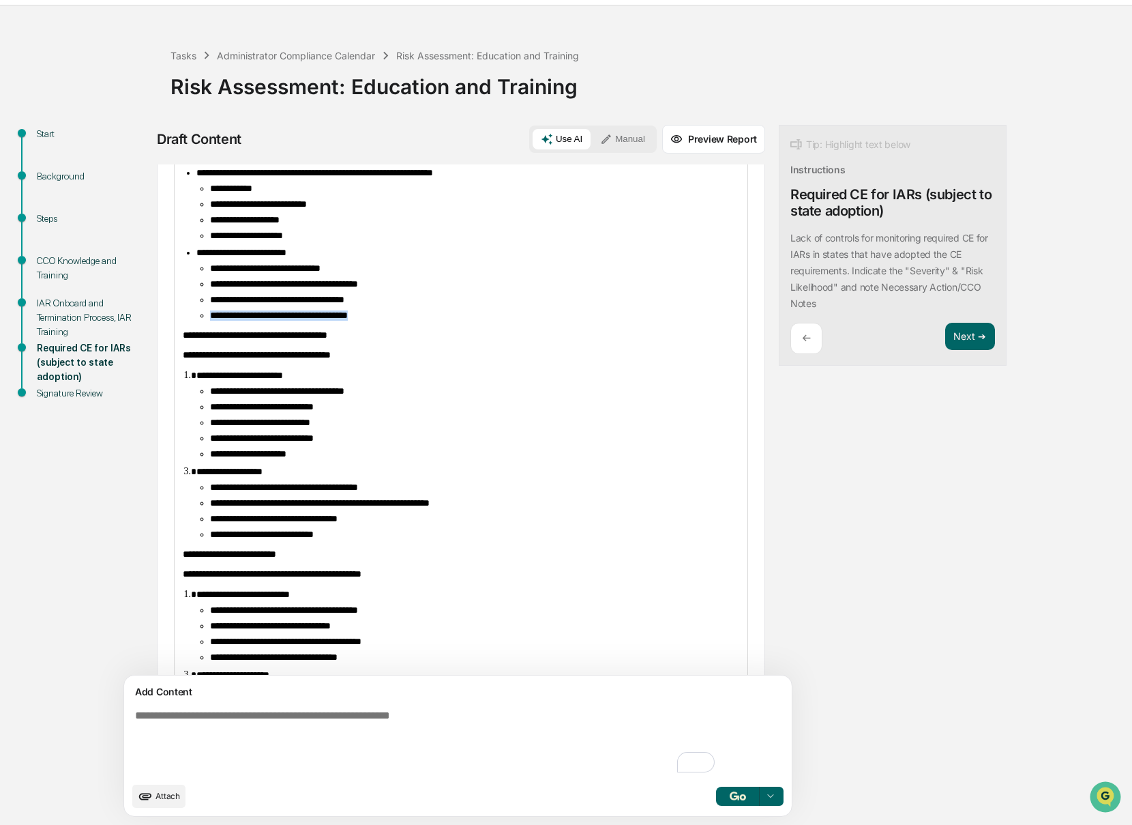
drag, startPoint x: 220, startPoint y: 333, endPoint x: 401, endPoint y: 336, distance: 180.8
click at [401, 321] on li "**********" at bounding box center [474, 315] width 529 height 10
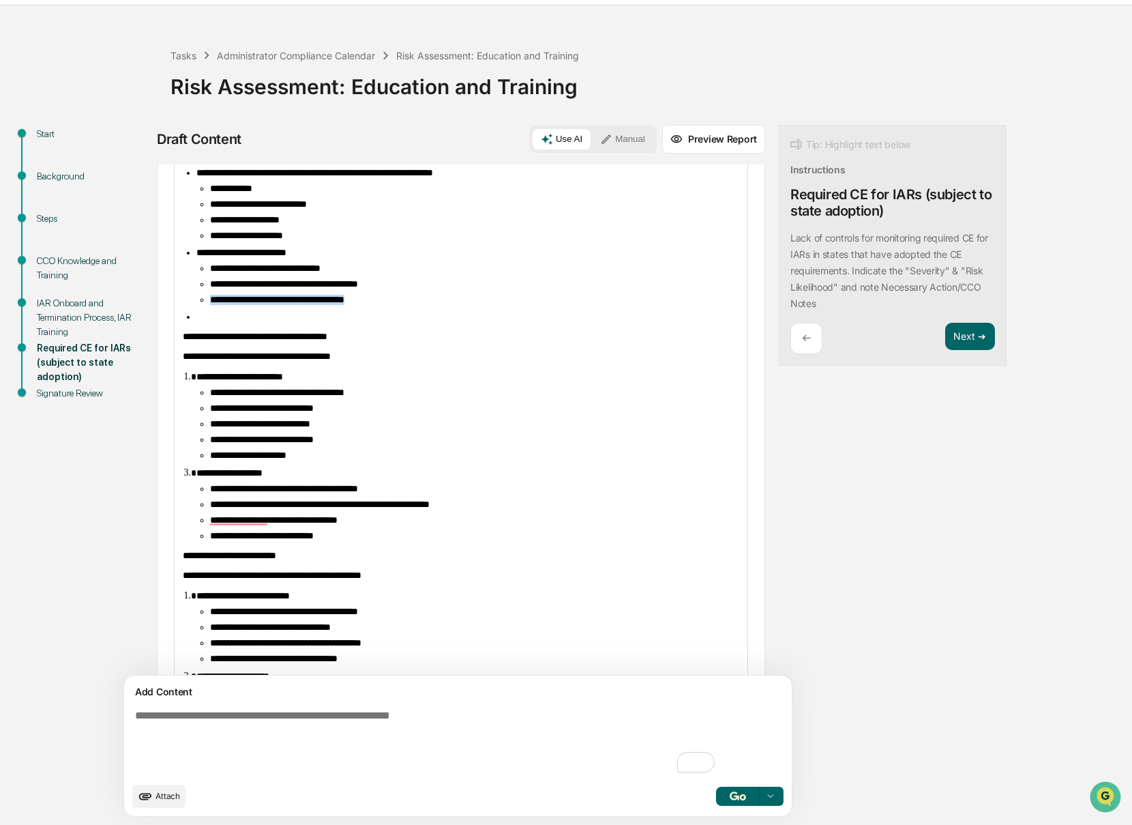
drag, startPoint x: 402, startPoint y: 320, endPoint x: 207, endPoint y: 319, distance: 195.7
click at [207, 305] on ul "**********" at bounding box center [467, 284] width 543 height 42
click at [201, 322] on li "To enrich screen reader interactions, please activate Accessibility in Grammarl…" at bounding box center [467, 317] width 543 height 10
click at [211, 306] on li "To enrich screen reader interactions, please activate Accessibility in Grammarl…" at bounding box center [467, 301] width 543 height 10
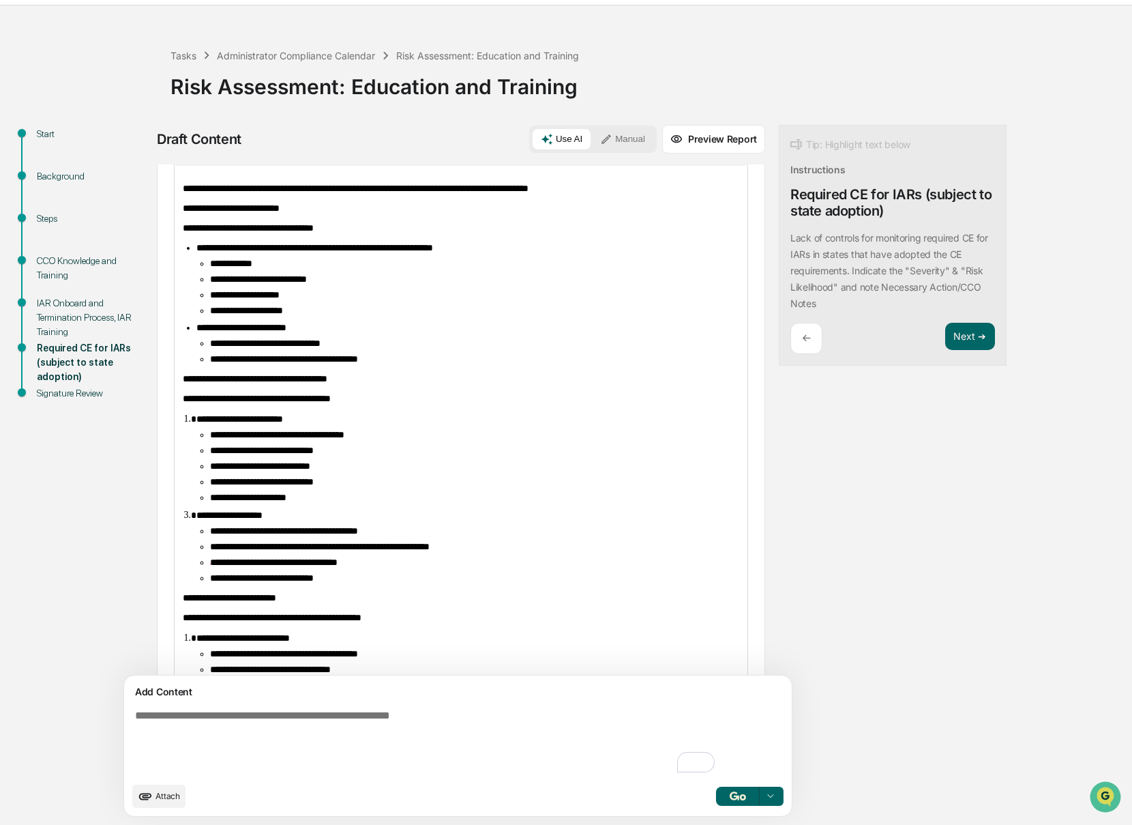
scroll to position [146, 0]
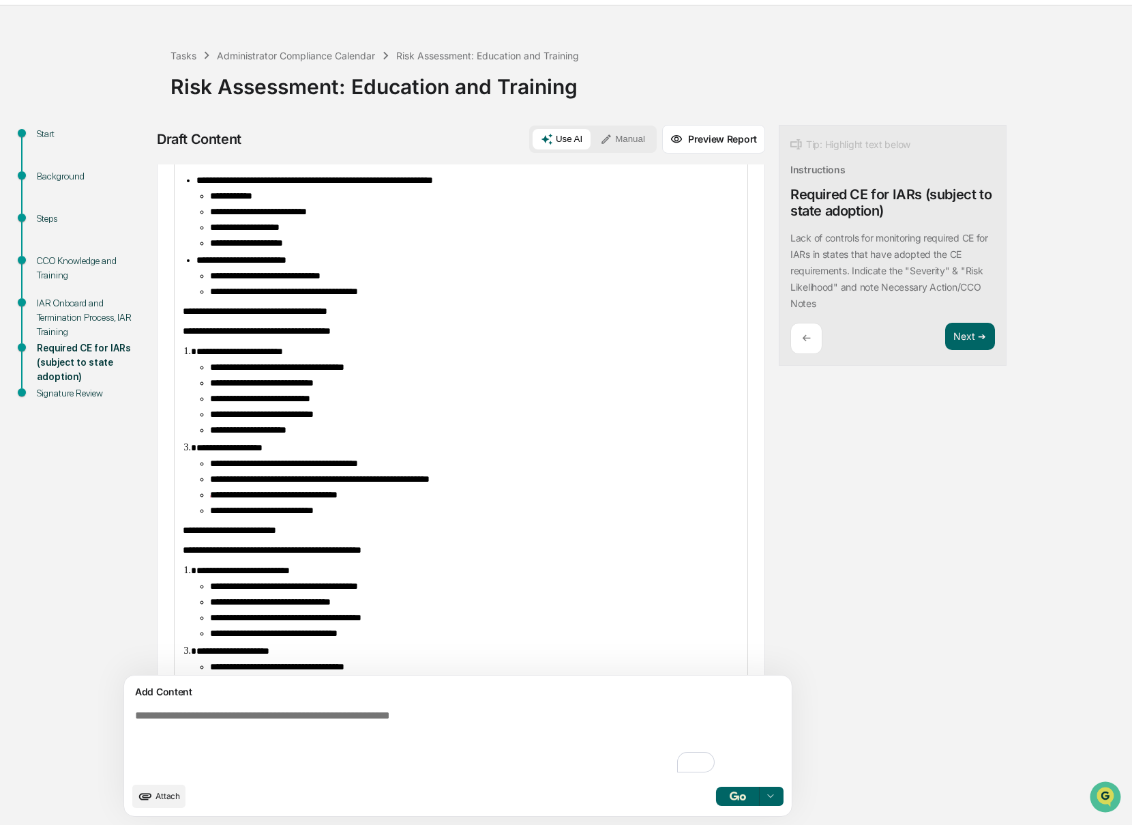
click at [258, 434] on span "**********" at bounding box center [248, 430] width 76 height 10
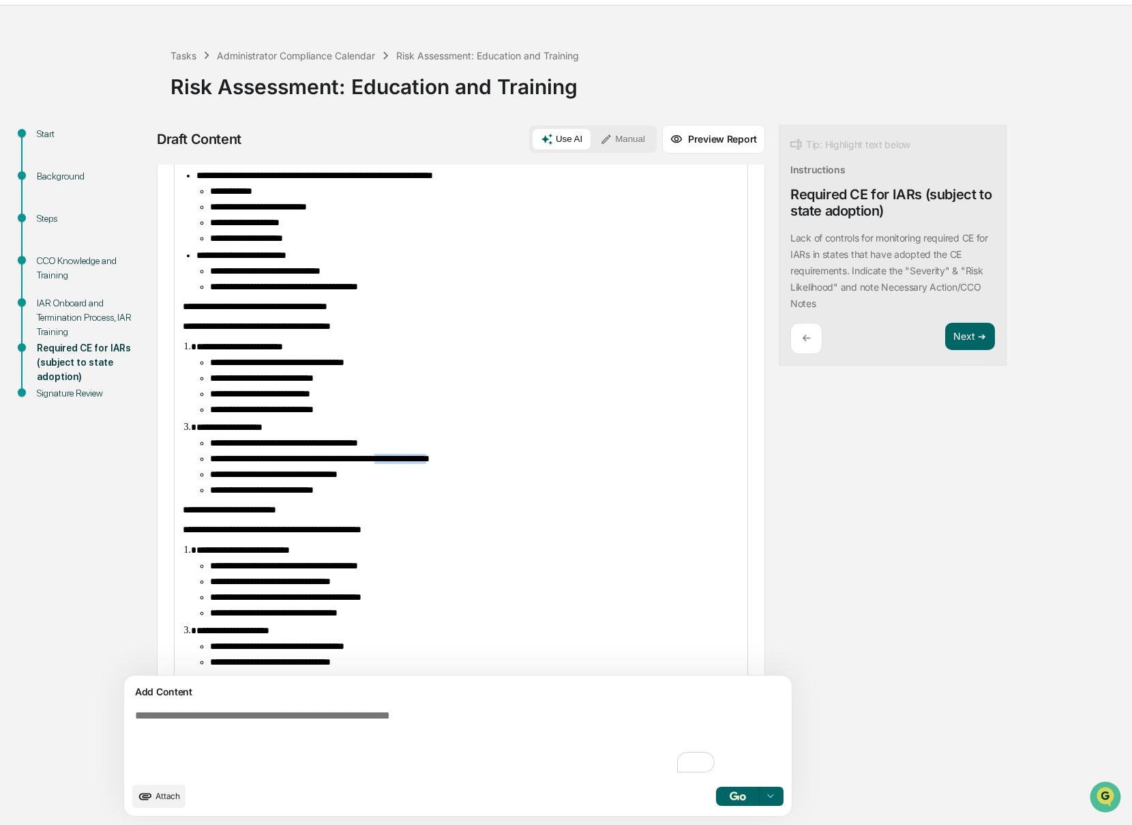
drag, startPoint x: 507, startPoint y: 487, endPoint x: 436, endPoint y: 488, distance: 70.3
click at [430, 463] on span "**********" at bounding box center [320, 459] width 220 height 10
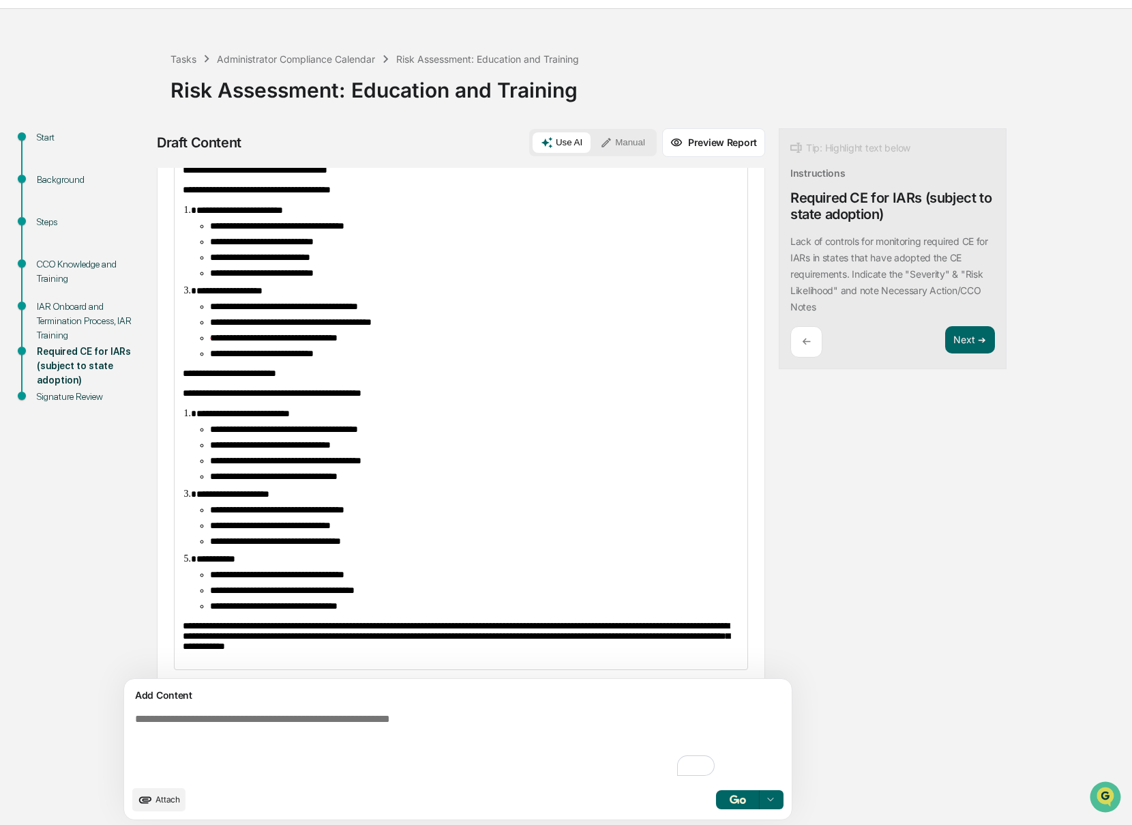
drag, startPoint x: 391, startPoint y: 468, endPoint x: 232, endPoint y: 473, distance: 159.7
click at [232, 473] on ul "**********" at bounding box center [467, 452] width 543 height 57
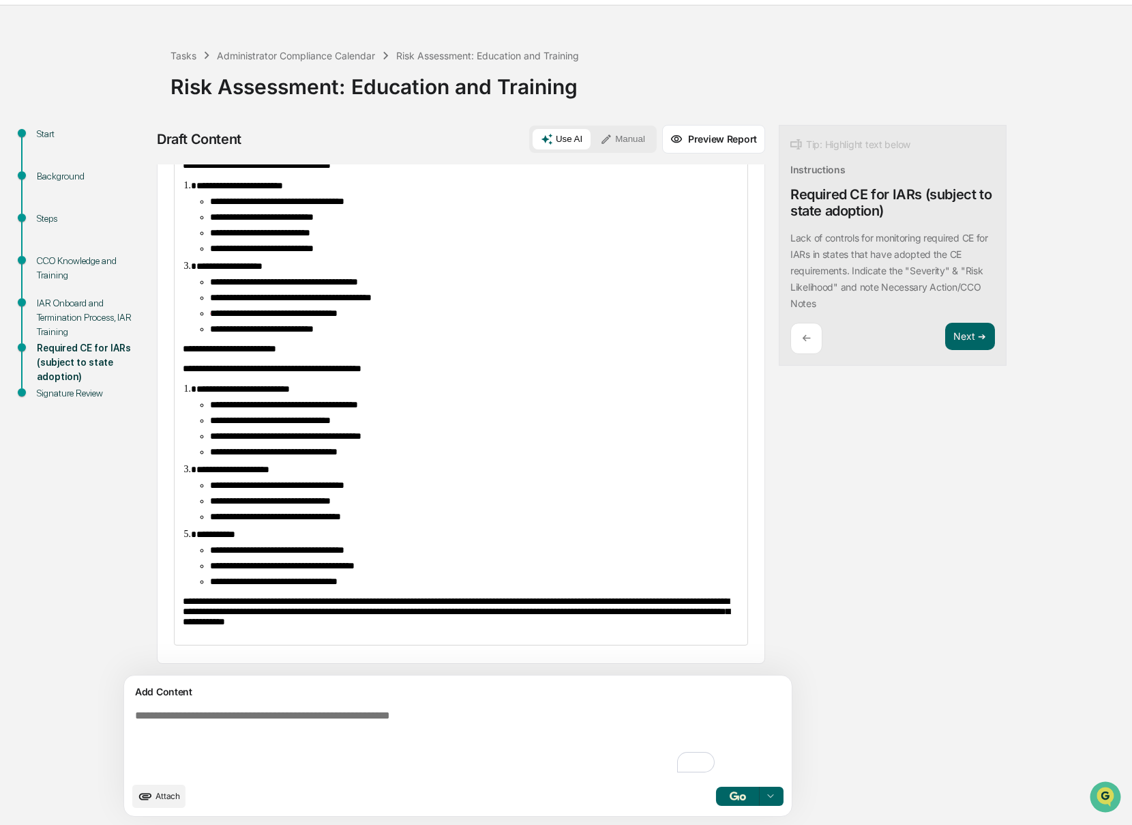
click at [398, 426] on li "**********" at bounding box center [474, 420] width 529 height 10
click at [410, 410] on li "**********" at bounding box center [474, 405] width 529 height 10
click at [411, 426] on li "**********" at bounding box center [474, 420] width 529 height 10
click at [464, 453] on ul "**********" at bounding box center [467, 428] width 543 height 57
click at [442, 441] on li "**********" at bounding box center [474, 436] width 529 height 10
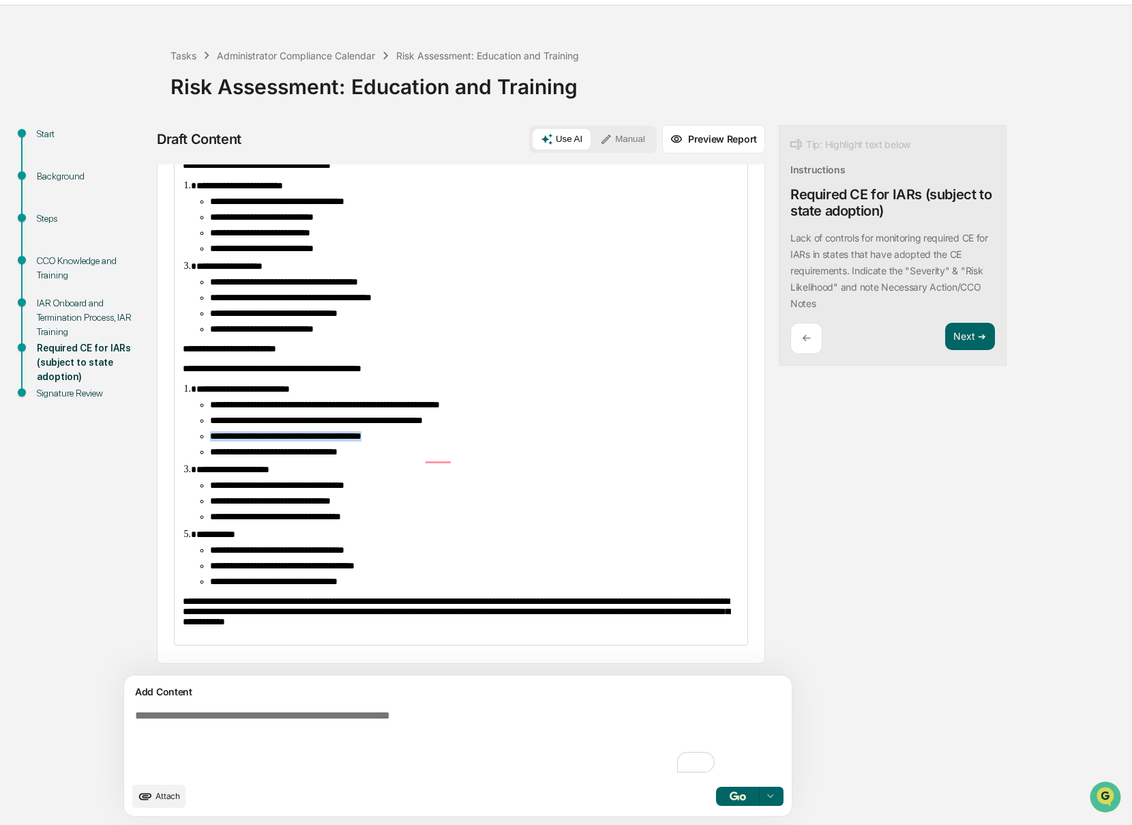
drag, startPoint x: 434, startPoint y: 449, endPoint x: 210, endPoint y: 451, distance: 224.4
click at [210, 441] on li "**********" at bounding box center [474, 436] width 529 height 10
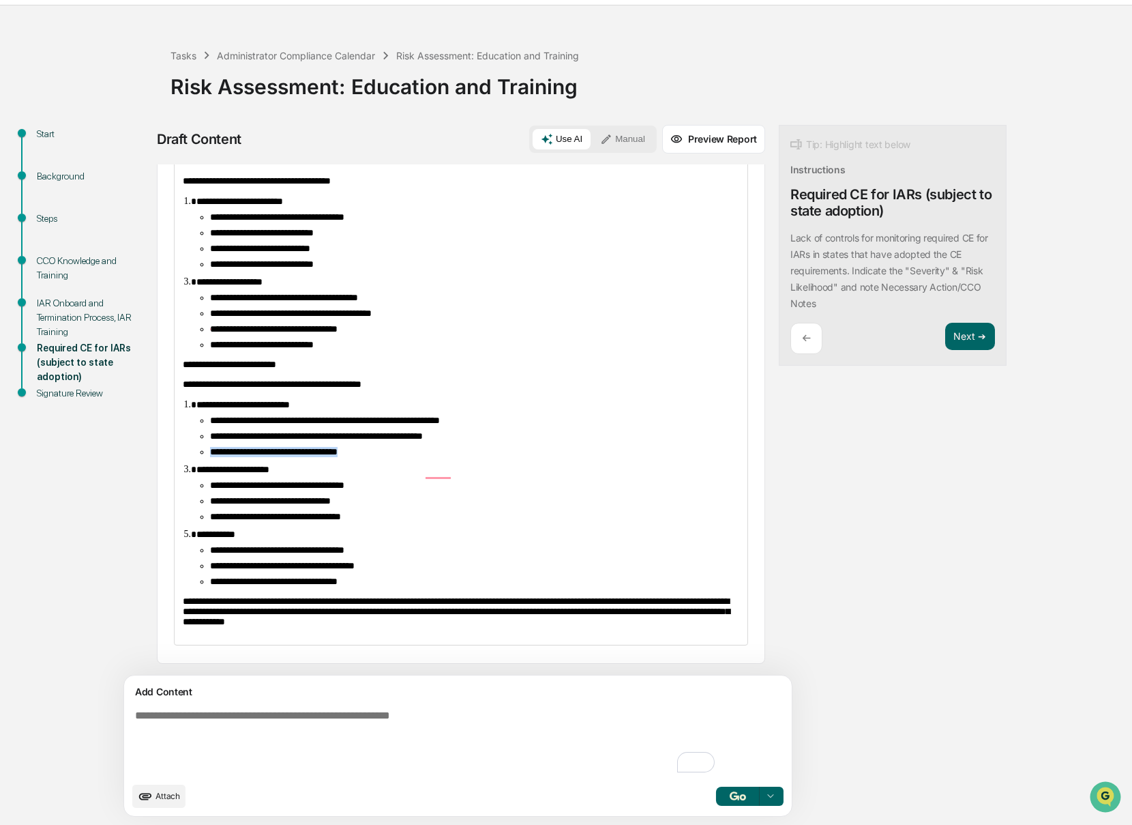
drag, startPoint x: 389, startPoint y: 445, endPoint x: 192, endPoint y: 441, distance: 197.1
click at [193, 441] on ol "**********" at bounding box center [461, 493] width 557 height 188
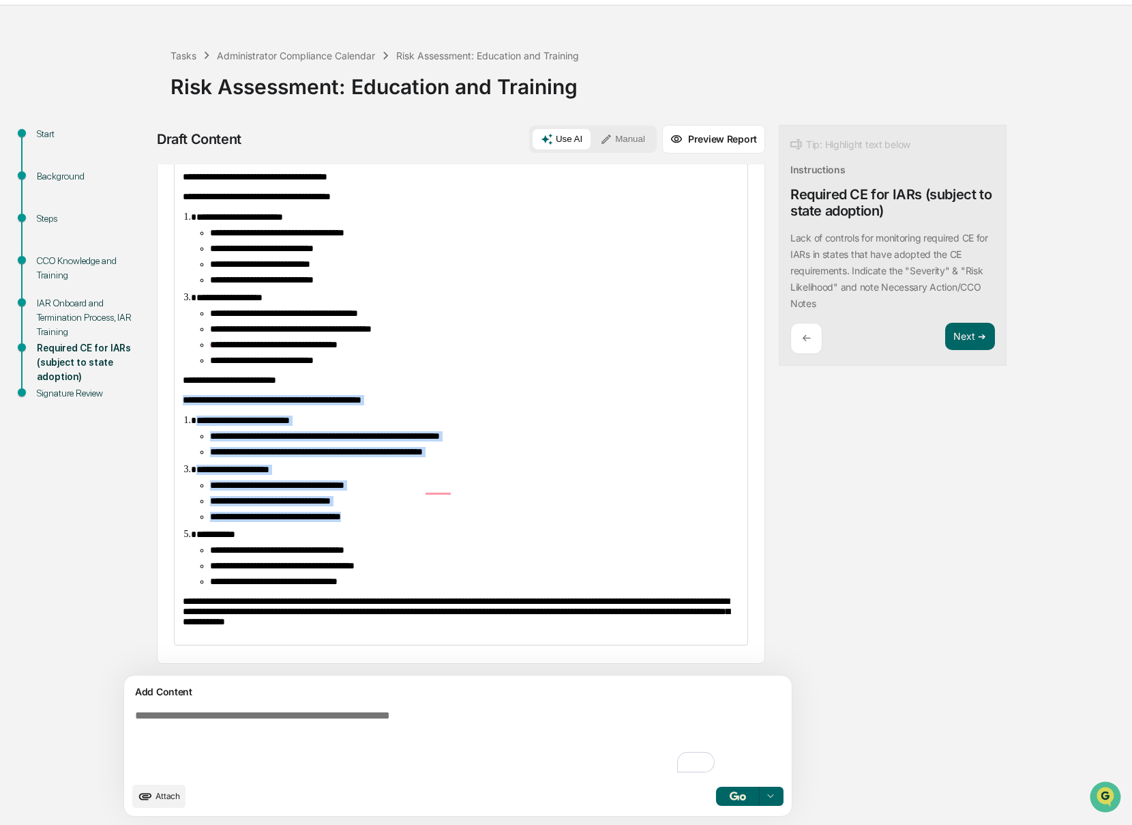
drag, startPoint x: 378, startPoint y: 501, endPoint x: 181, endPoint y: 372, distance: 235.9
click at [181, 372] on div "**********" at bounding box center [461, 304] width 573 height 681
drag, startPoint x: 406, startPoint y: 577, endPoint x: 184, endPoint y: 355, distance: 313.5
click at [184, 354] on div "**********" at bounding box center [461, 304] width 573 height 681
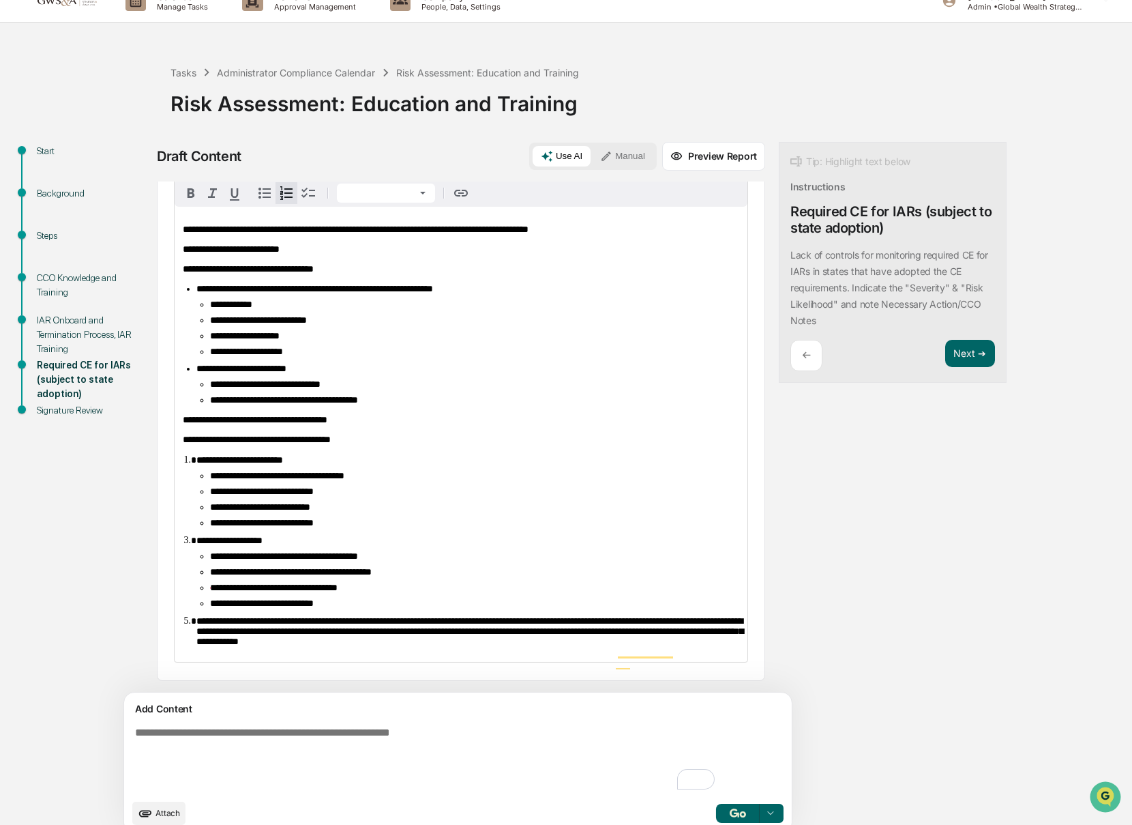
scroll to position [19, 0]
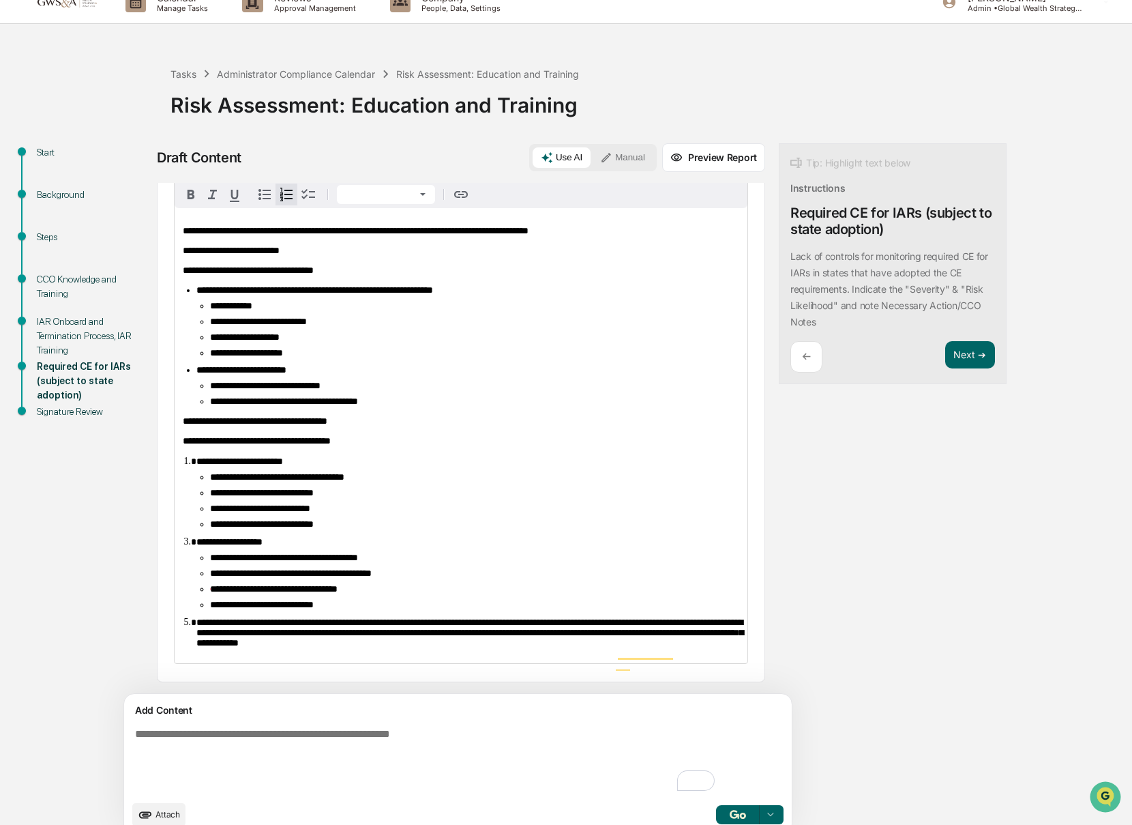
click at [402, 599] on li "**********" at bounding box center [474, 604] width 529 height 10
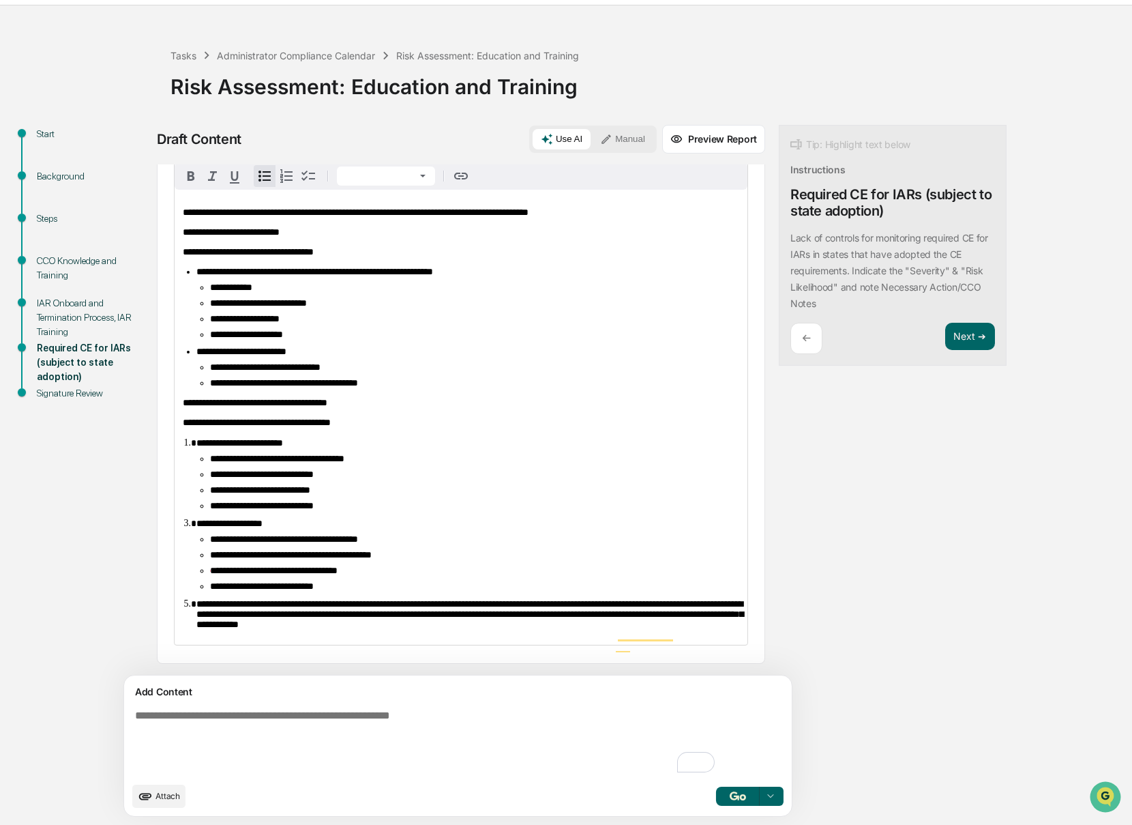
scroll to position [0, 0]
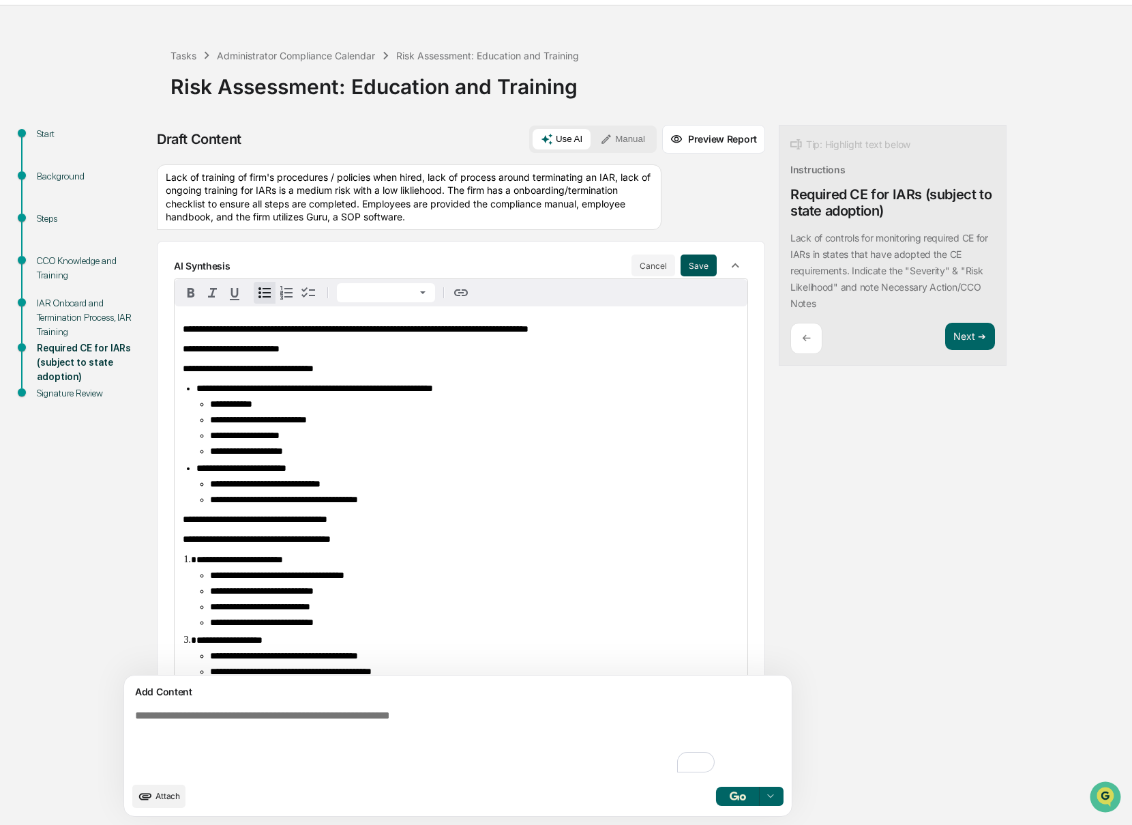
click at [681, 265] on button "Save" at bounding box center [699, 265] width 36 height 22
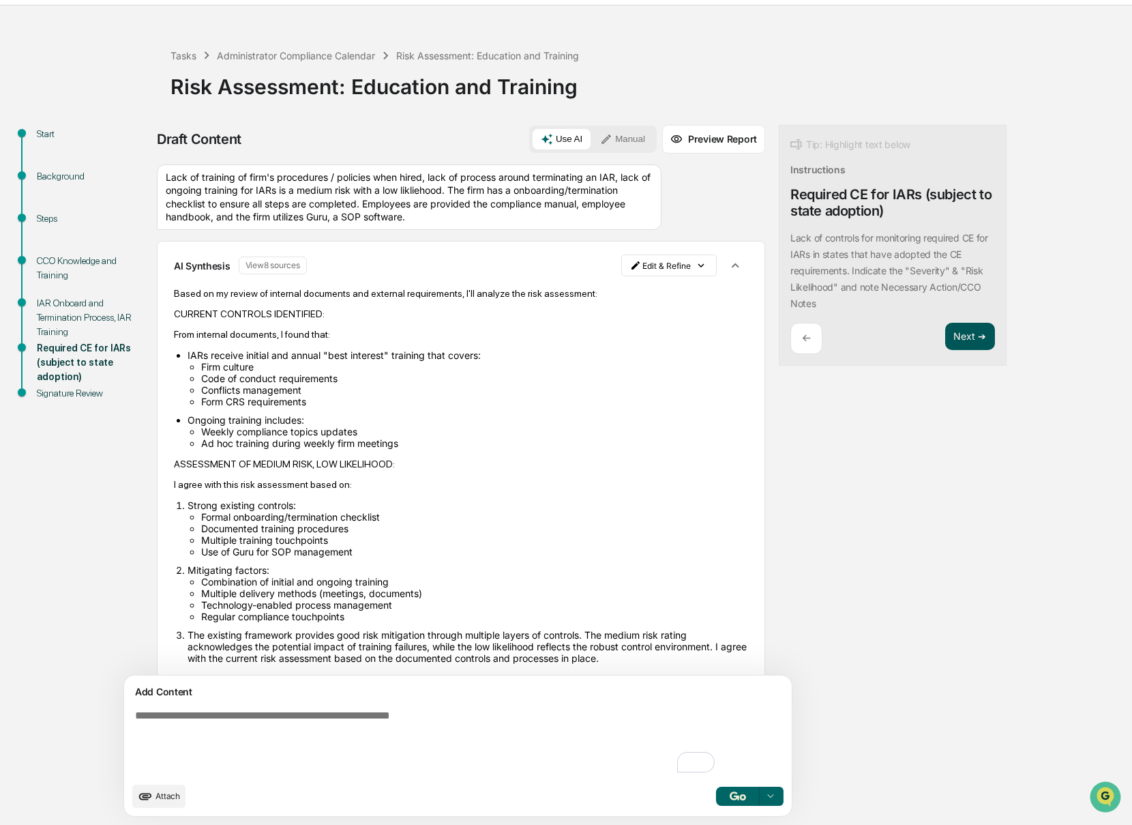
click at [945, 340] on button "Next ➔" at bounding box center [970, 337] width 50 height 28
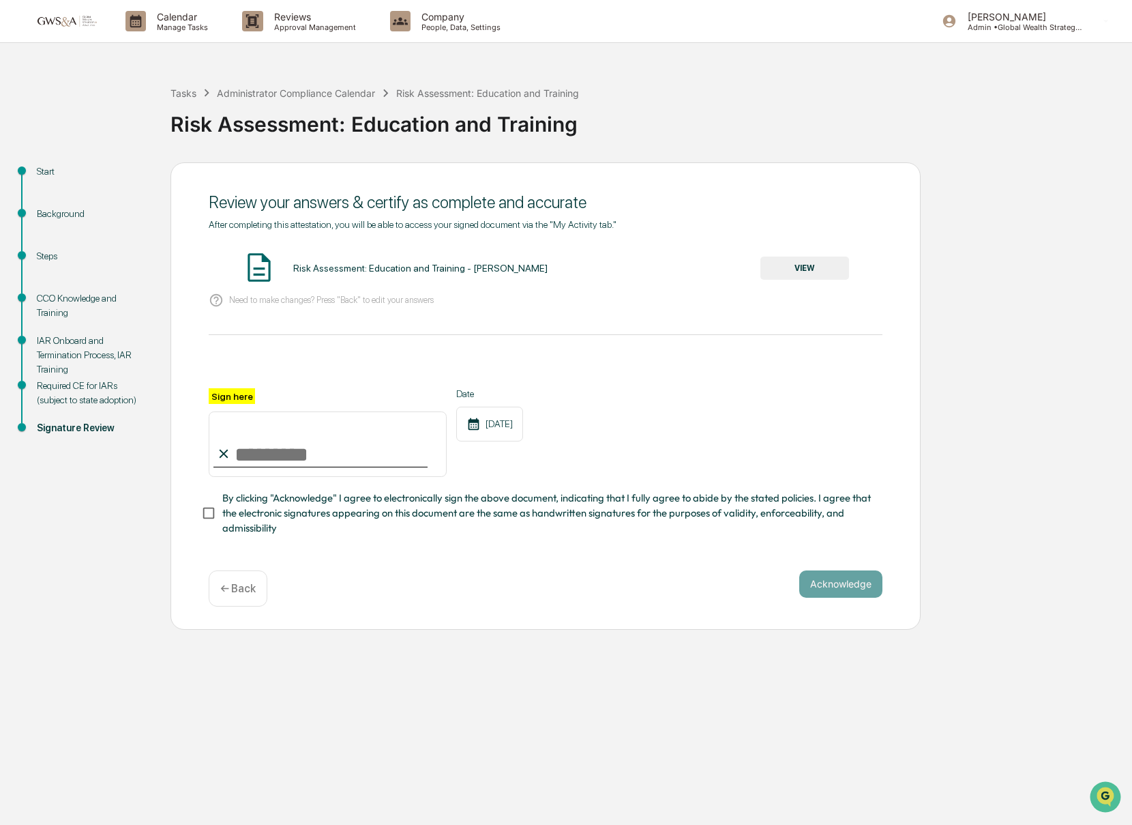
click at [338, 454] on input "Sign here" at bounding box center [328, 443] width 238 height 65
click at [66, 407] on div "Required CE for IARs (subject to state adoption)" at bounding box center [93, 393] width 112 height 29
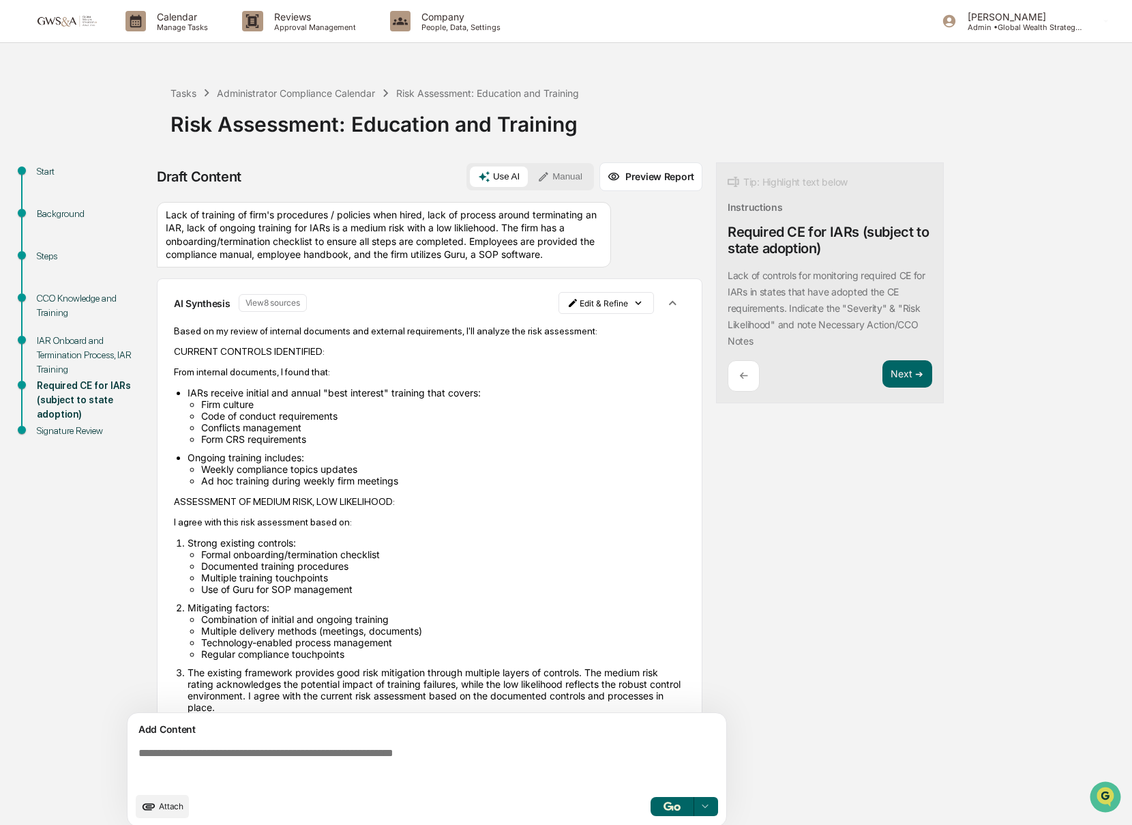
drag, startPoint x: 50, startPoint y: 356, endPoint x: 55, endPoint y: 362, distance: 7.4
click at [50, 356] on div "IAR Onboard and Termination Process, IAR Training" at bounding box center [93, 355] width 112 height 43
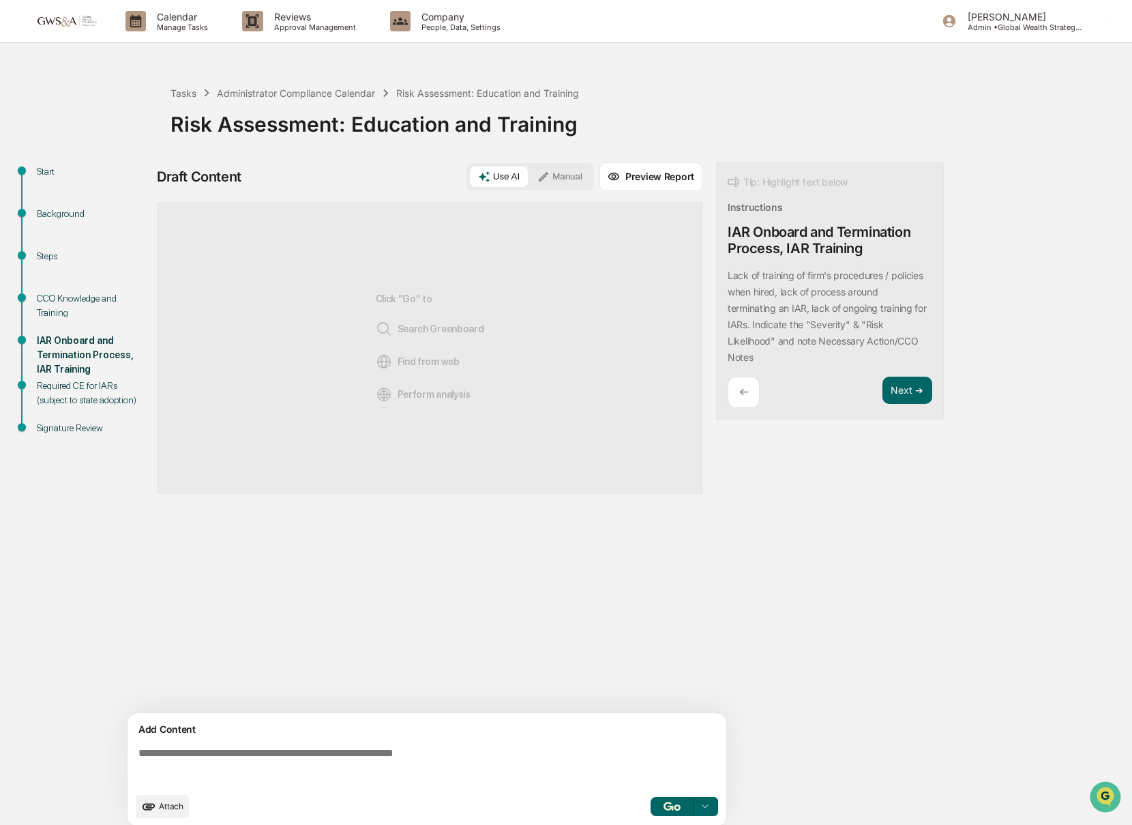
click at [74, 393] on div "Required CE for IARs (subject to state adoption)" at bounding box center [93, 393] width 112 height 29
click at [74, 407] on div "Required CE for IARs (subject to state adoption)" at bounding box center [93, 393] width 112 height 29
click at [46, 401] on div "Required CE for IARs (subject to state adoption)" at bounding box center [93, 393] width 112 height 29
click at [50, 398] on div "Required CE for IARs (subject to state adoption)" at bounding box center [93, 393] width 112 height 29
click at [65, 361] on div "IAR Onboard and Termination Process, IAR Training" at bounding box center [93, 355] width 112 height 43
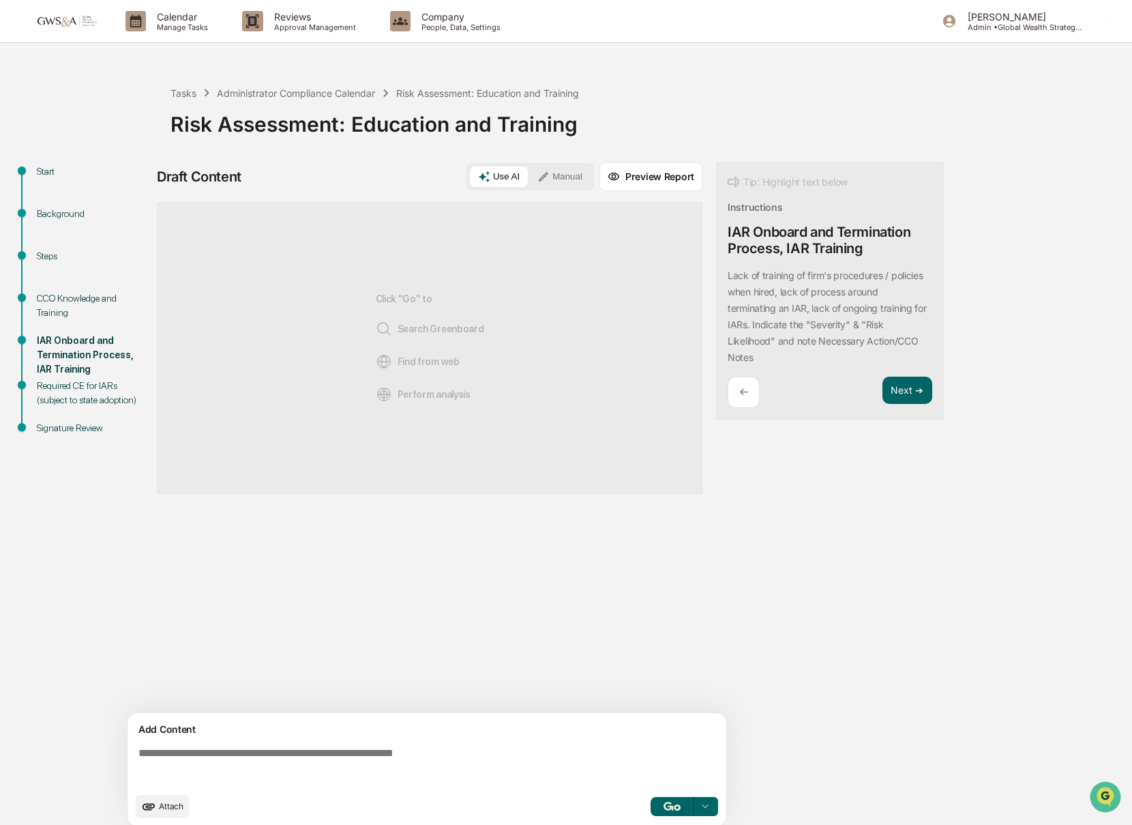
click at [66, 393] on div "Required CE for IARs (subject to state adoption)" at bounding box center [93, 393] width 112 height 29
click at [909, 378] on button "Next ➔" at bounding box center [908, 390] width 50 height 28
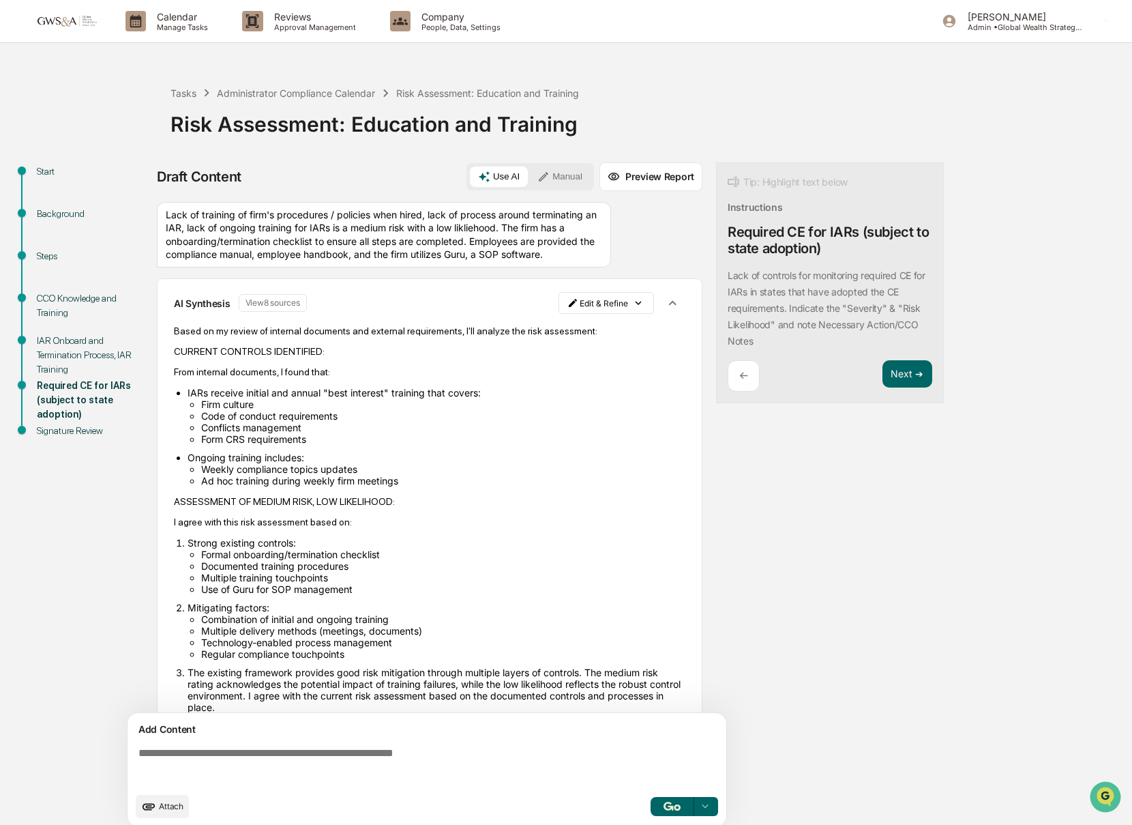
click at [170, 329] on div "AI Synthesis View 8 sources Edit & Refine Based on my review of internal docume…" at bounding box center [430, 504] width 546 height 453
click at [239, 237] on div "Lack of training of firm's procedures / policies when hired, lack of process ar…" at bounding box center [384, 234] width 454 height 65
click at [239, 238] on div "Lack of training of firm's procedures / policies when hired, lack of process ar…" at bounding box center [384, 234] width 454 height 65
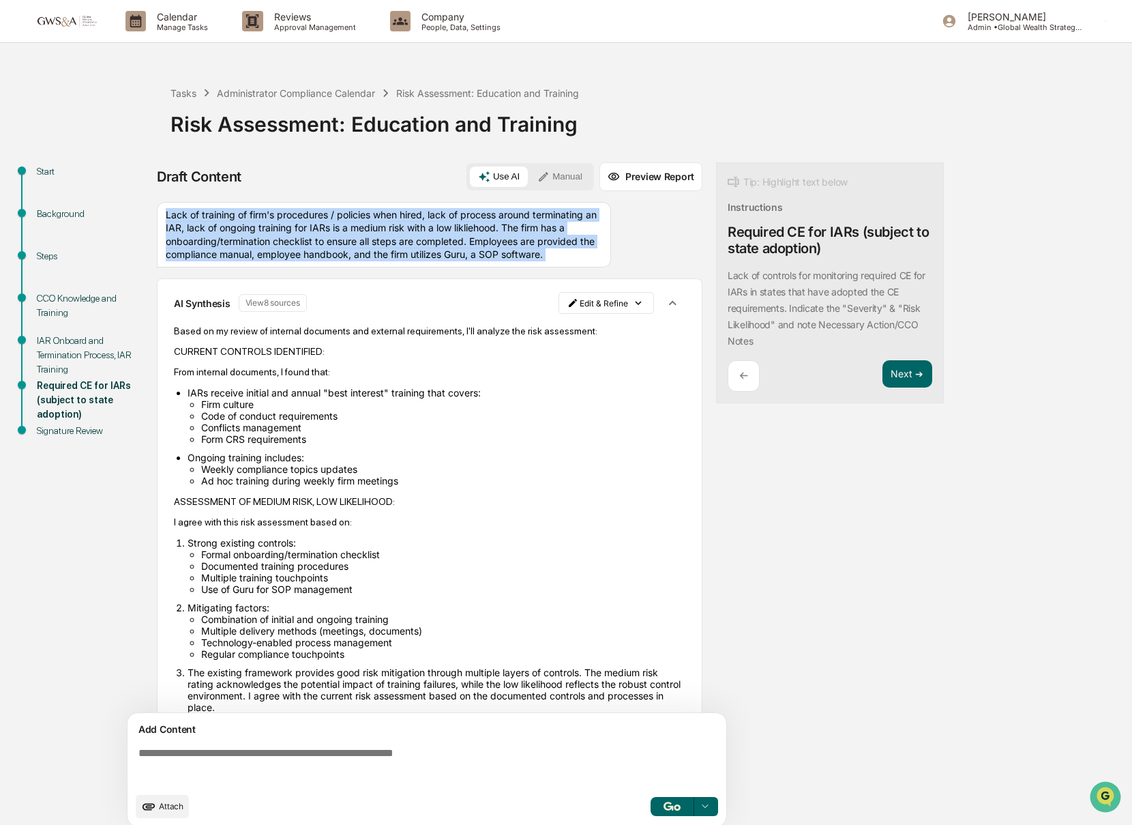
click at [239, 238] on div "Lack of training of firm's procedures / policies when hired, lack of process ar…" at bounding box center [384, 234] width 454 height 65
copy div "Lack of training of firm's procedures / policies when hired, lack of process ar…"
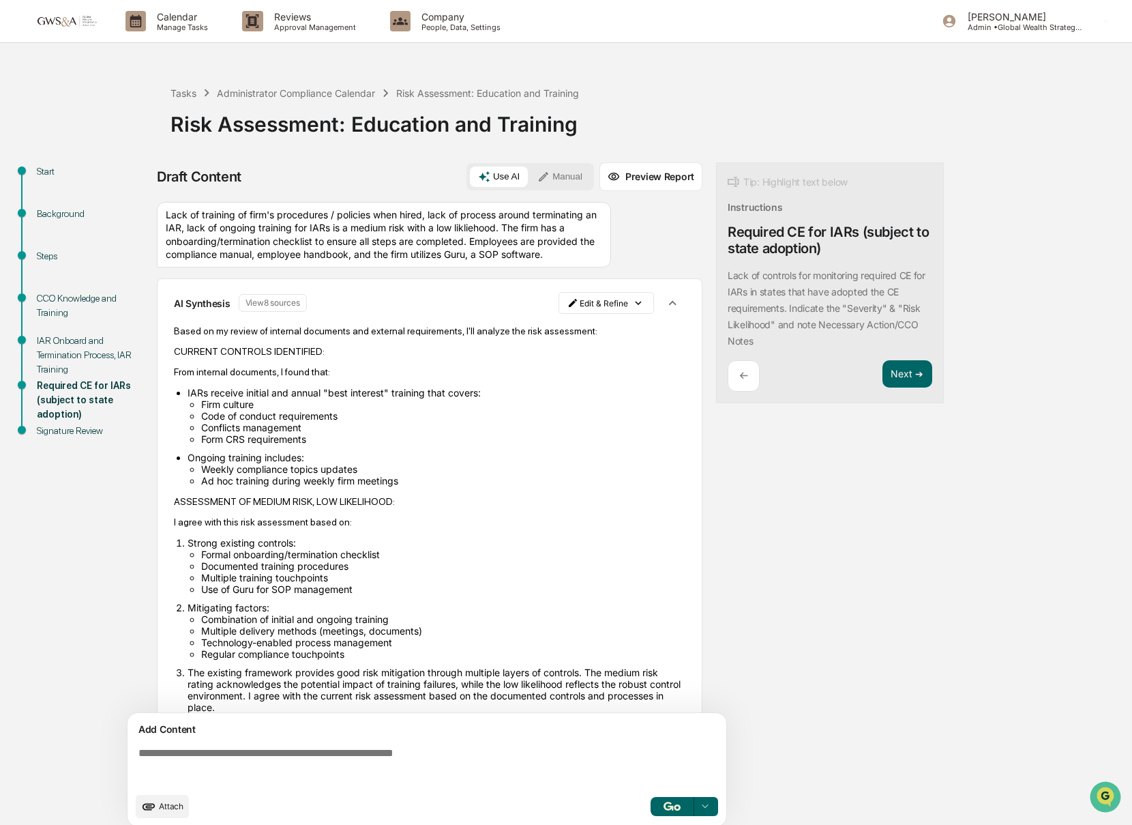
click at [83, 341] on div "IAR Onboard and Termination Process, IAR Training" at bounding box center [93, 355] width 112 height 43
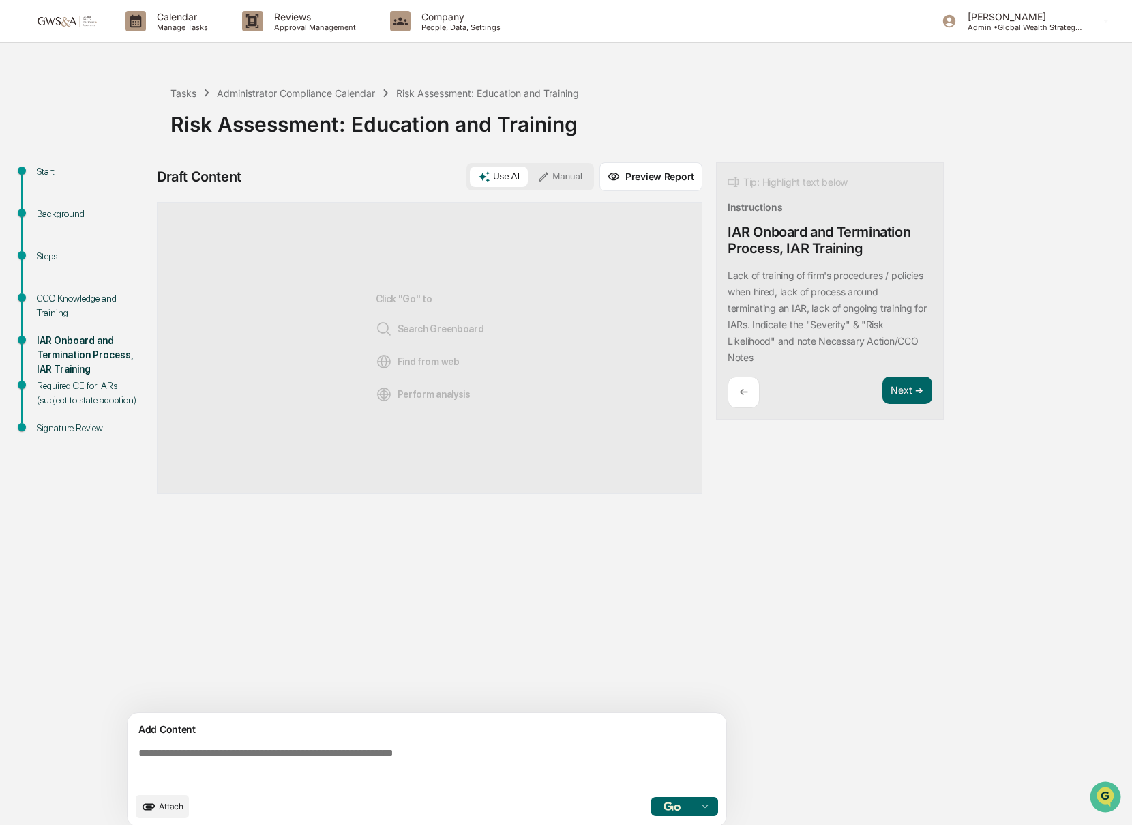
click at [471, 790] on div "Add Content Attach Select..." at bounding box center [427, 769] width 599 height 113
click at [432, 765] on textarea at bounding box center [429, 765] width 593 height 49
paste textarea "**********"
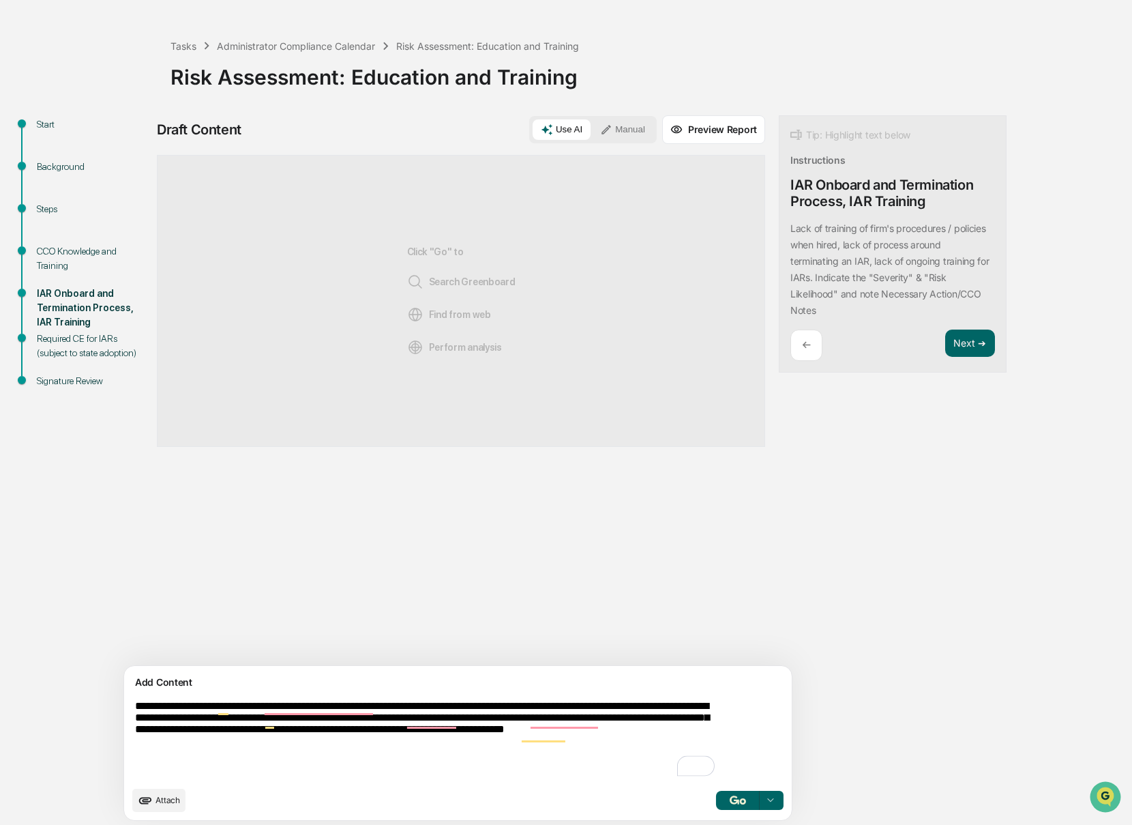
scroll to position [51, 0]
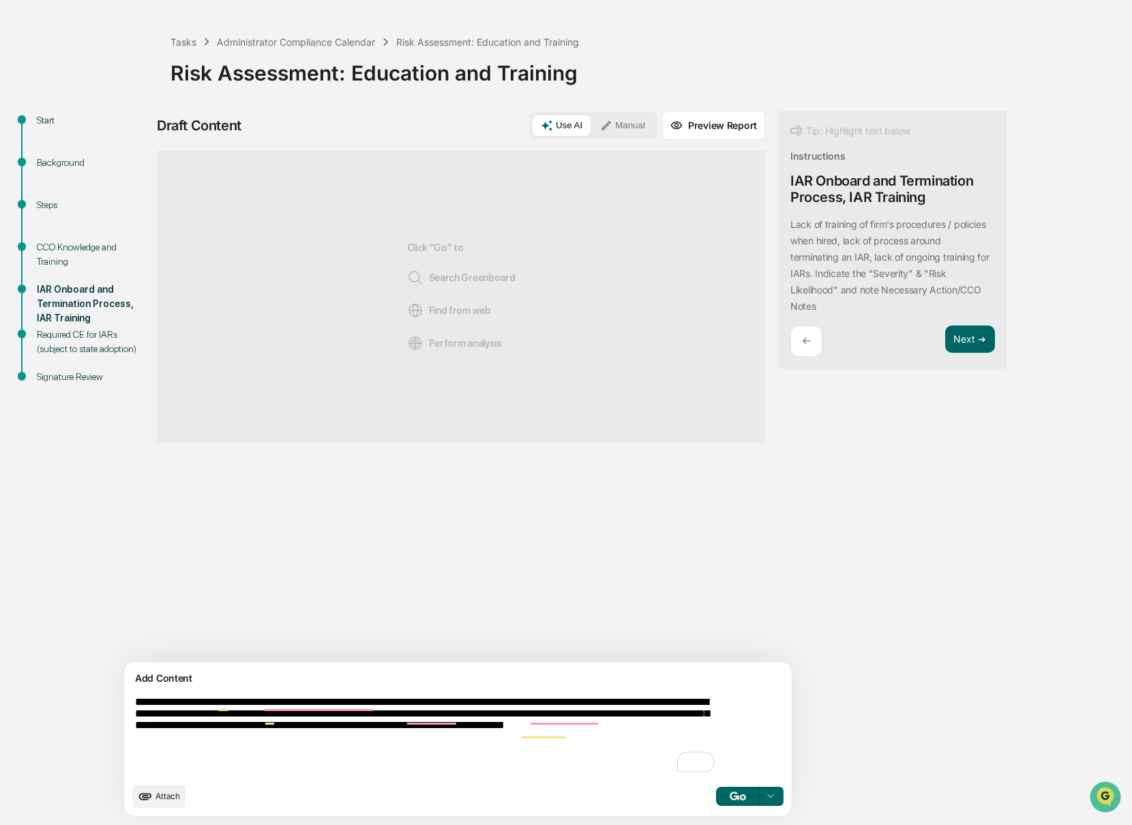
type textarea "**********"
click at [730, 797] on img "button" at bounding box center [738, 795] width 16 height 9
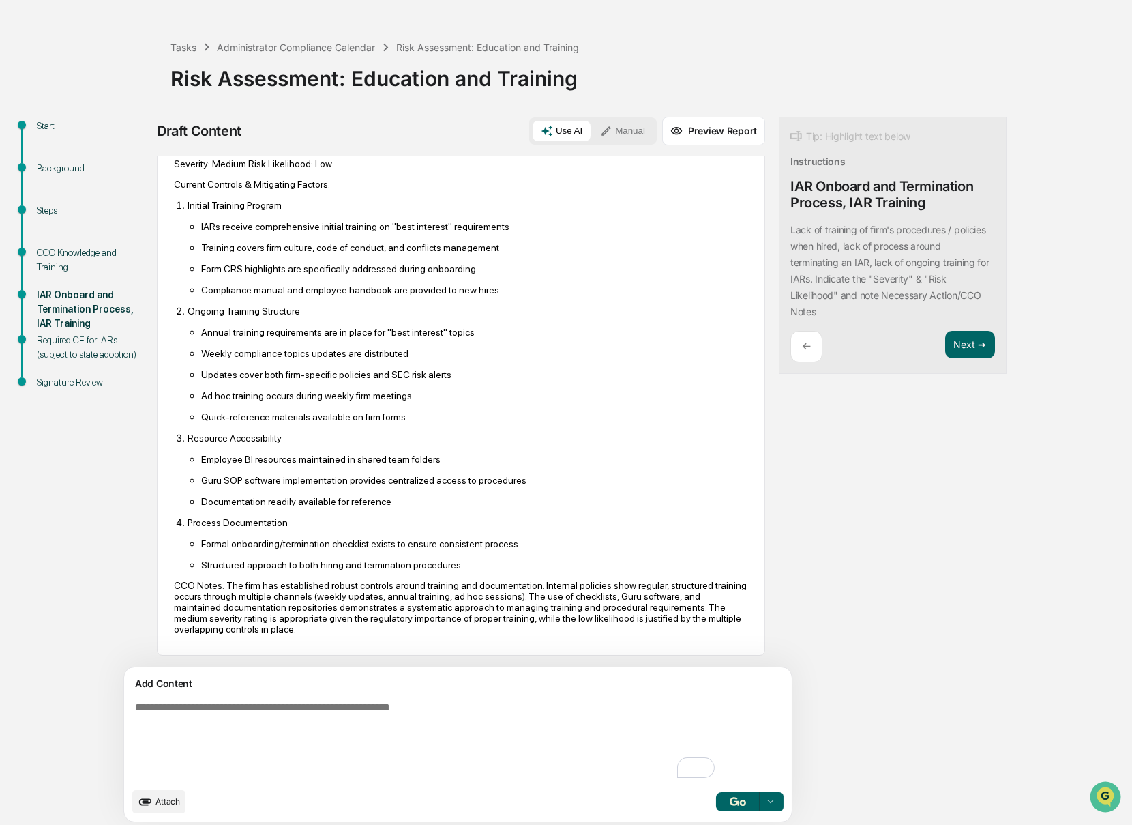
scroll to position [47, 0]
click at [55, 353] on div "Required CE for IARs (subject to state adoption)" at bounding box center [93, 345] width 112 height 29
click at [59, 357] on div "Required CE for IARs (subject to state adoption)" at bounding box center [93, 345] width 112 height 29
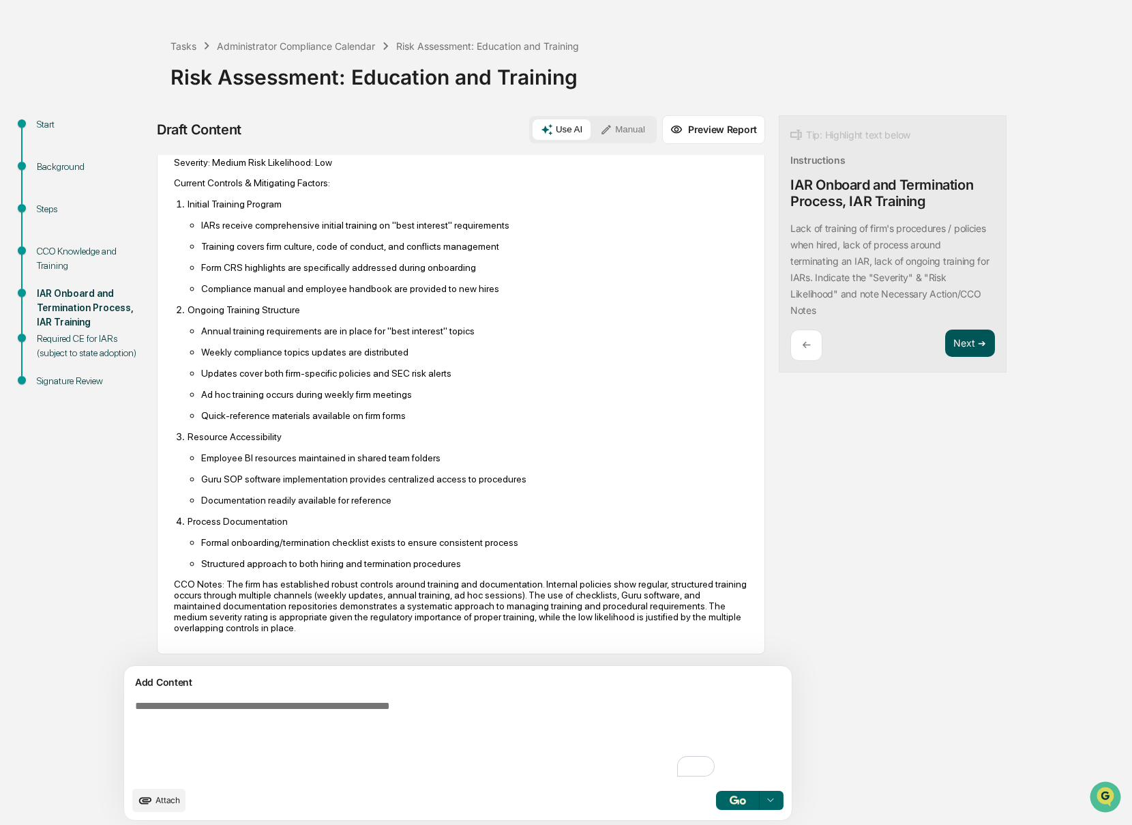
click at [945, 342] on button "Next ➔" at bounding box center [970, 343] width 50 height 28
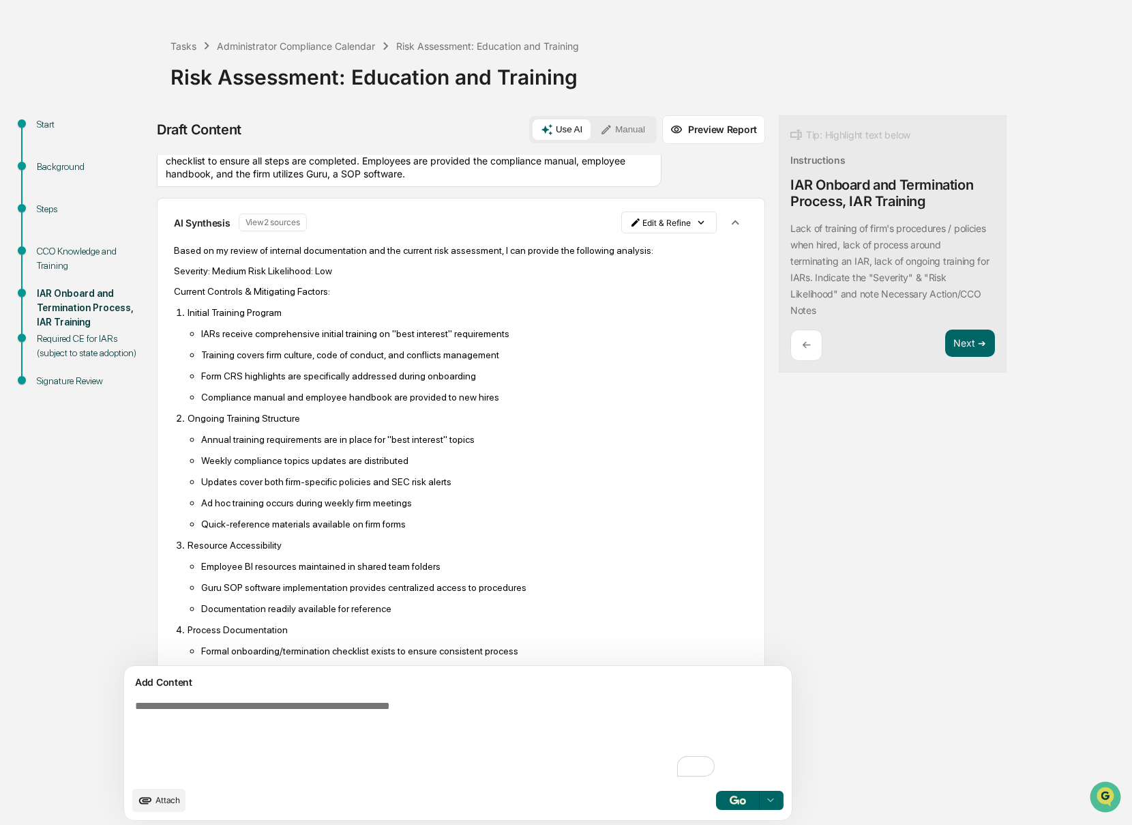
scroll to position [46, 0]
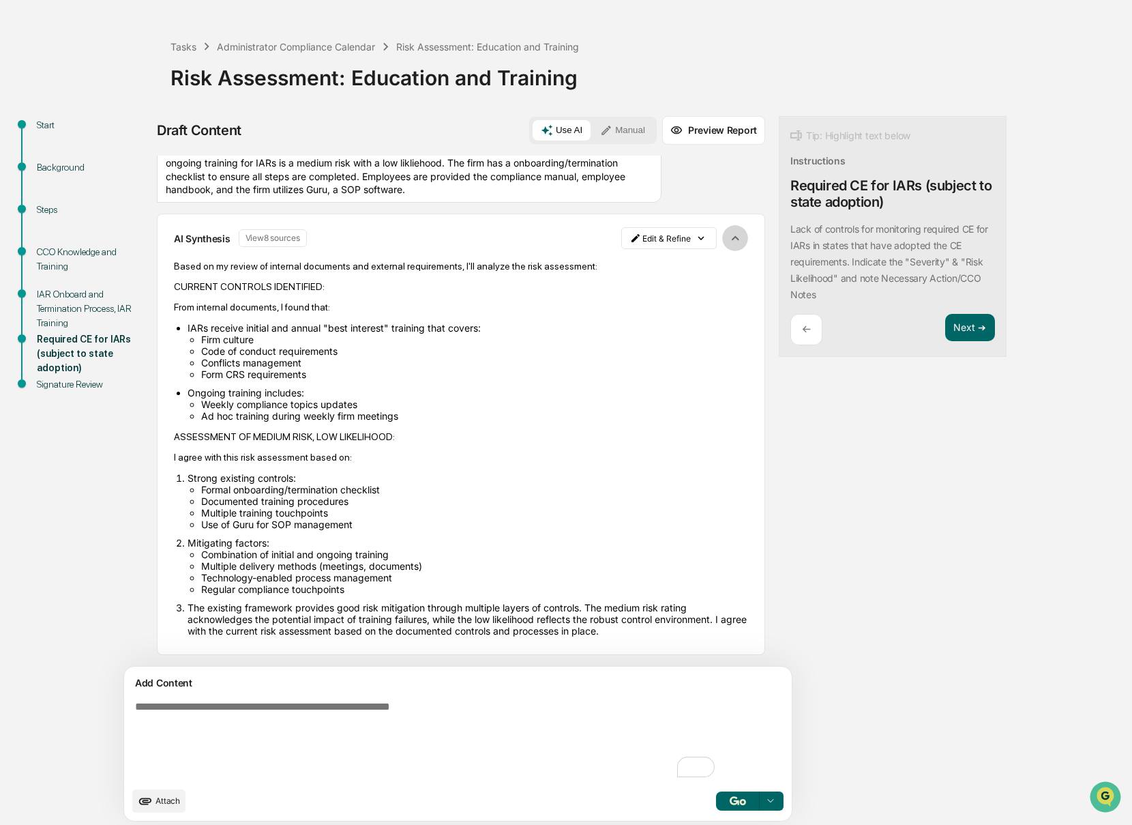
click at [728, 231] on icon "button" at bounding box center [735, 238] width 15 height 15
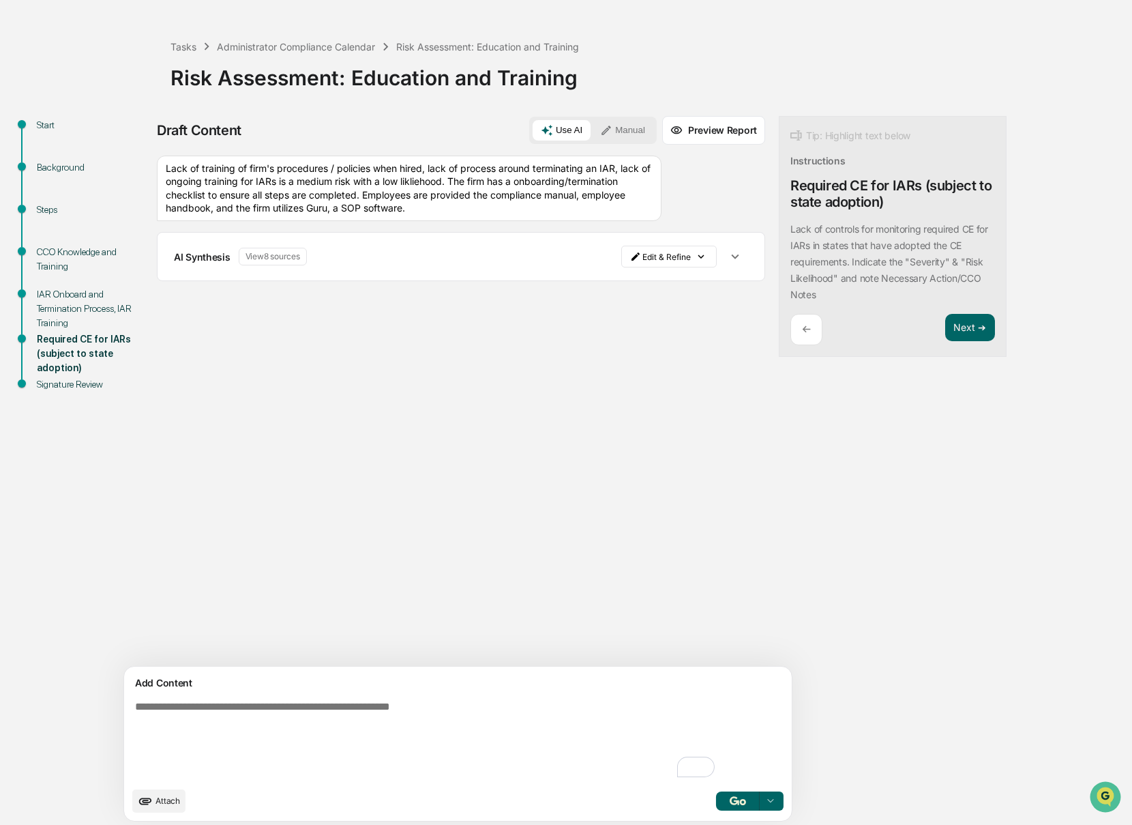
scroll to position [0, 0]
click at [672, 228] on div "Lack of training of firm's procedures / policies when hired, lack of process ar…" at bounding box center [461, 223] width 608 height 137
click at [728, 252] on icon "button" at bounding box center [735, 256] width 15 height 15
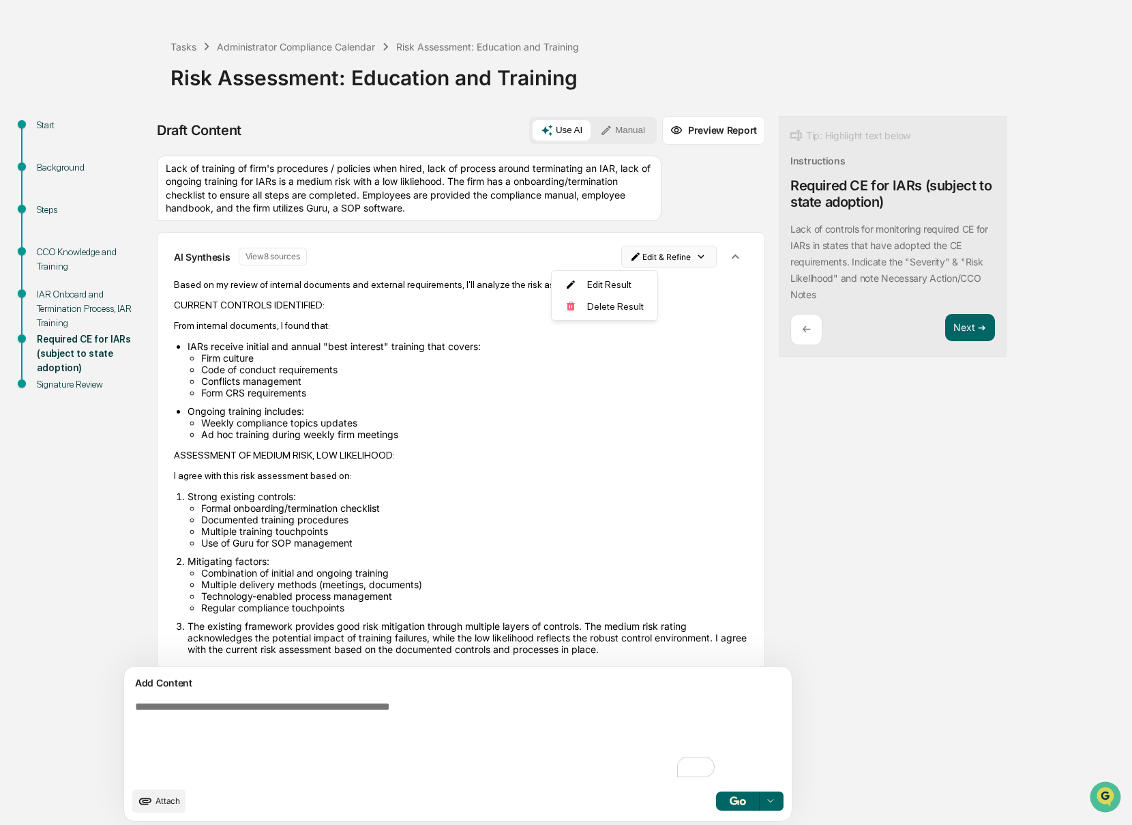
click at [648, 263] on html "Calendar Manage Tasks Reviews Approval Management Company People, Data, Setting…" at bounding box center [566, 366] width 1132 height 825
click at [612, 310] on div "Delete Result" at bounding box center [604, 306] width 100 height 22
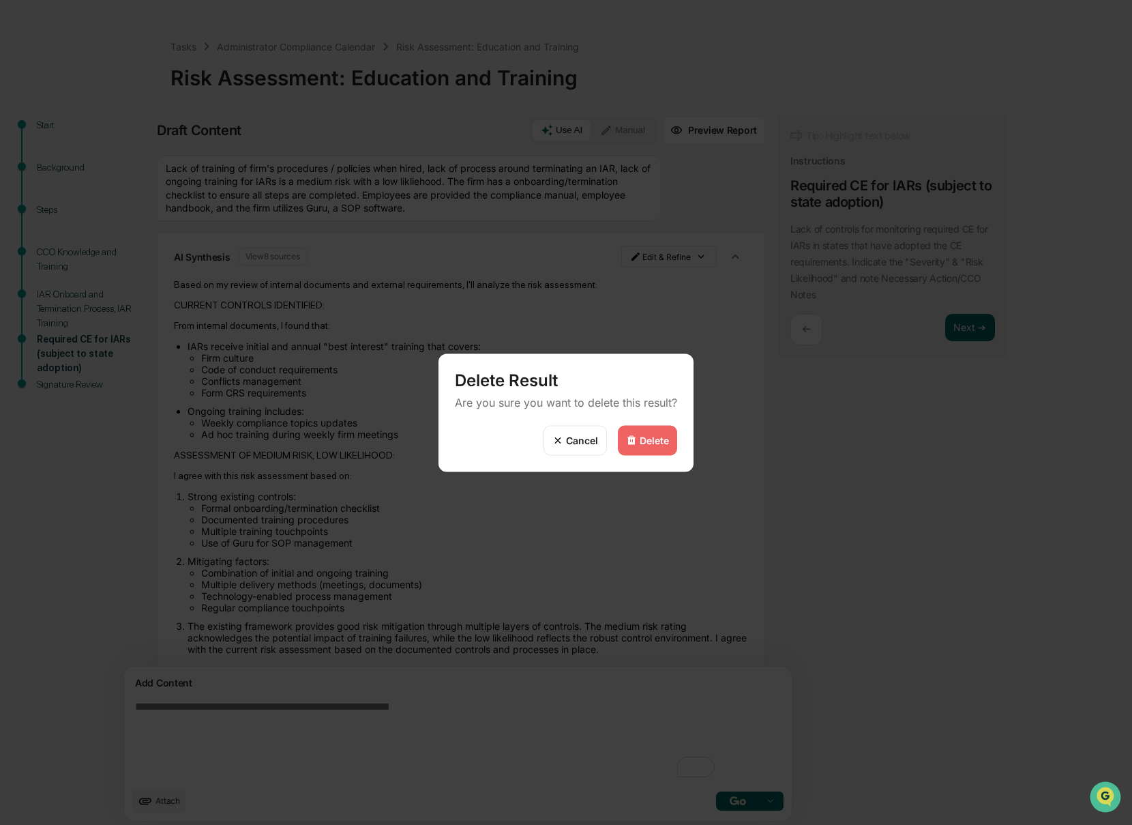
click at [647, 436] on div "Delete" at bounding box center [654, 440] width 29 height 12
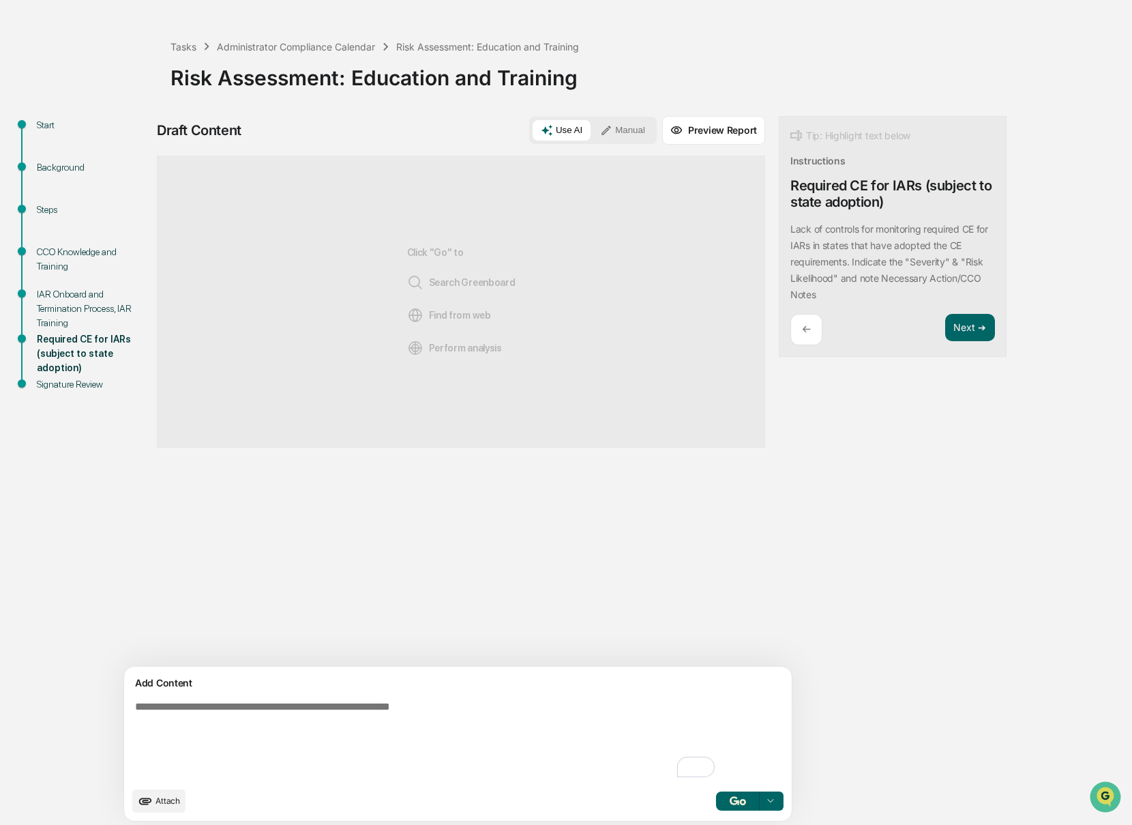
click at [360, 723] on textarea "To enrich screen reader interactions, please activate Accessibility in Grammarl…" at bounding box center [426, 740] width 593 height 90
paste textarea "**********"
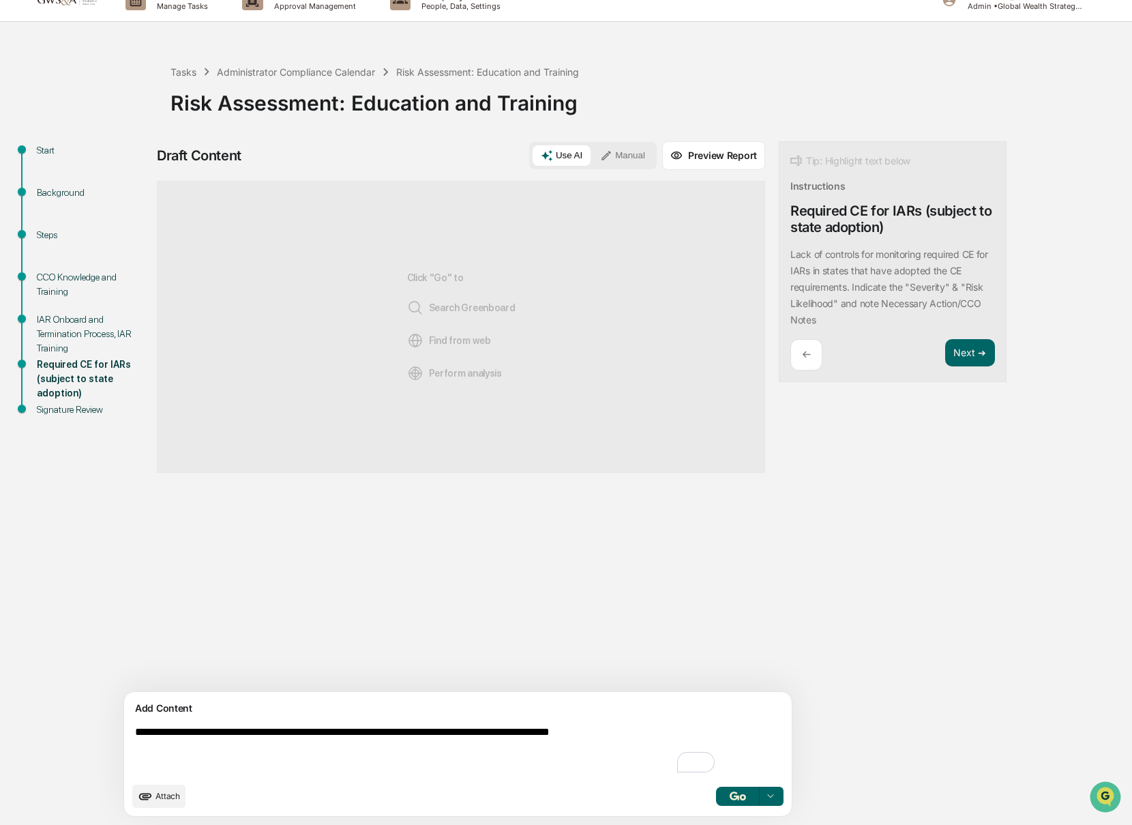
scroll to position [21, 0]
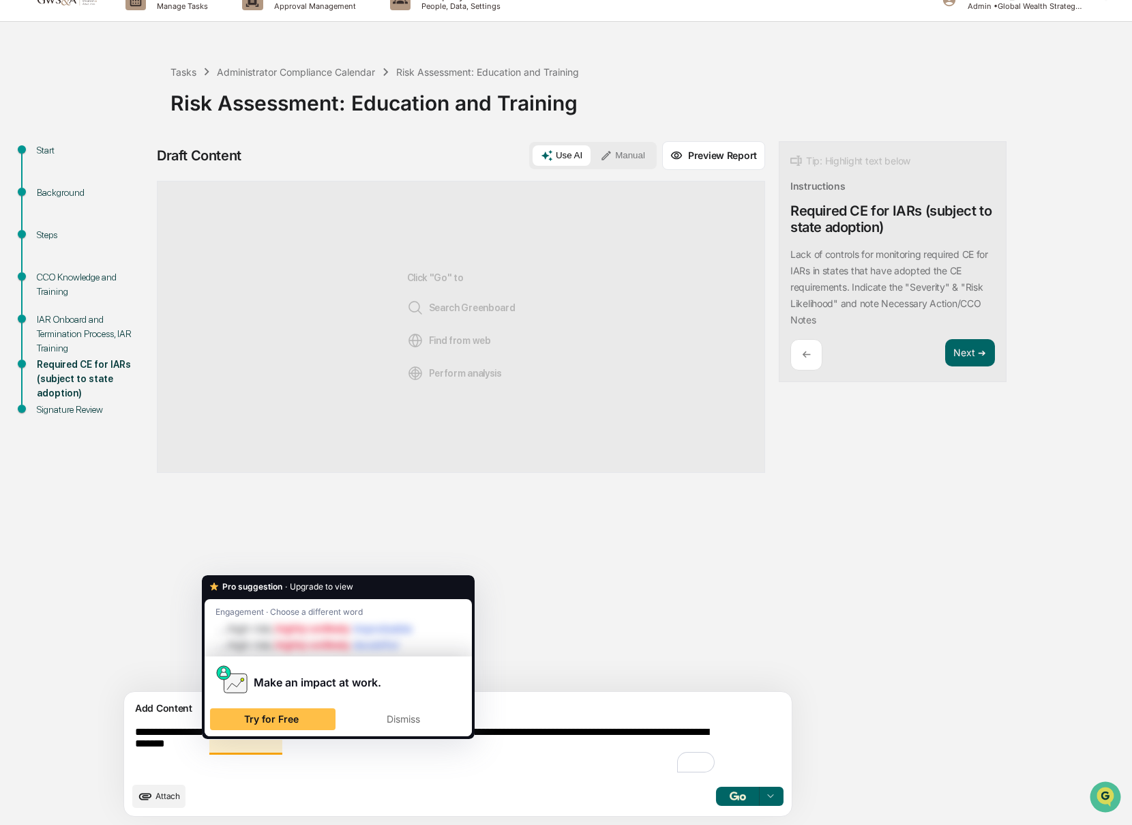
click at [205, 748] on textarea "**********" at bounding box center [426, 750] width 593 height 60
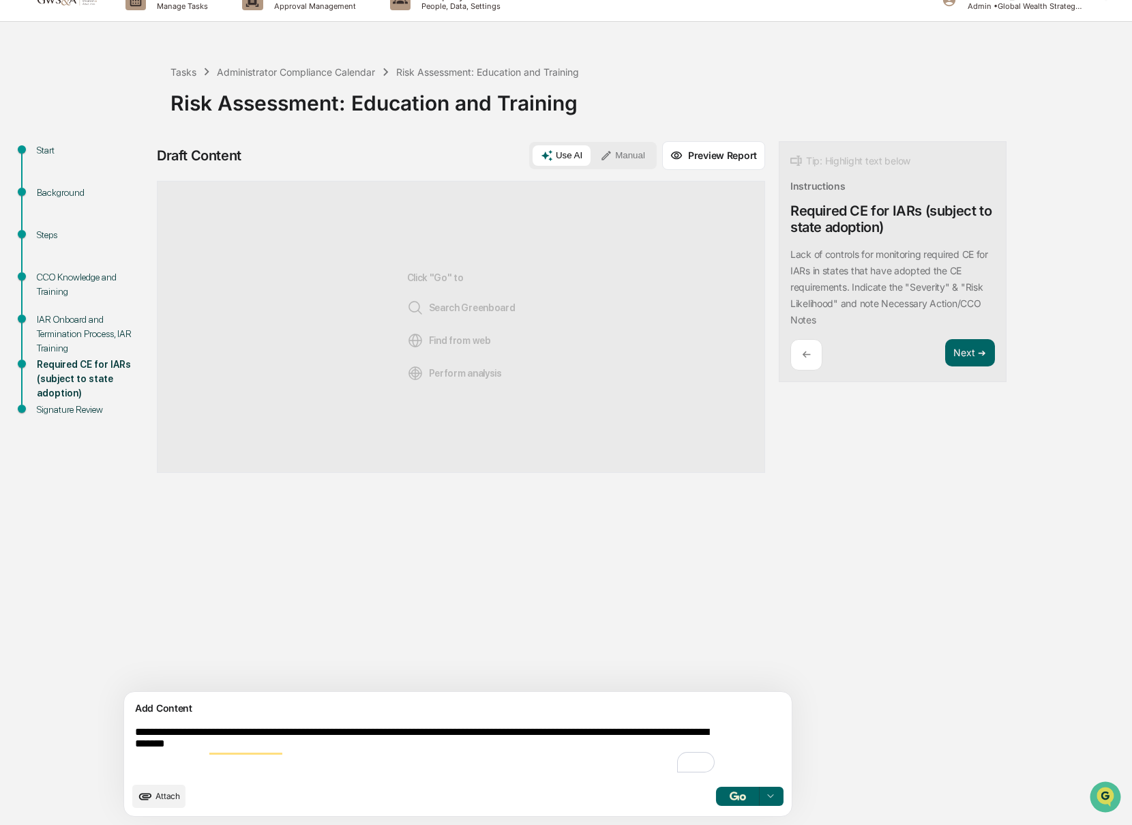
click at [200, 748] on textarea "**********" at bounding box center [426, 750] width 593 height 60
drag, startPoint x: 308, startPoint y: 747, endPoint x: 321, endPoint y: 769, distance: 25.7
click at [308, 747] on textarea "**********" at bounding box center [426, 750] width 593 height 60
type textarea "**********"
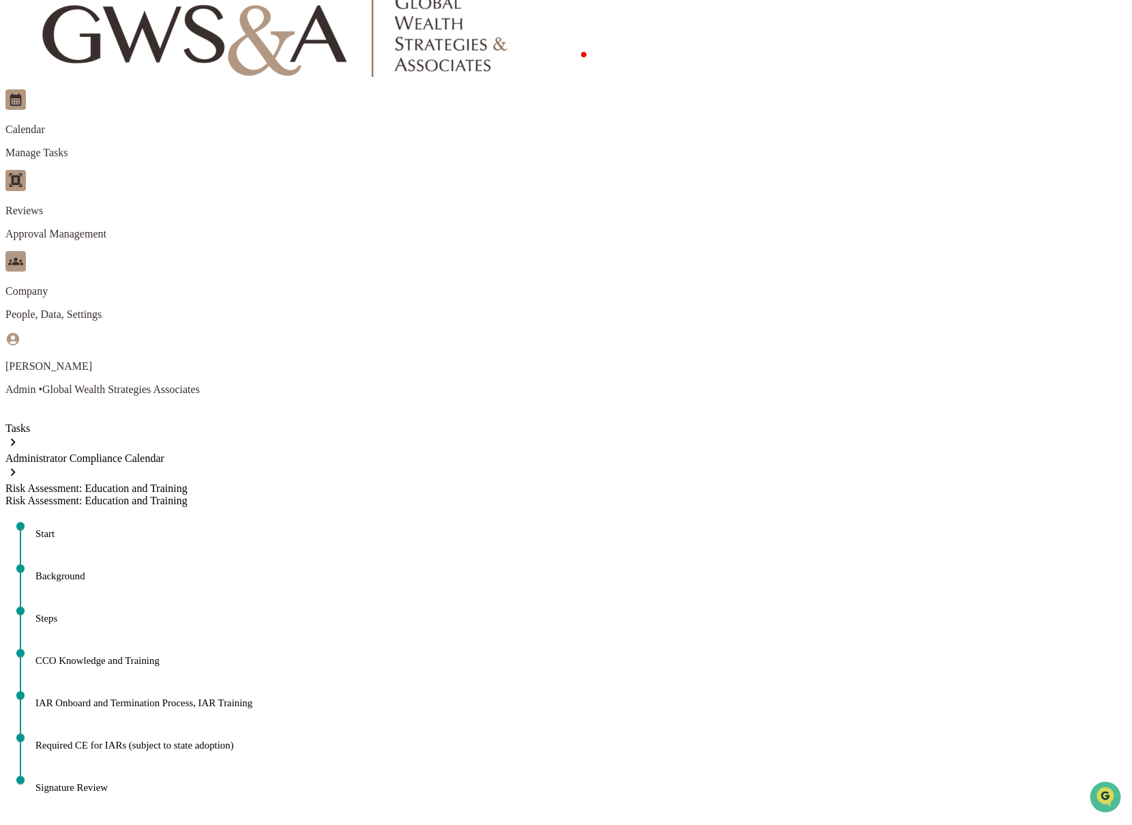
scroll to position [24, 0]
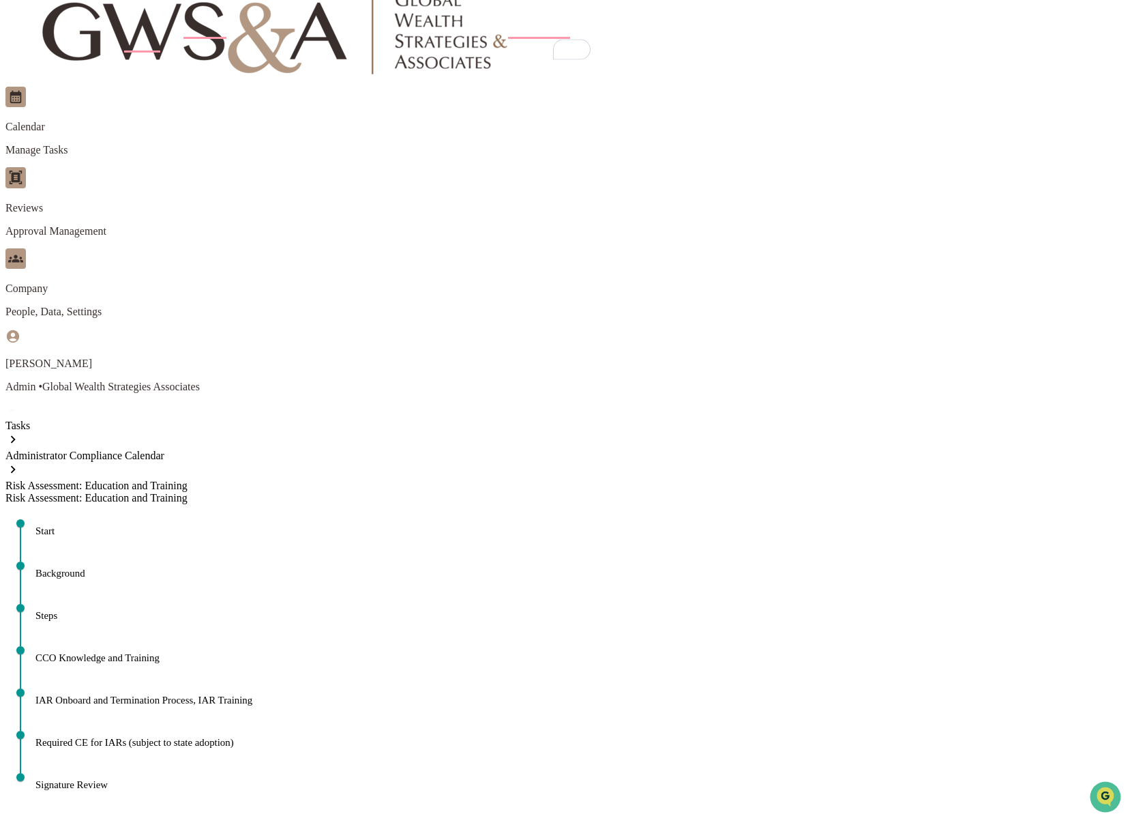
type textarea "**********"
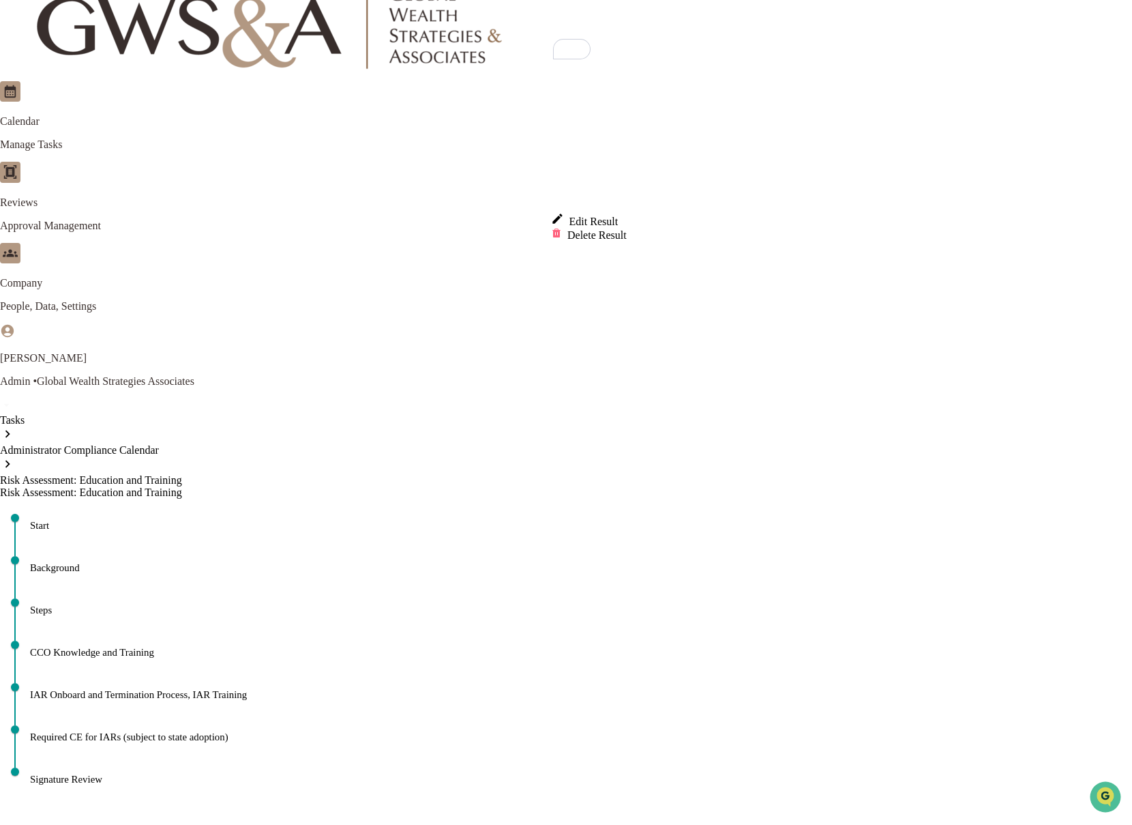
click at [607, 221] on div "Edit Result" at bounding box center [589, 220] width 76 height 16
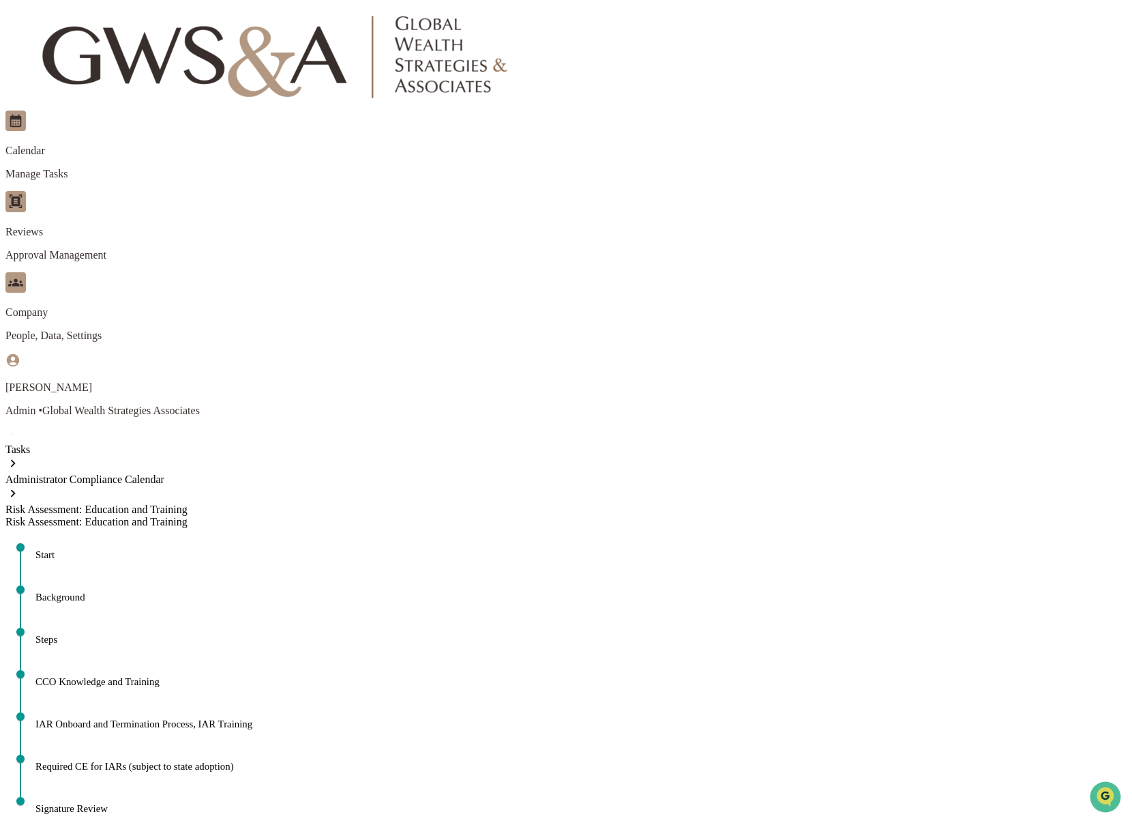
type input "**********"
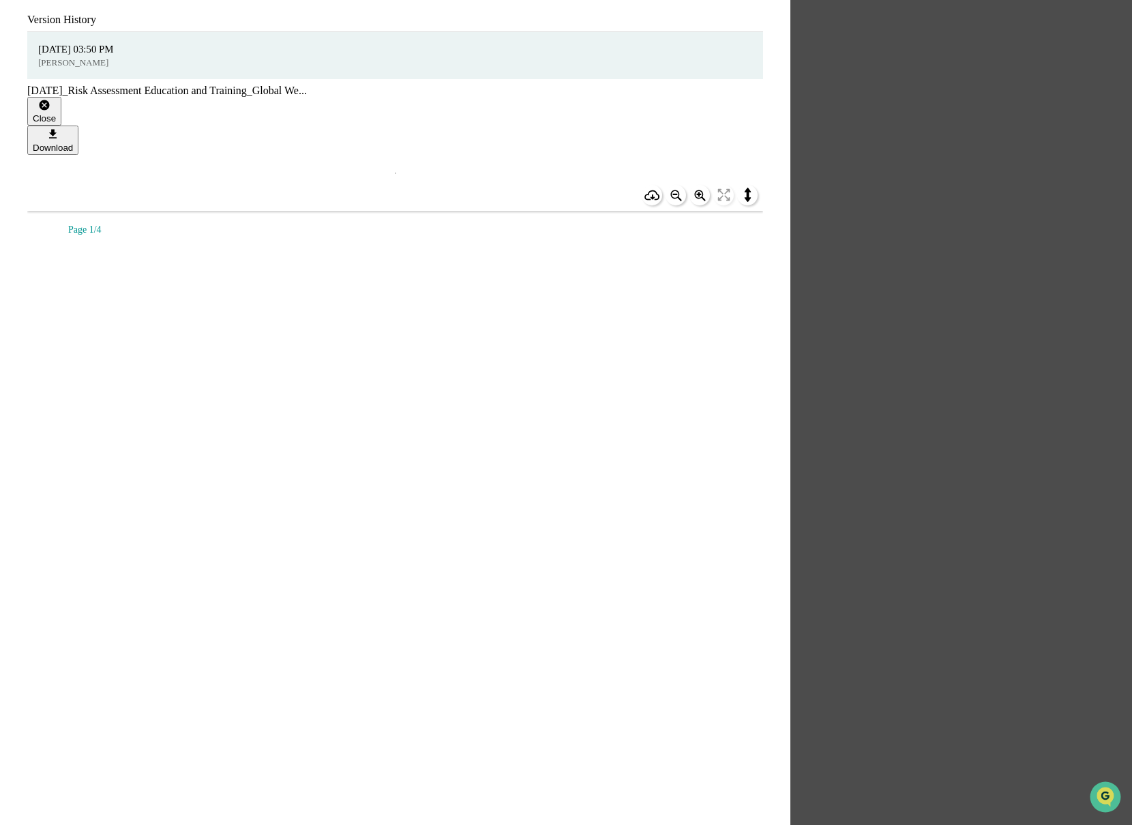
click at [56, 113] on div "Close" at bounding box center [44, 118] width 23 height 10
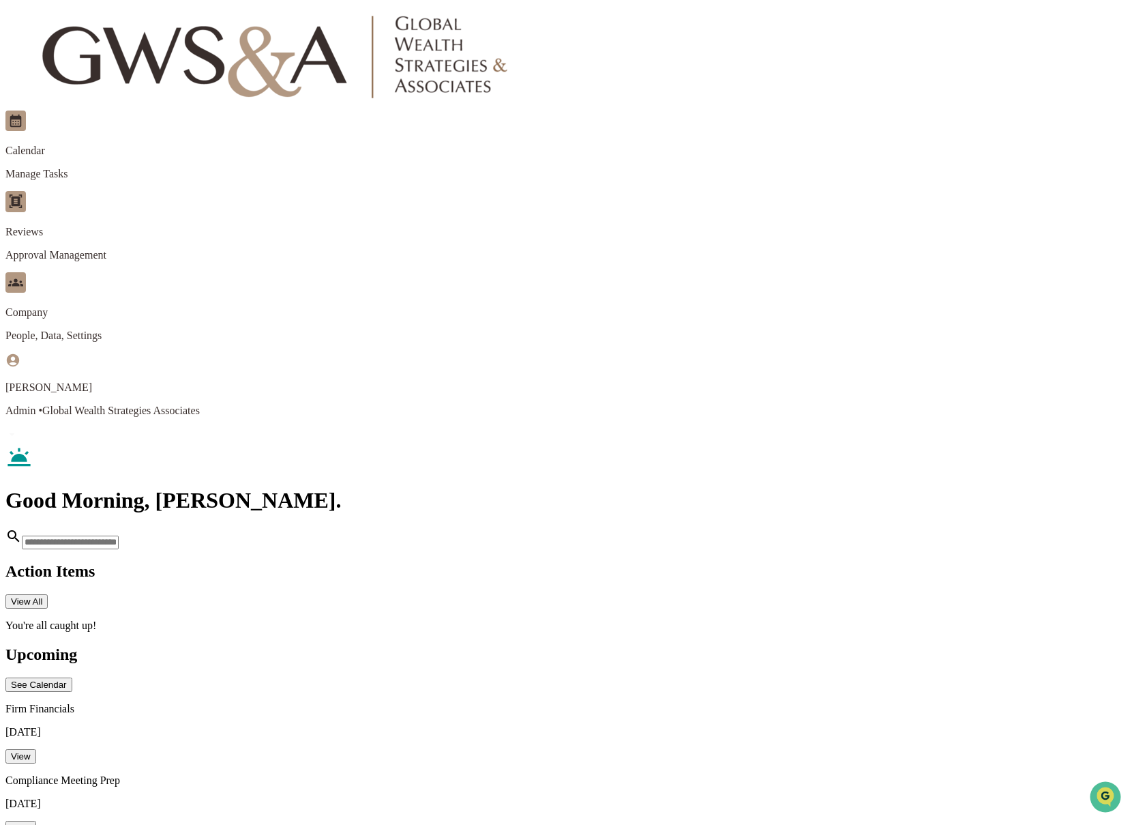
scroll to position [1, 0]
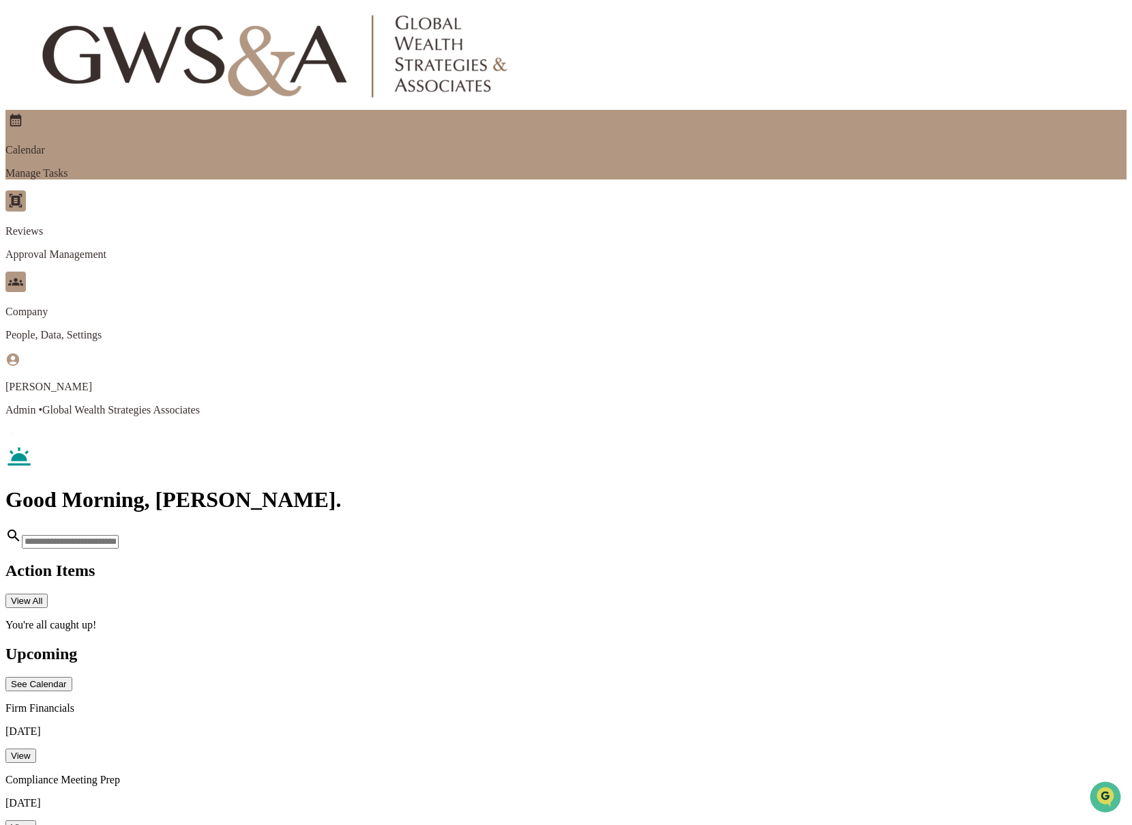
click at [186, 167] on p "Manage Tasks" at bounding box center [565, 173] width 1121 height 12
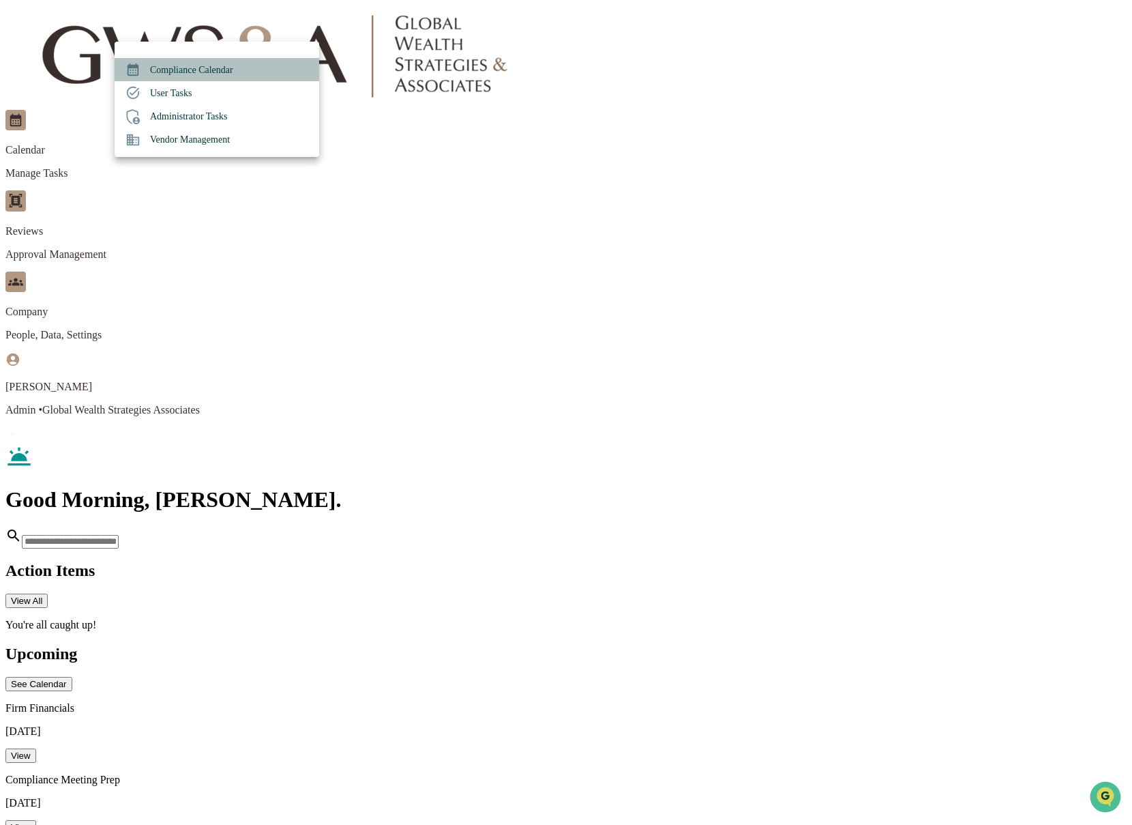
click at [209, 73] on li "Compliance Calendar" at bounding box center [217, 69] width 205 height 23
